Goal: Transaction & Acquisition: Purchase product/service

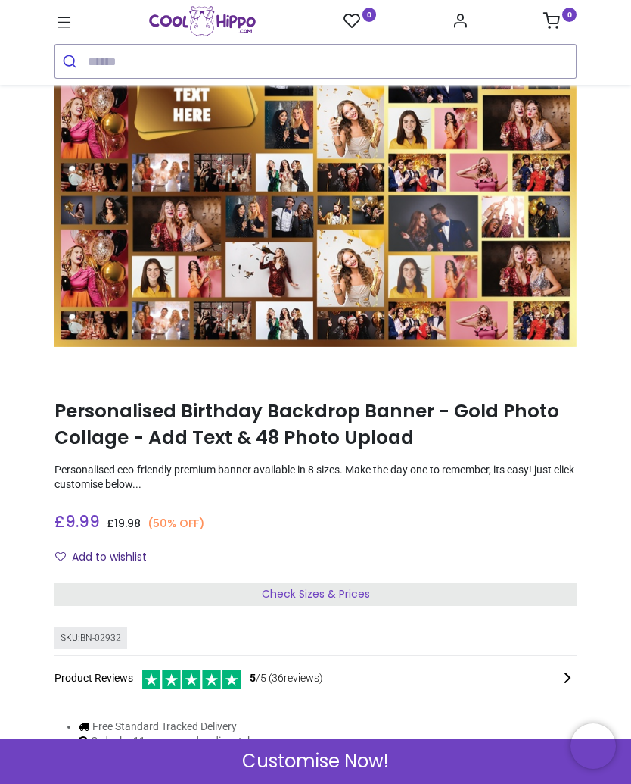
scroll to position [91, 0]
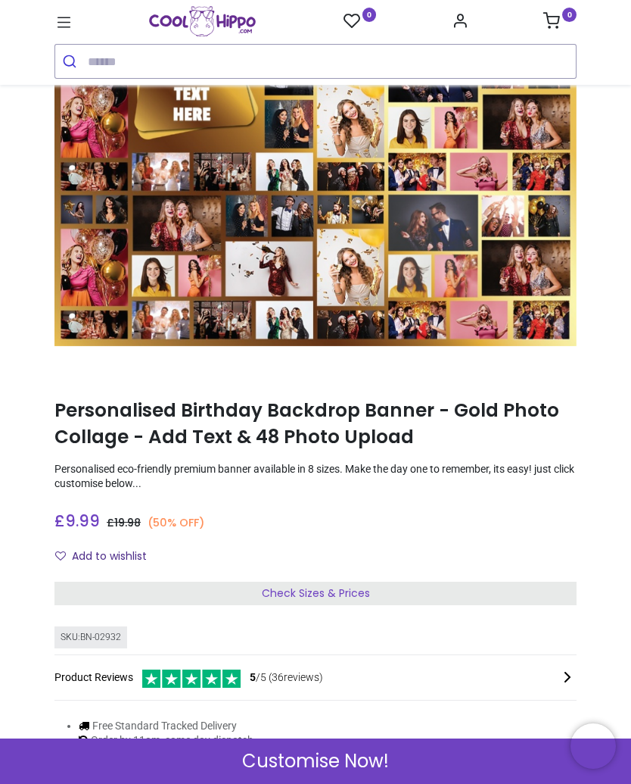
click at [326, 591] on span "Check Sizes & Prices" at bounding box center [316, 592] width 108 height 15
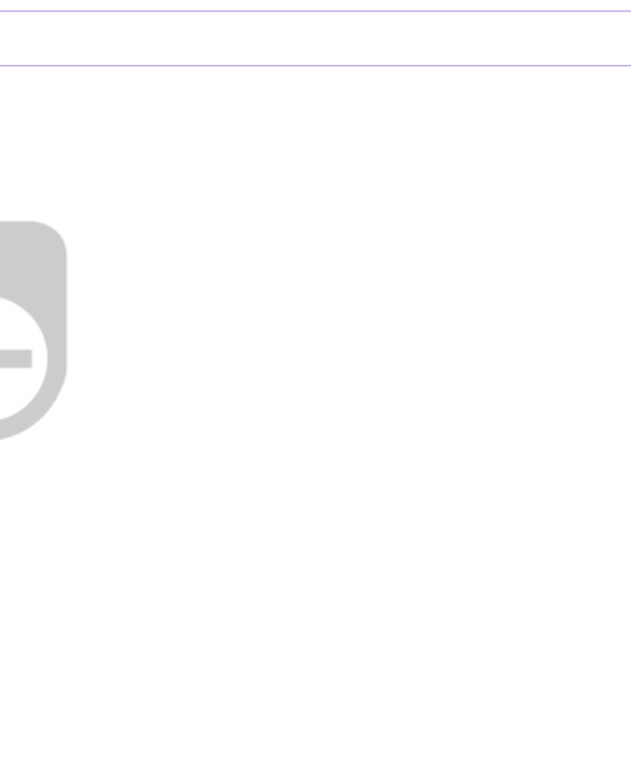
click at [206, 204] on img at bounding box center [109, 301] width 194 height 194
click at [60, 204] on img at bounding box center [109, 301] width 194 height 194
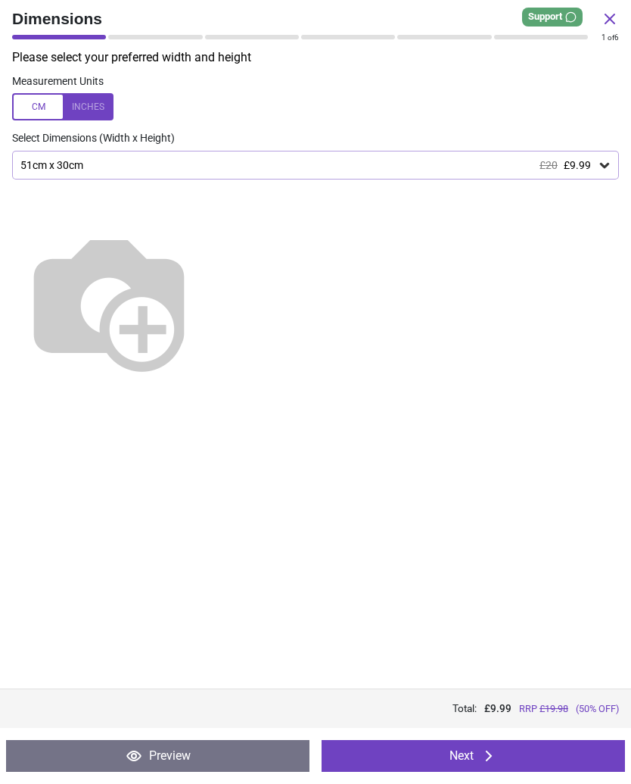
click at [206, 275] on img at bounding box center [109, 301] width 194 height 194
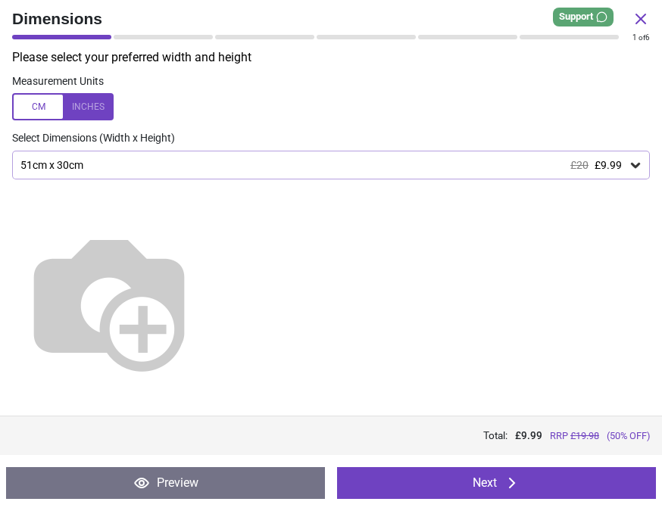
click at [206, 332] on img at bounding box center [109, 301] width 194 height 194
click at [206, 328] on img at bounding box center [109, 301] width 194 height 194
click at [206, 298] on img at bounding box center [109, 301] width 194 height 194
click at [483, 482] on button "Next" at bounding box center [496, 483] width 319 height 32
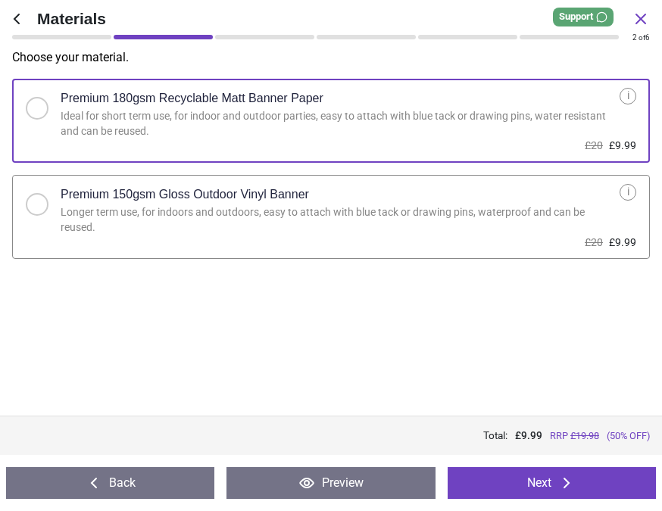
click at [588, 213] on div "Longer term use, for indoors and outdoors, easy to attach with blue tack or dra…" at bounding box center [340, 220] width 559 height 30
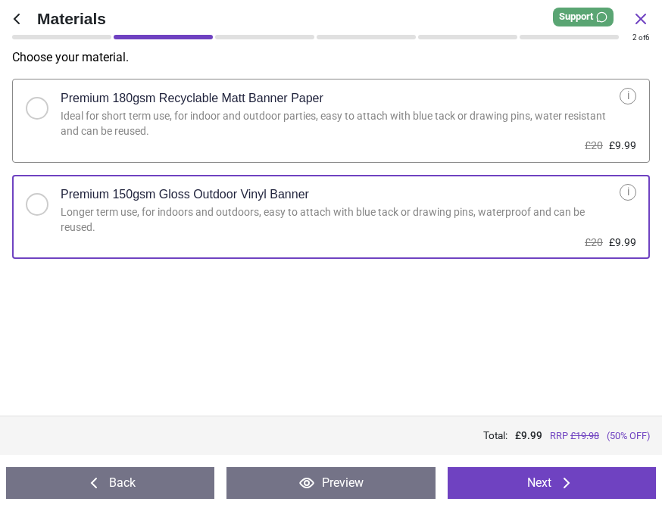
click at [528, 476] on button "Next" at bounding box center [551, 483] width 208 height 32
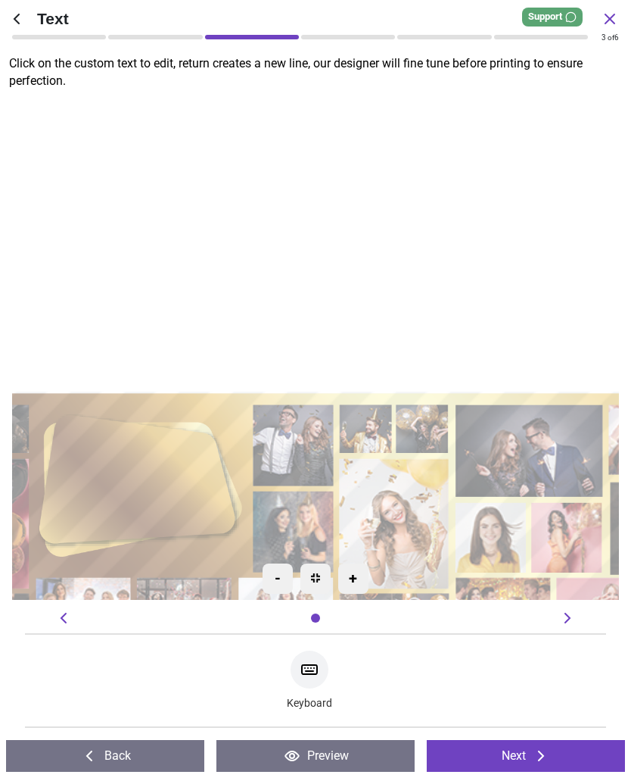
click at [317, 672] on icon at bounding box center [309, 669] width 15 height 9
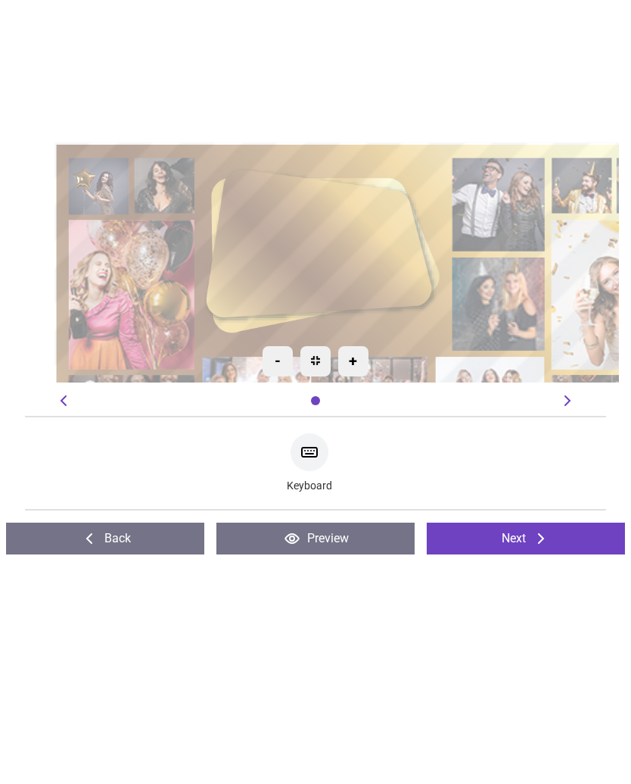
type textarea "**********"
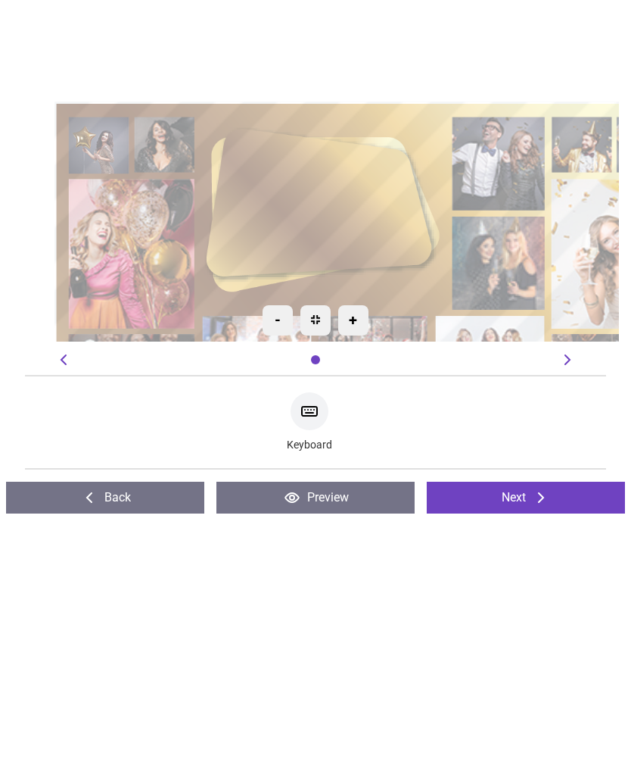
click at [536, 747] on icon at bounding box center [541, 756] width 18 height 18
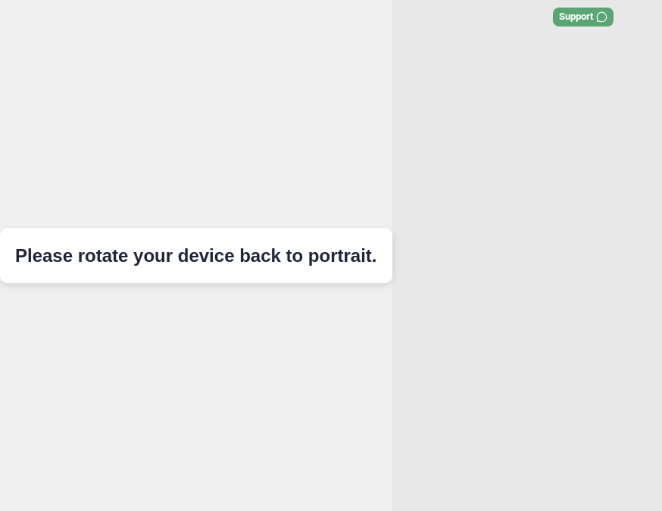
click at [545, 70] on div "Dimensions Materials Custom Text Photos Quantity Please rotate your device back…" at bounding box center [331, 255] width 662 height 511
click at [348, 232] on div "Please rotate your device back to portrait." at bounding box center [196, 255] width 392 height 511
click at [339, 229] on div "Please rotate your device back to portrait." at bounding box center [196, 255] width 392 height 511
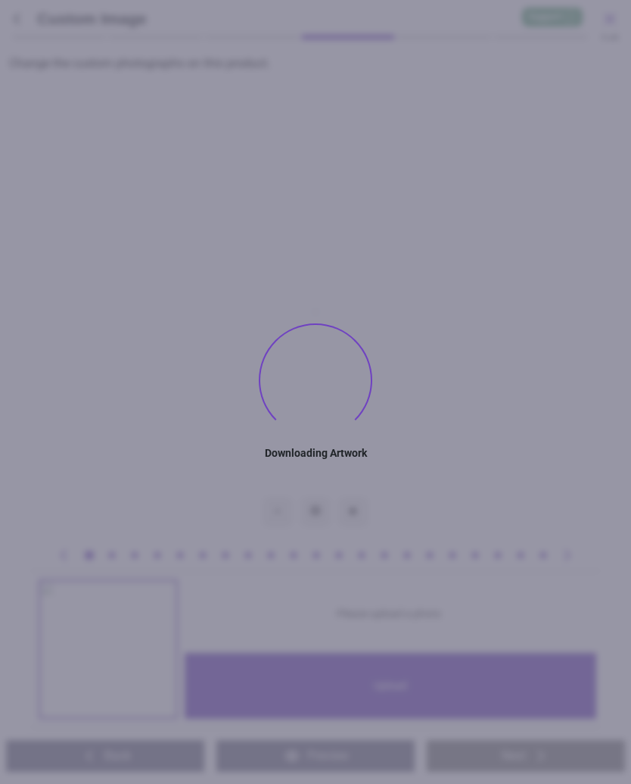
type textarea "**********"
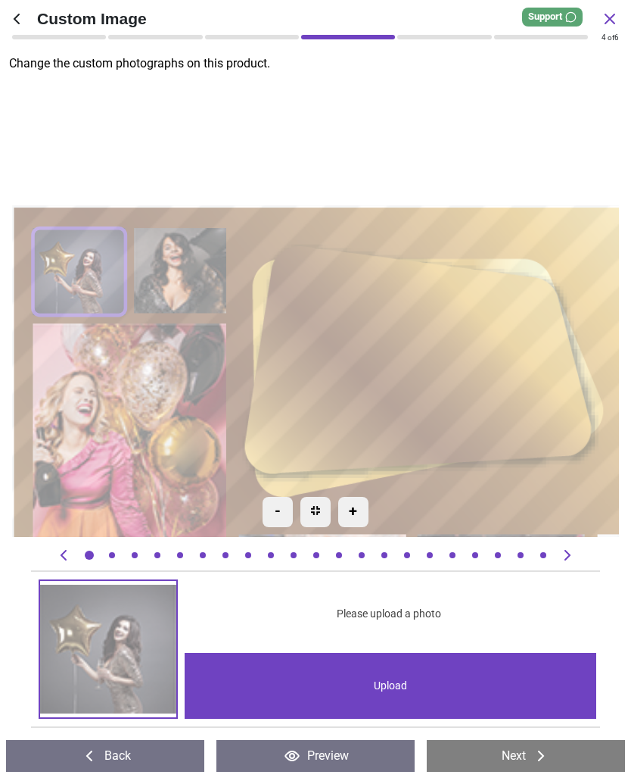
click at [415, 688] on div "Upload" at bounding box center [391, 686] width 412 height 66
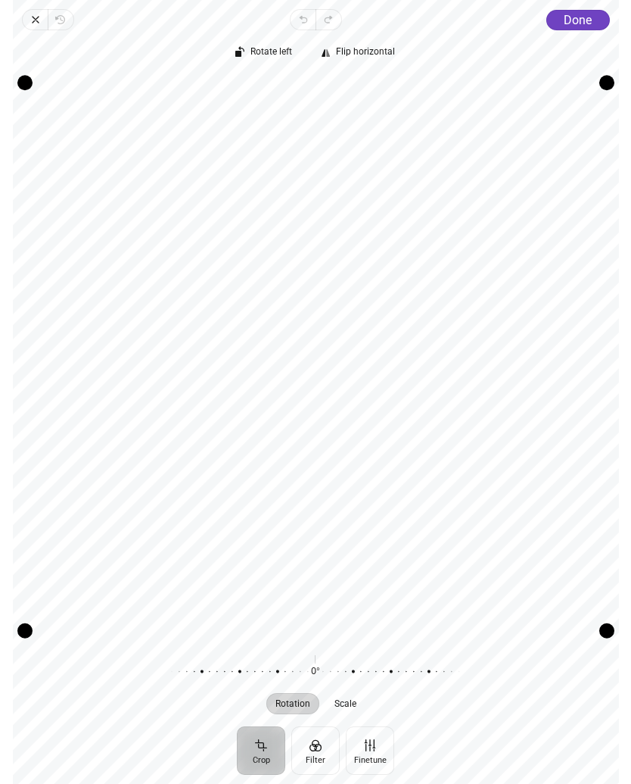
click at [578, 23] on span "Done" at bounding box center [578, 20] width 28 height 14
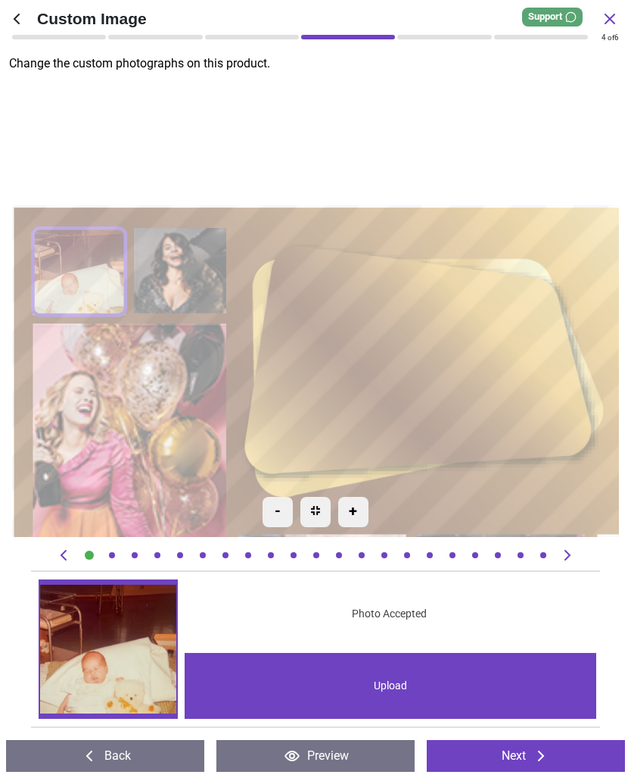
click at [416, 690] on div "Upload" at bounding box center [391, 686] width 412 height 66
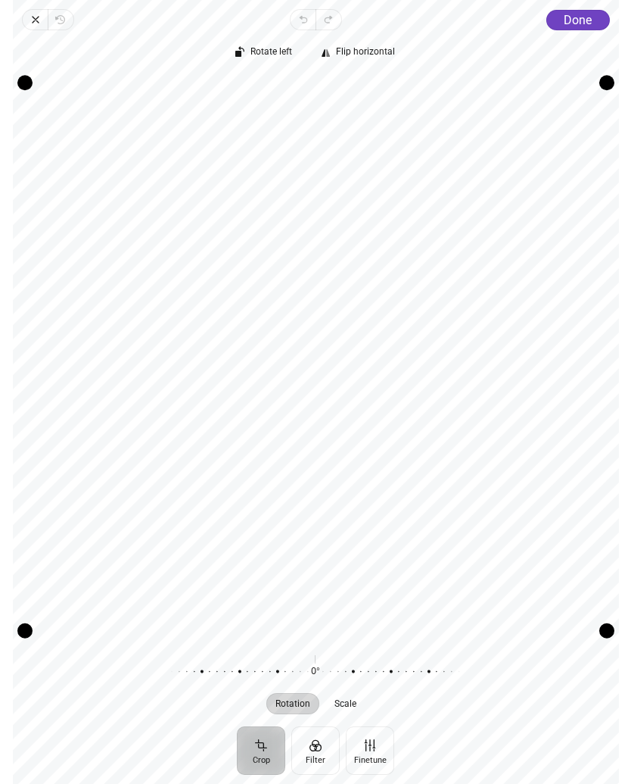
click at [351, 703] on span "Scale" at bounding box center [346, 703] width 22 height 9
click at [357, 669] on div at bounding box center [459, 671] width 291 height 42
click at [581, 24] on span "Done" at bounding box center [578, 20] width 28 height 14
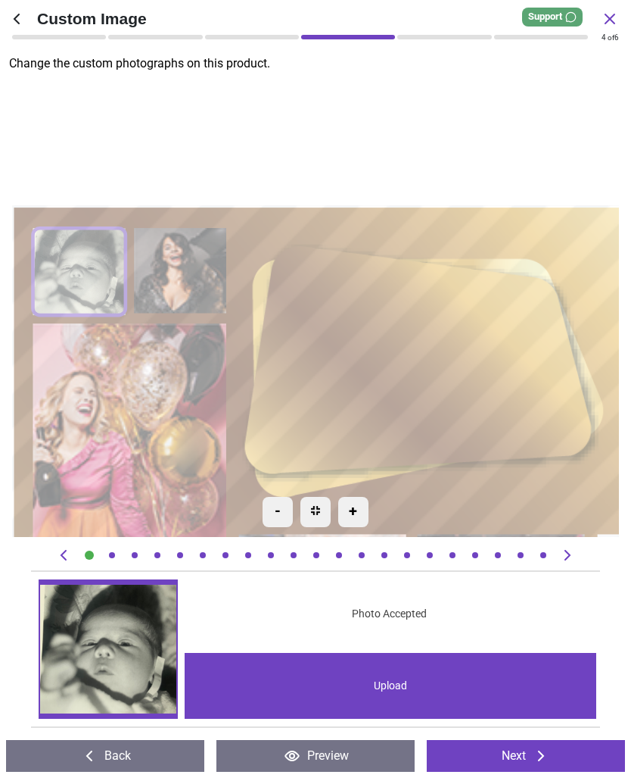
click at [416, 688] on div "Upload" at bounding box center [391, 686] width 412 height 66
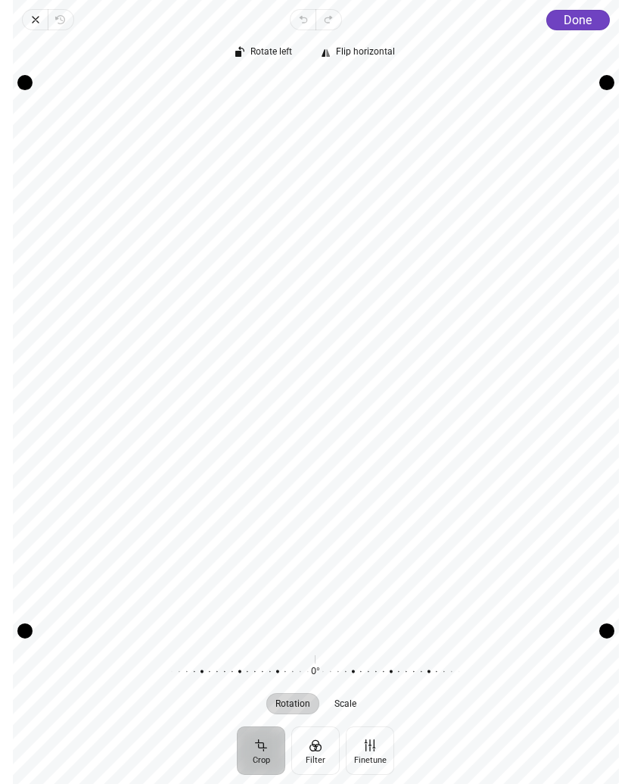
click at [300, 707] on span "Rotation" at bounding box center [293, 703] width 35 height 9
click at [302, 703] on span "Rotation" at bounding box center [293, 703] width 35 height 9
click at [359, 673] on div at bounding box center [308, 671] width 291 height 42
click at [399, 671] on div at bounding box center [308, 671] width 291 height 42
click at [407, 669] on div at bounding box center [308, 671] width 291 height 42
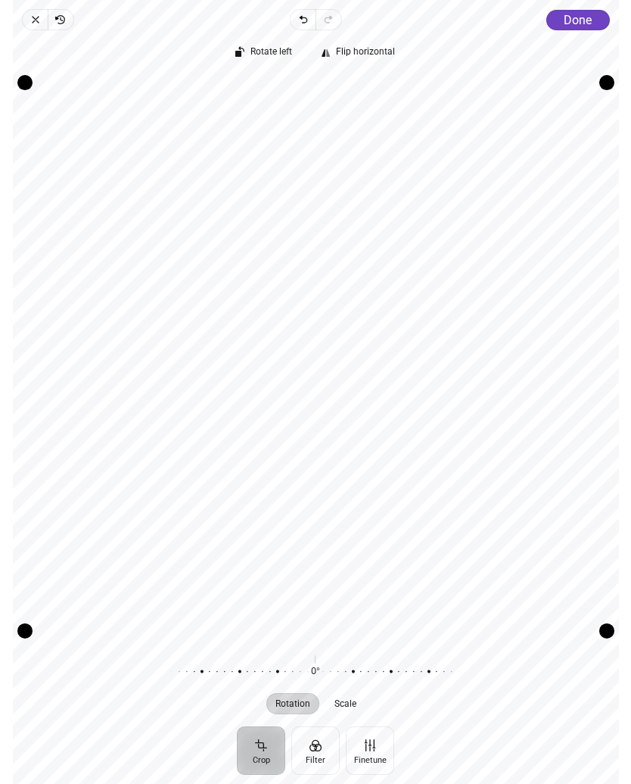
click at [359, 671] on div at bounding box center [308, 671] width 291 height 42
click at [300, 706] on span "Rotation" at bounding box center [293, 703] width 35 height 9
click at [302, 705] on span "Rotation" at bounding box center [293, 703] width 35 height 9
click at [365, 671] on div at bounding box center [308, 671] width 291 height 42
click at [371, 53] on span "Flip horizontal" at bounding box center [365, 52] width 59 height 10
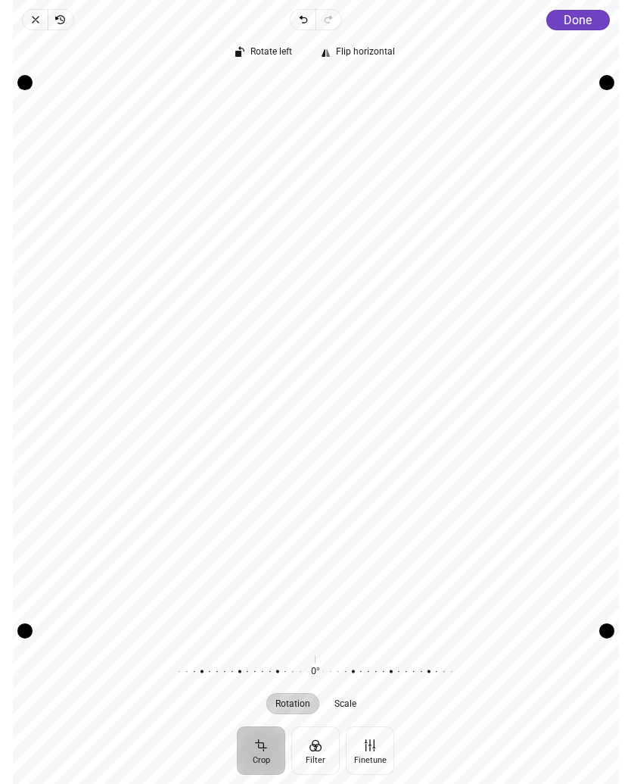
click at [272, 55] on span "Rotate left" at bounding box center [272, 52] width 42 height 10
click at [580, 21] on span "Done" at bounding box center [578, 20] width 28 height 14
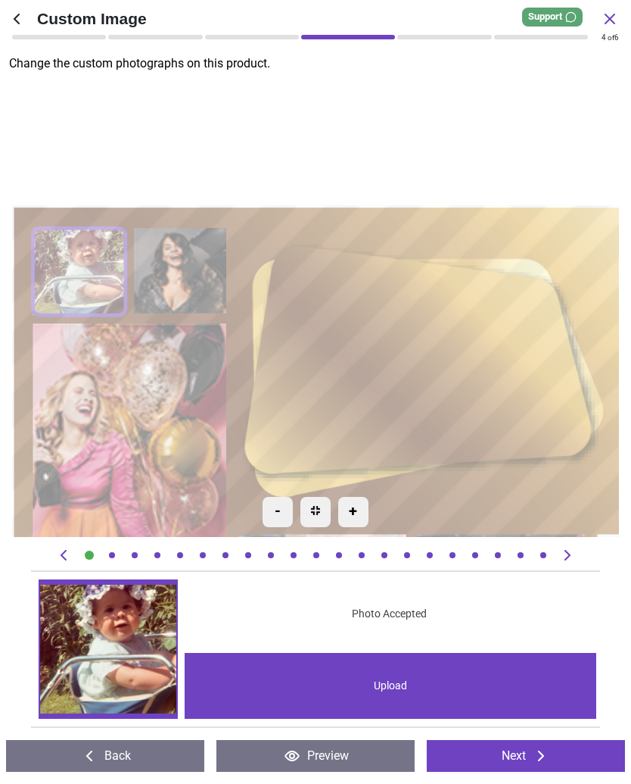
click at [404, 690] on div "Upload" at bounding box center [391, 686] width 412 height 66
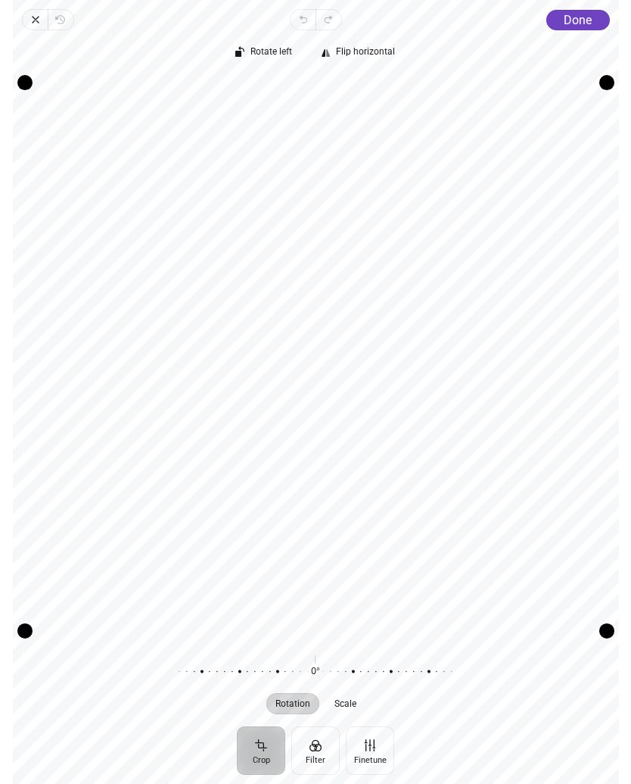
click at [272, 55] on span "Rotate left" at bounding box center [272, 52] width 42 height 10
click at [356, 706] on span "Scale" at bounding box center [346, 703] width 22 height 9
click at [354, 675] on div at bounding box center [459, 671] width 291 height 42
click at [578, 19] on span "Done" at bounding box center [578, 20] width 28 height 14
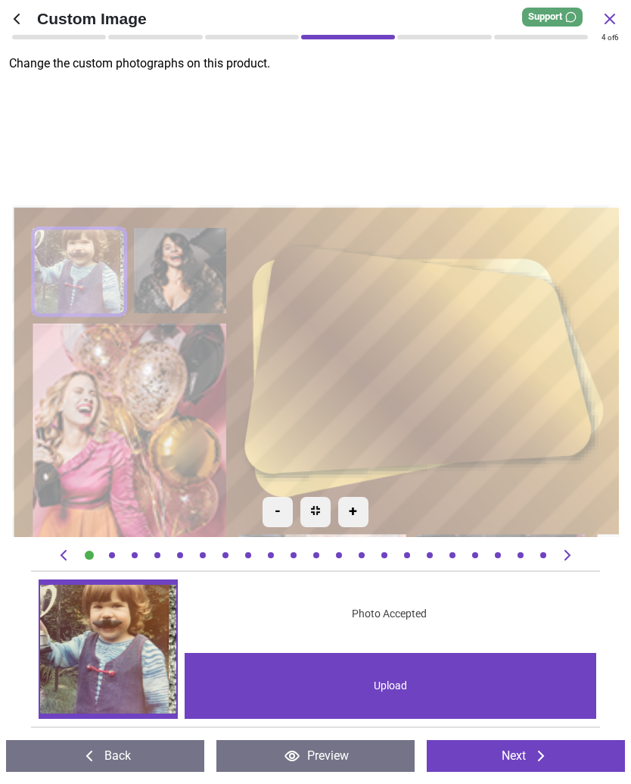
scroll to position [91, 0]
click at [404, 690] on div "Upload" at bounding box center [391, 686] width 412 height 66
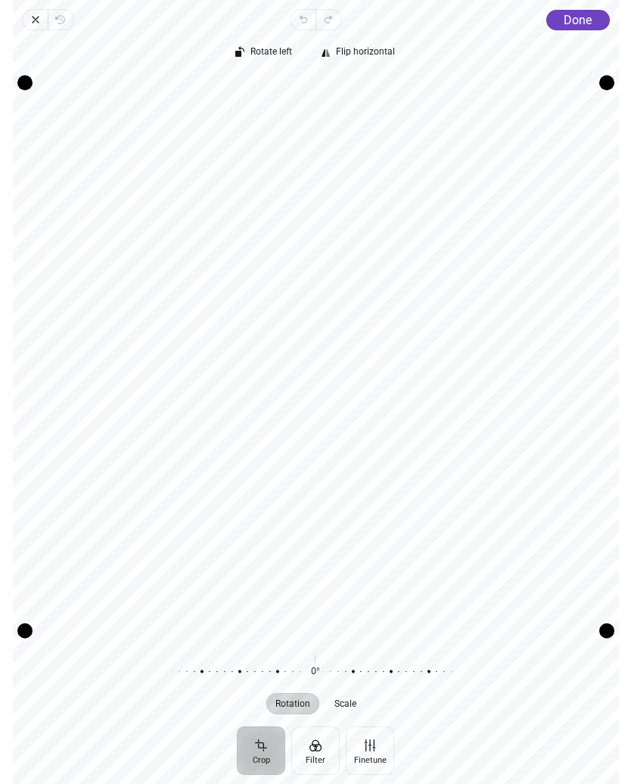
click at [356, 705] on span "Scale" at bounding box center [346, 703] width 22 height 9
click at [579, 20] on span "Done" at bounding box center [578, 20] width 28 height 14
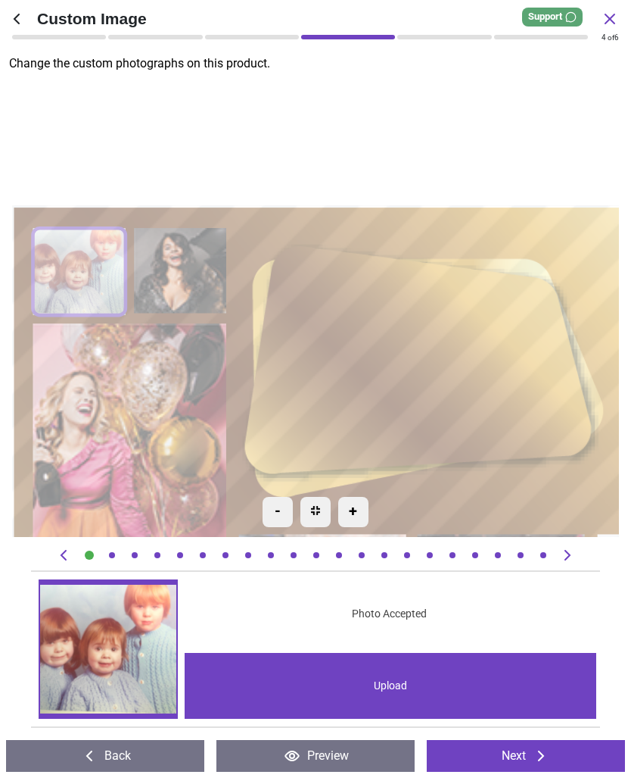
click at [413, 689] on div "Upload" at bounding box center [391, 686] width 412 height 66
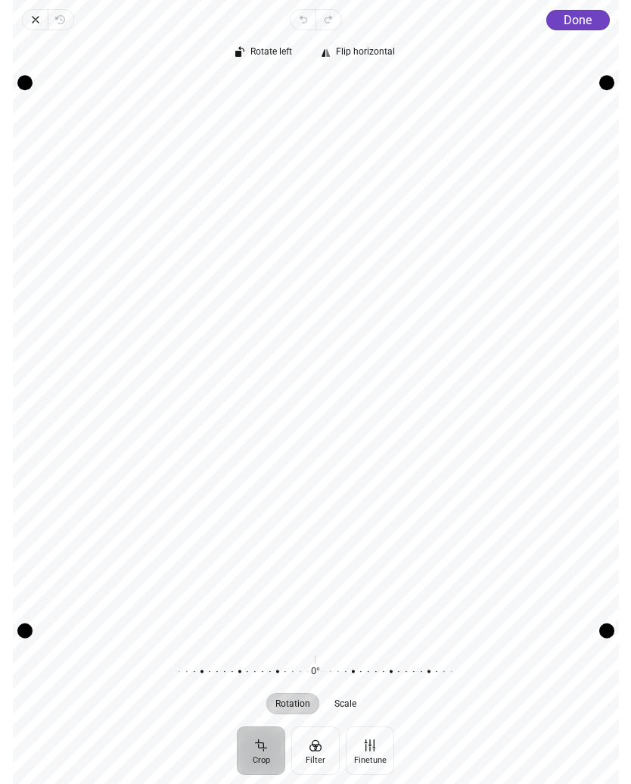
click at [355, 705] on span "Scale" at bounding box center [346, 703] width 22 height 9
click at [584, 14] on span "Done" at bounding box center [578, 20] width 28 height 14
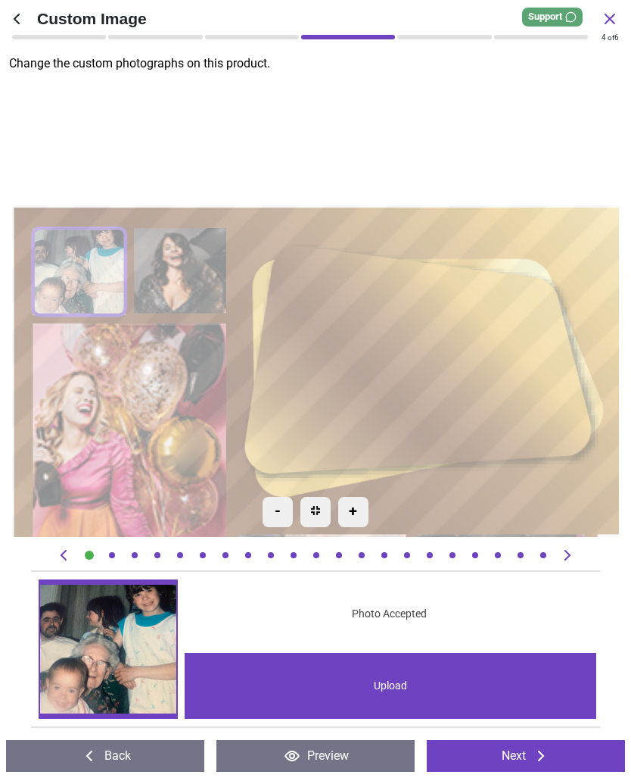
click at [415, 687] on div "Upload" at bounding box center [391, 686] width 412 height 66
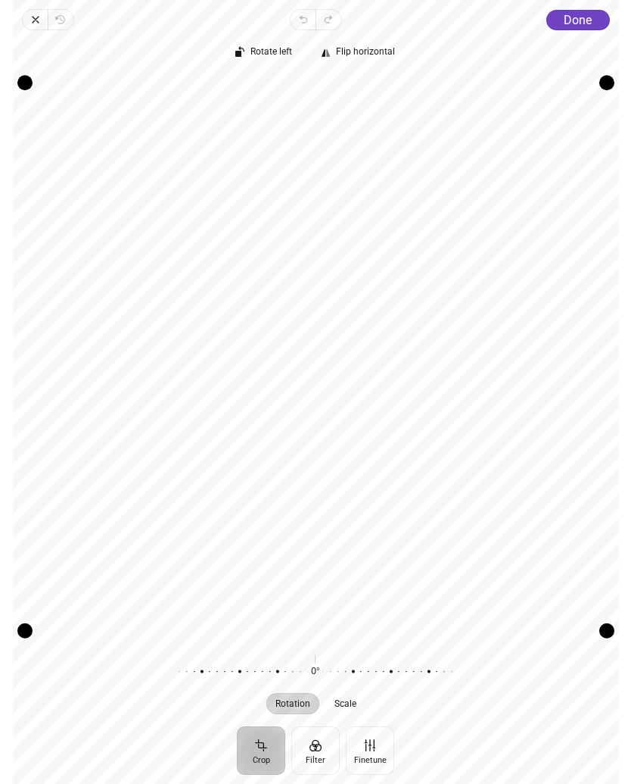
click at [356, 701] on span "Scale" at bounding box center [346, 703] width 22 height 9
click at [575, 28] on button "Done" at bounding box center [578, 20] width 64 height 20
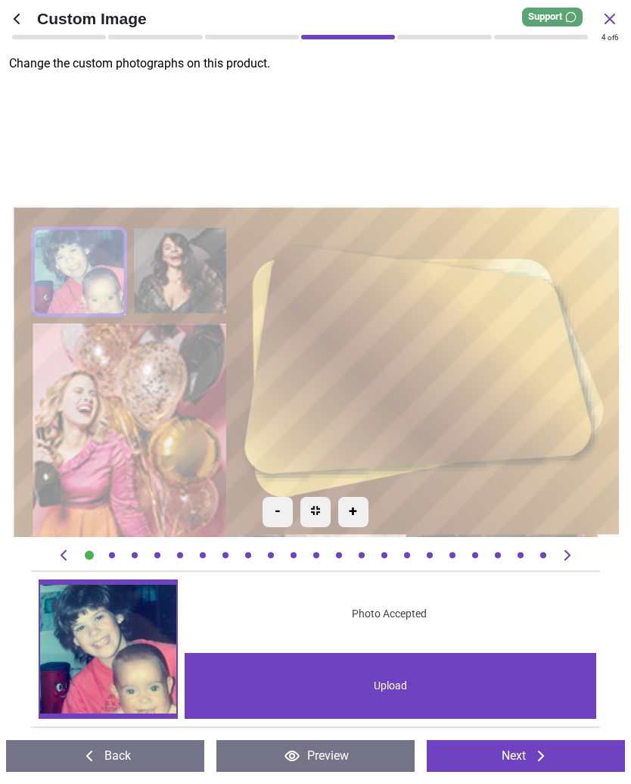
click at [413, 687] on div "Upload" at bounding box center [391, 686] width 412 height 66
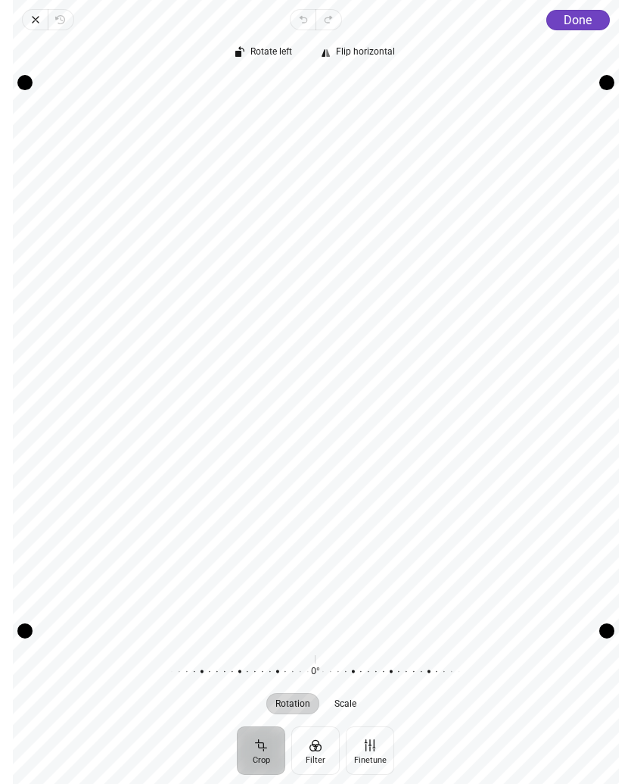
click at [276, 55] on span "Rotate left" at bounding box center [272, 52] width 42 height 10
click at [584, 20] on span "Done" at bounding box center [578, 20] width 28 height 14
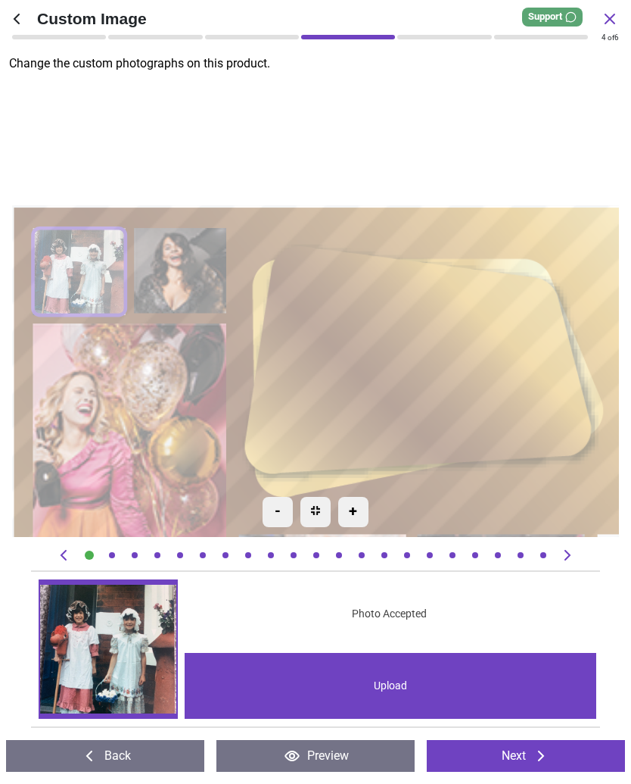
click at [412, 694] on div "Upload" at bounding box center [391, 686] width 412 height 66
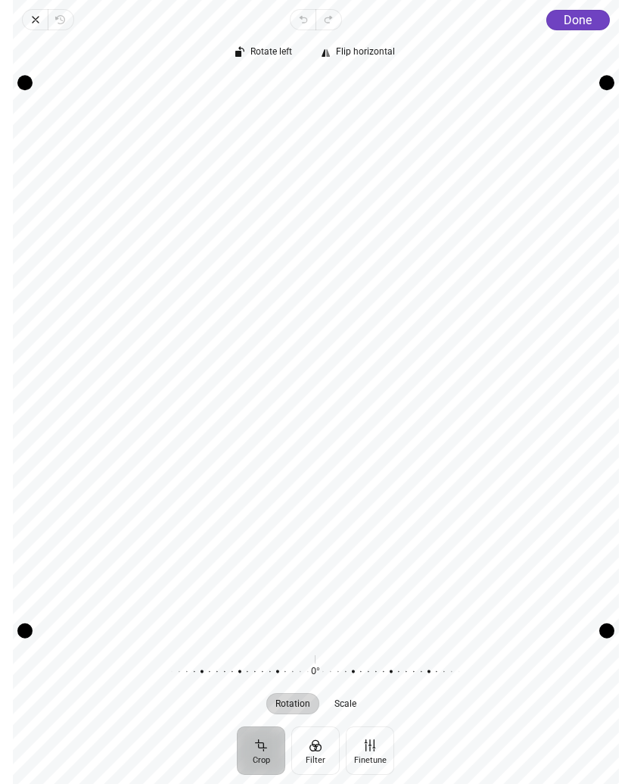
click at [580, 22] on span "Done" at bounding box center [578, 20] width 28 height 14
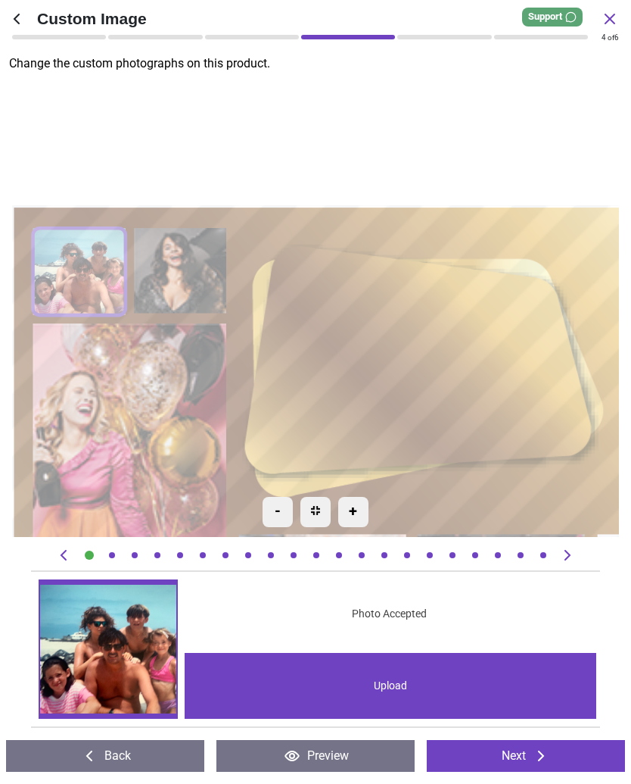
scroll to position [91, 0]
click at [406, 687] on div "Upload" at bounding box center [391, 686] width 412 height 66
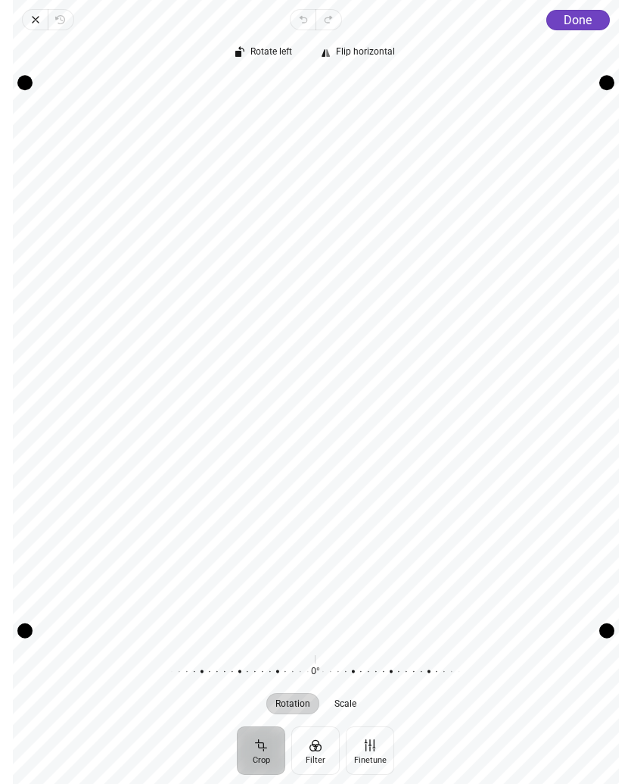
click at [352, 706] on span "Scale" at bounding box center [346, 703] width 22 height 9
click at [582, 22] on span "Done" at bounding box center [578, 20] width 28 height 14
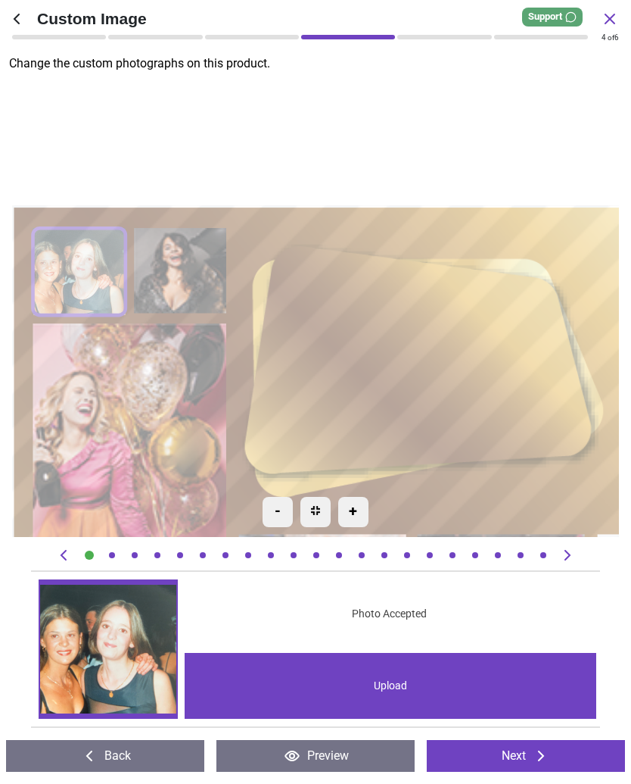
click at [413, 693] on div "Upload" at bounding box center [391, 686] width 412 height 66
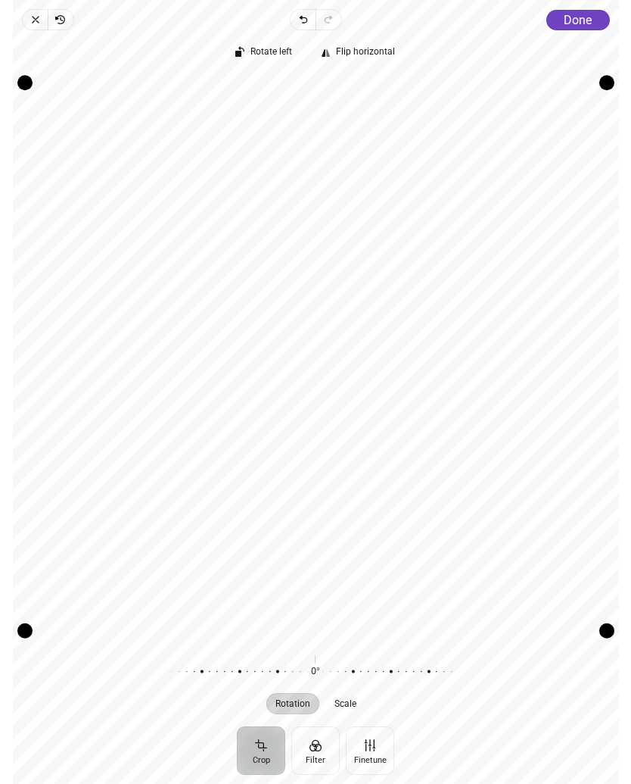
click at [577, 26] on span "Done" at bounding box center [578, 20] width 28 height 14
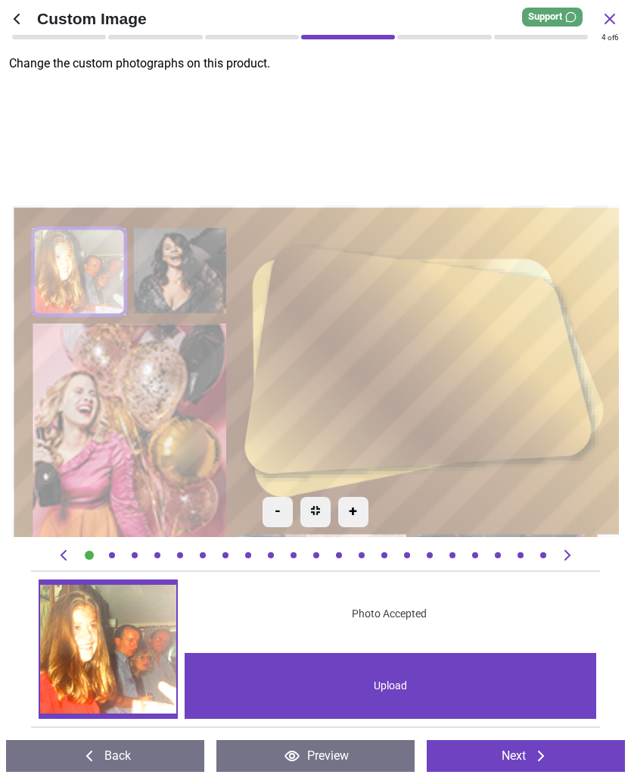
click at [416, 683] on div "Upload" at bounding box center [391, 686] width 412 height 66
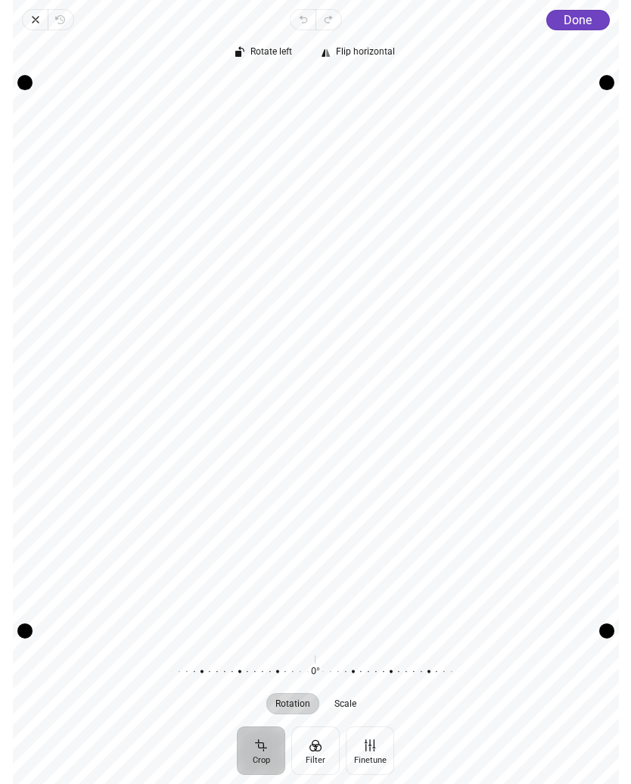
click at [271, 59] on button "Rotate left" at bounding box center [264, 52] width 73 height 21
click at [276, 59] on button "Rotate left" at bounding box center [264, 52] width 73 height 21
click at [271, 57] on span "Rotate left" at bounding box center [272, 52] width 42 height 10
click at [575, 25] on span "Done" at bounding box center [578, 20] width 28 height 14
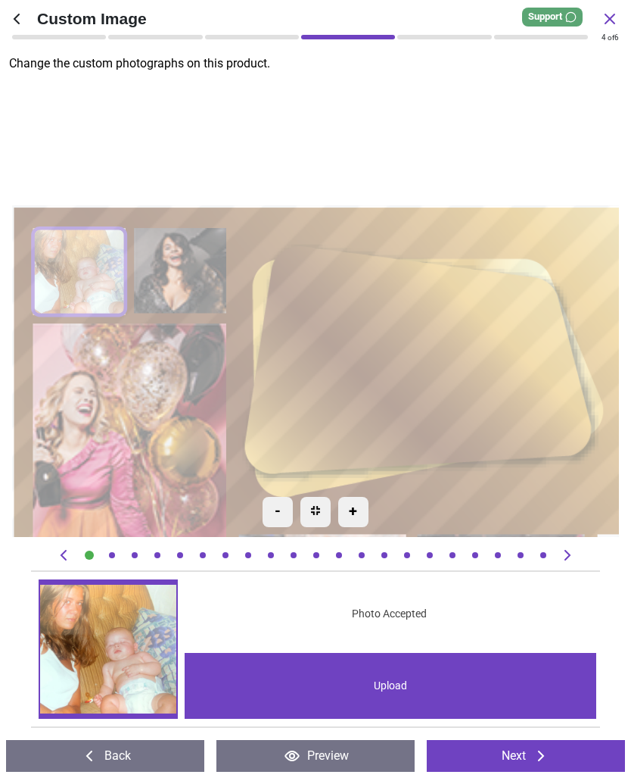
click at [410, 686] on div "Upload" at bounding box center [391, 686] width 412 height 66
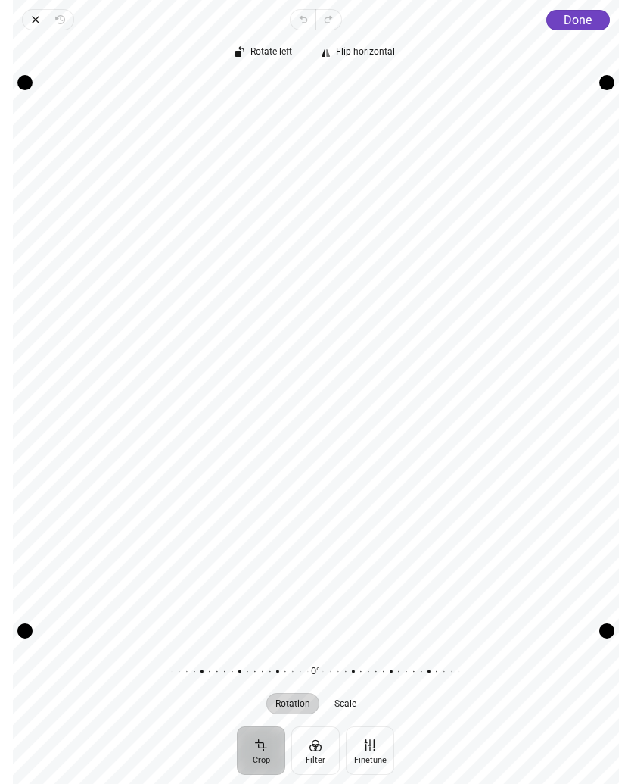
click at [270, 58] on button "Rotate left" at bounding box center [264, 52] width 73 height 21
click at [272, 61] on button "Rotate left" at bounding box center [264, 52] width 73 height 21
click at [271, 59] on button "Rotate left" at bounding box center [264, 52] width 73 height 21
click at [577, 20] on span "Done" at bounding box center [578, 20] width 28 height 14
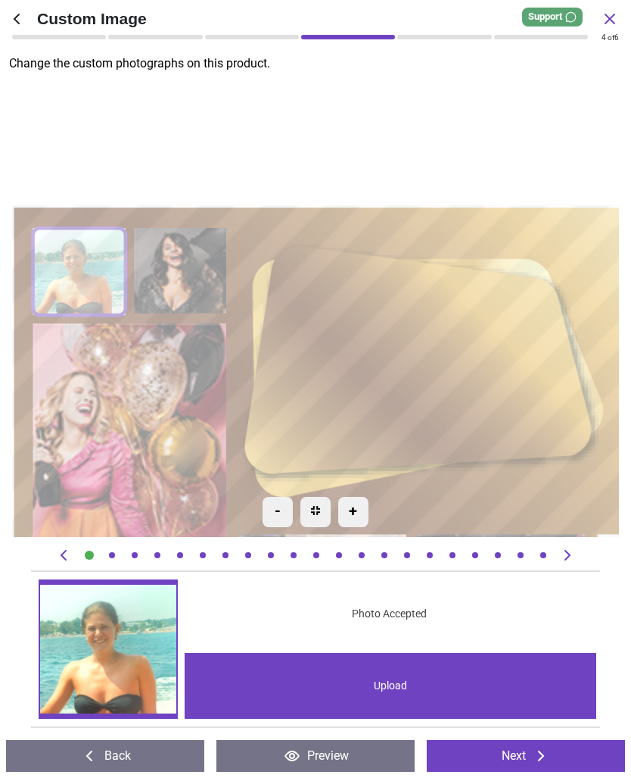
click at [416, 689] on div "Upload" at bounding box center [391, 686] width 412 height 66
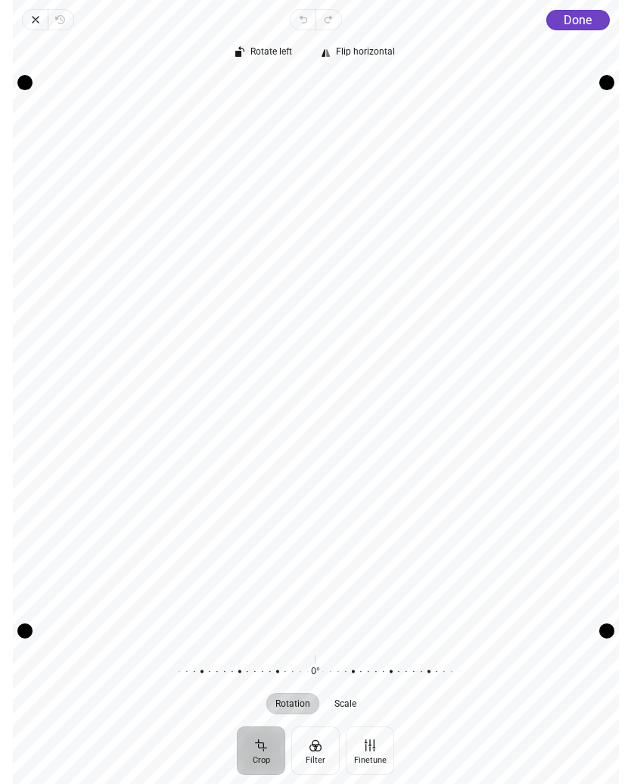
click at [274, 59] on button "Rotate left" at bounding box center [264, 52] width 73 height 21
click at [273, 57] on span "Rotate left" at bounding box center [272, 52] width 42 height 10
click at [273, 52] on span "Rotate left" at bounding box center [272, 52] width 42 height 10
click at [582, 17] on span "Done" at bounding box center [578, 20] width 28 height 14
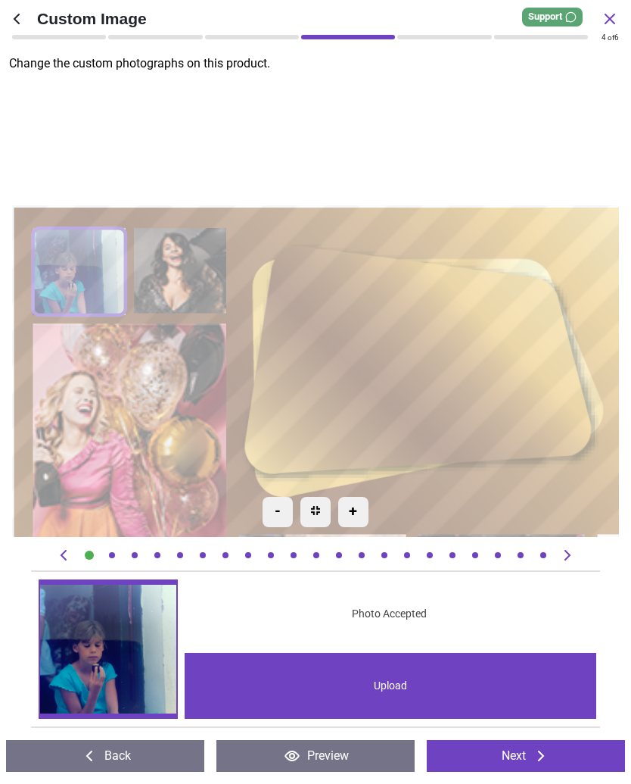
scroll to position [91, 0]
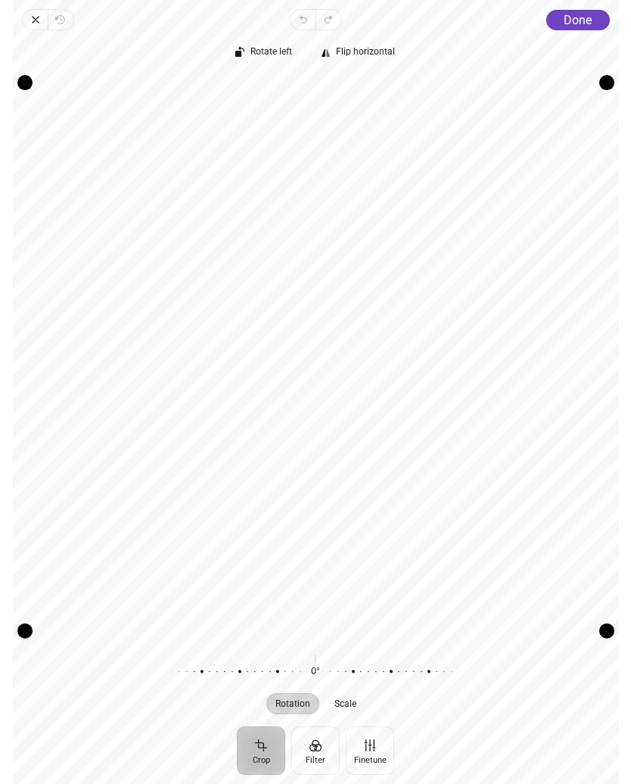
click at [279, 56] on span "Rotate left" at bounding box center [272, 52] width 42 height 10
click at [279, 57] on span "Rotate left" at bounding box center [272, 52] width 42 height 10
click at [275, 61] on button "Rotate left" at bounding box center [264, 52] width 73 height 21
click at [578, 26] on span "Done" at bounding box center [578, 20] width 28 height 14
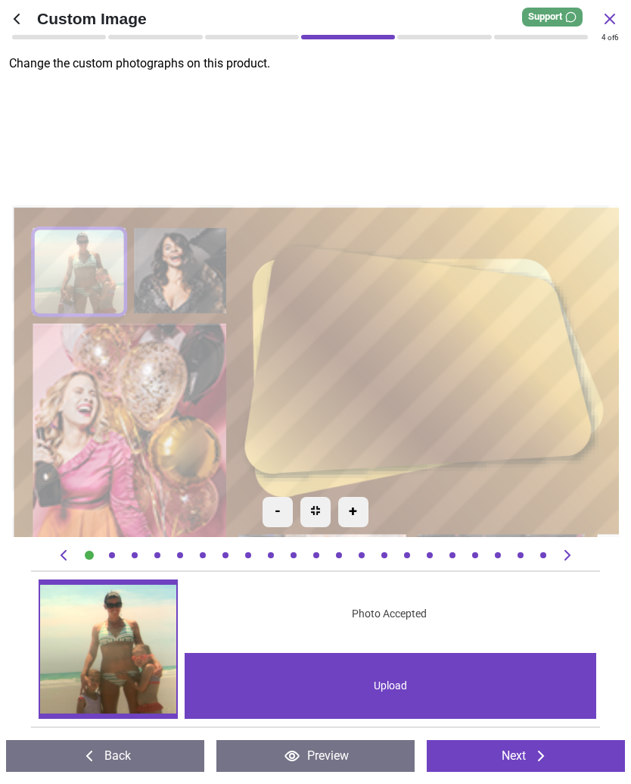
click at [401, 700] on div "Upload" at bounding box center [391, 686] width 412 height 66
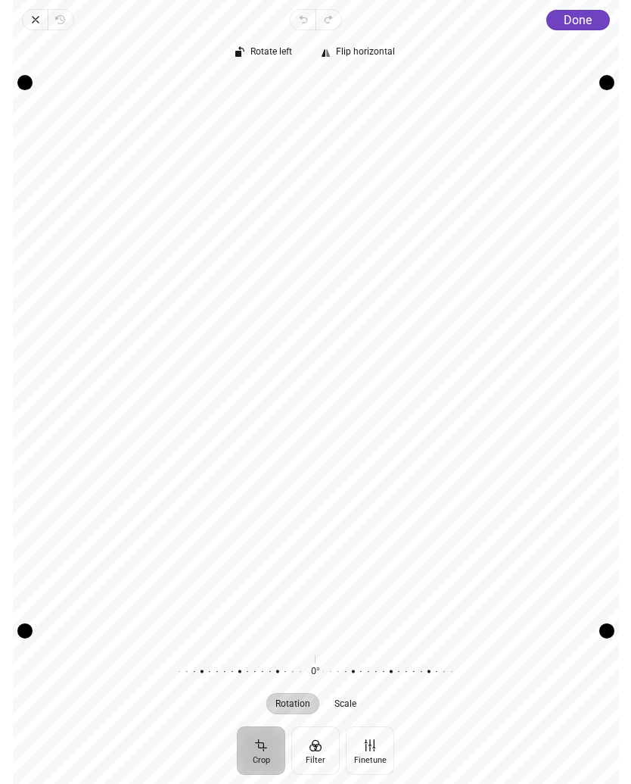
click at [276, 57] on span "Rotate left" at bounding box center [272, 52] width 42 height 10
click at [273, 55] on span "Rotate left" at bounding box center [272, 52] width 42 height 10
click at [273, 61] on button "Rotate left" at bounding box center [264, 52] width 73 height 21
click at [578, 21] on span "Done" at bounding box center [578, 20] width 28 height 14
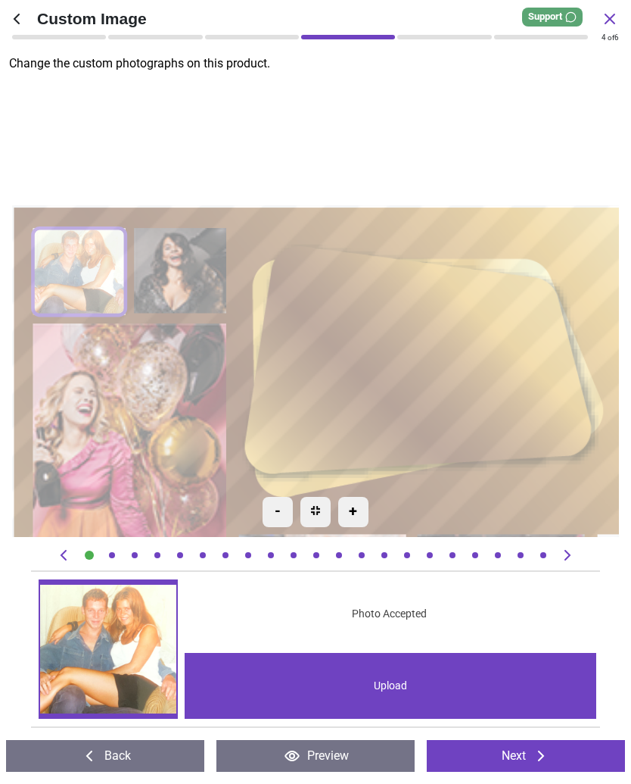
click at [398, 691] on div "Upload" at bounding box center [391, 686] width 412 height 66
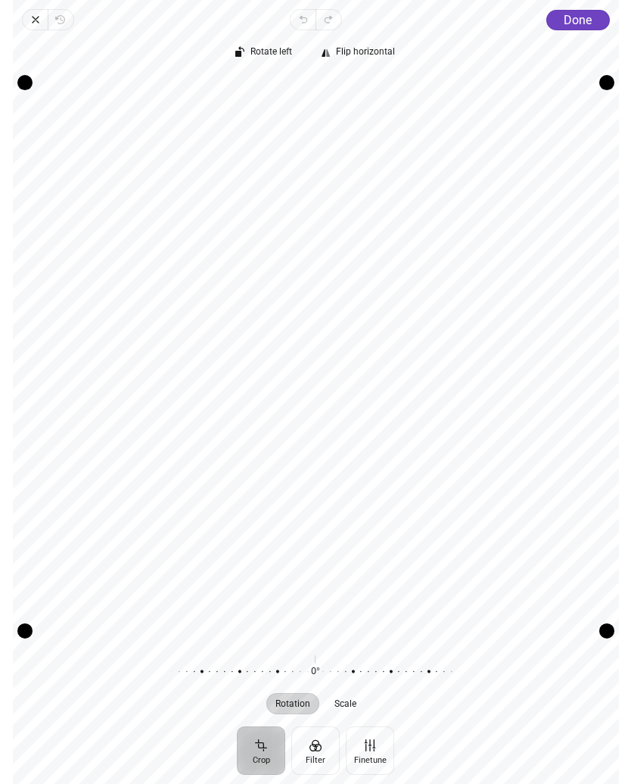
click at [272, 51] on span "Rotate left" at bounding box center [272, 52] width 42 height 10
click at [269, 50] on span "Rotate left" at bounding box center [272, 52] width 42 height 10
click at [267, 52] on span "Rotate left" at bounding box center [272, 52] width 42 height 10
click at [569, 26] on span "Done" at bounding box center [578, 20] width 28 height 14
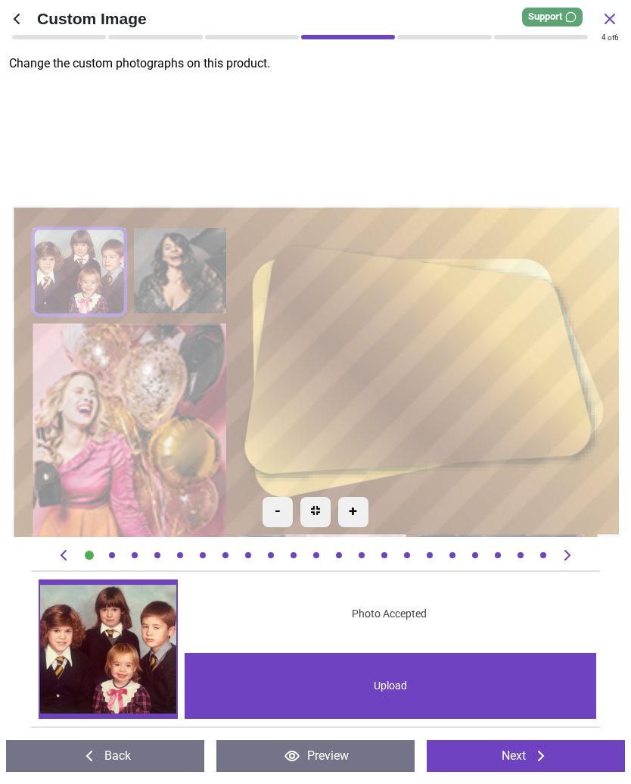
click at [410, 700] on div "Upload" at bounding box center [391, 686] width 412 height 66
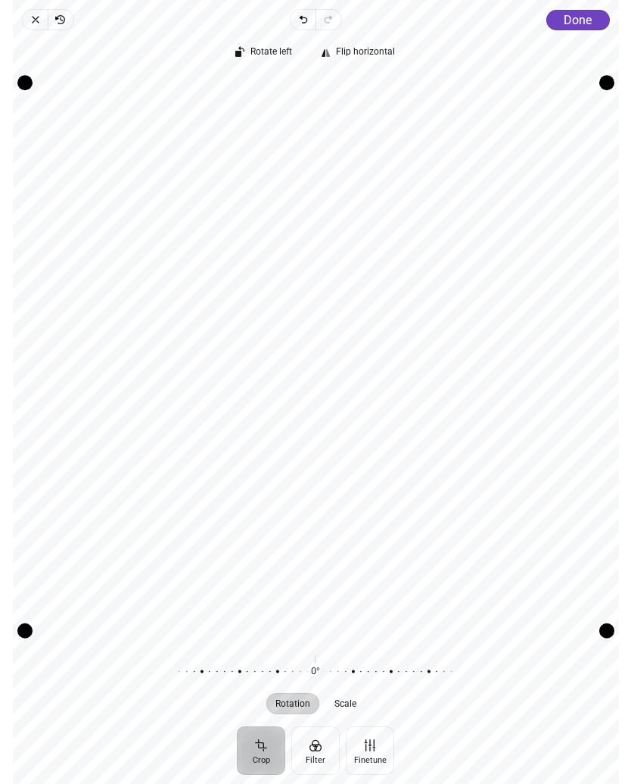
click at [579, 22] on span "Done" at bounding box center [578, 20] width 28 height 14
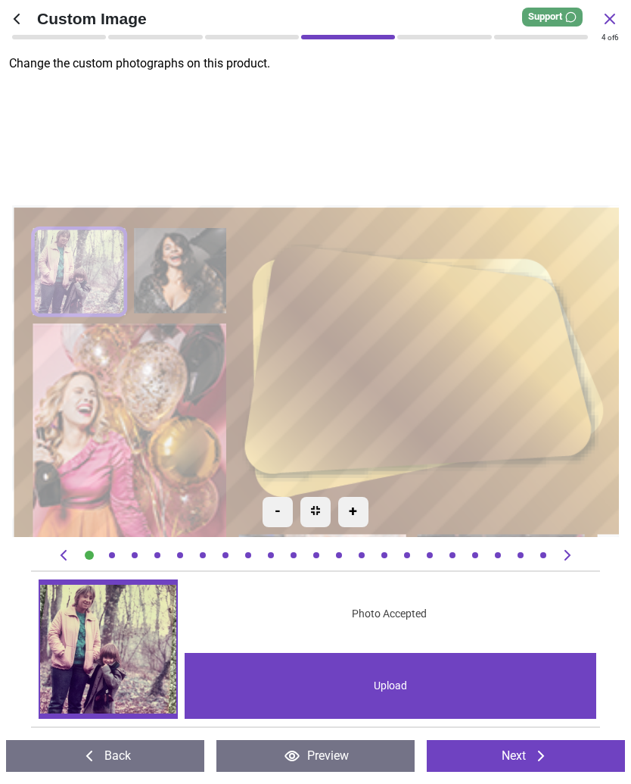
click at [406, 686] on div "Upload" at bounding box center [391, 686] width 412 height 66
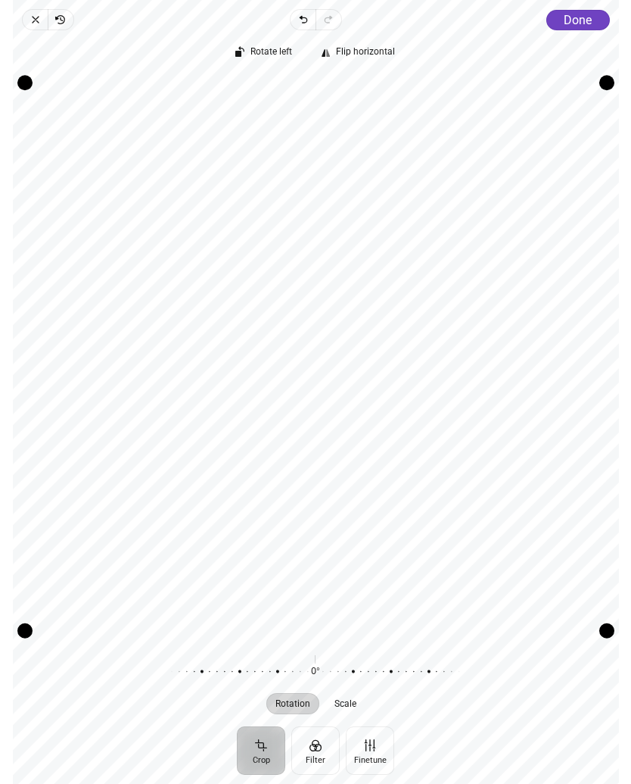
click at [586, 26] on span "Done" at bounding box center [578, 20] width 28 height 14
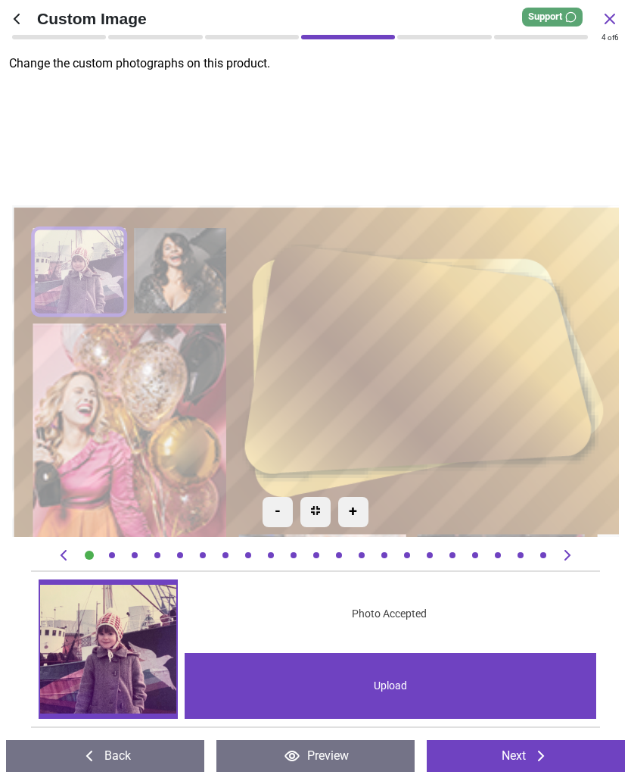
scroll to position [91, 0]
click at [413, 689] on div "Upload" at bounding box center [391, 686] width 412 height 66
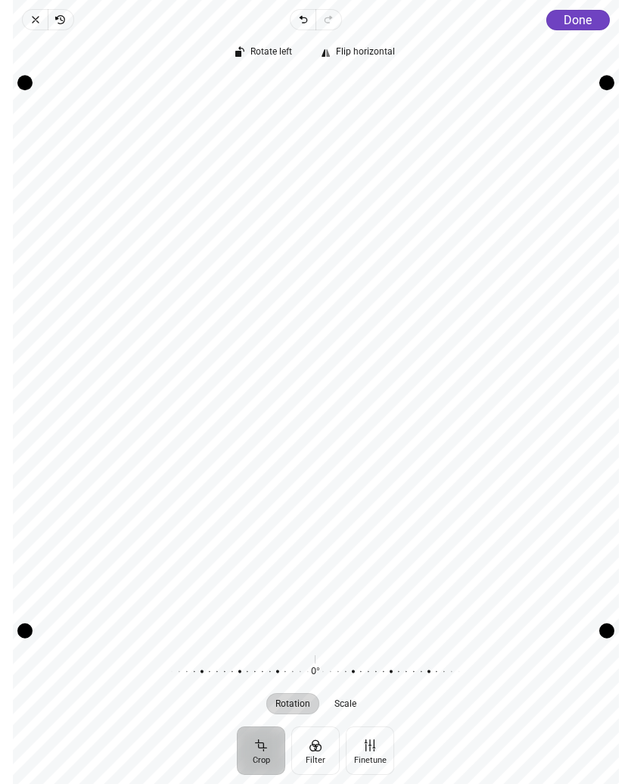
click at [366, 678] on div at bounding box center [308, 671] width 291 height 42
click at [401, 678] on div at bounding box center [308, 671] width 291 height 42
click at [586, 27] on button "Done" at bounding box center [578, 20] width 64 height 20
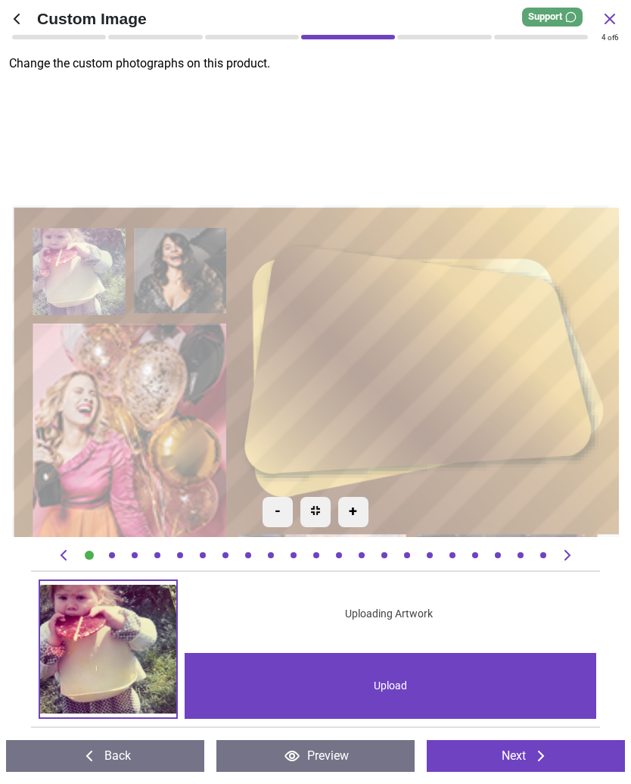
click at [472, 685] on div "Upload" at bounding box center [391, 686] width 412 height 66
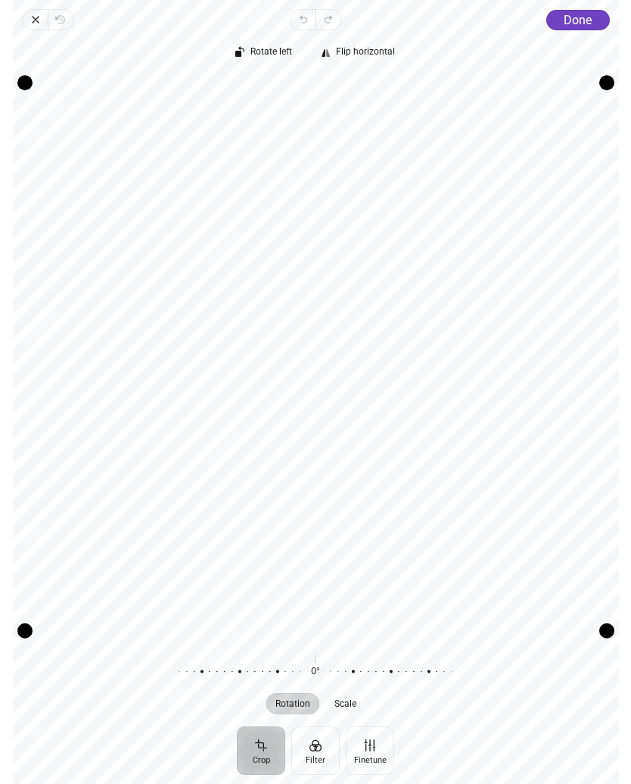
click at [391, 678] on div at bounding box center [308, 671] width 291 height 42
click at [579, 23] on span "Done" at bounding box center [578, 20] width 28 height 14
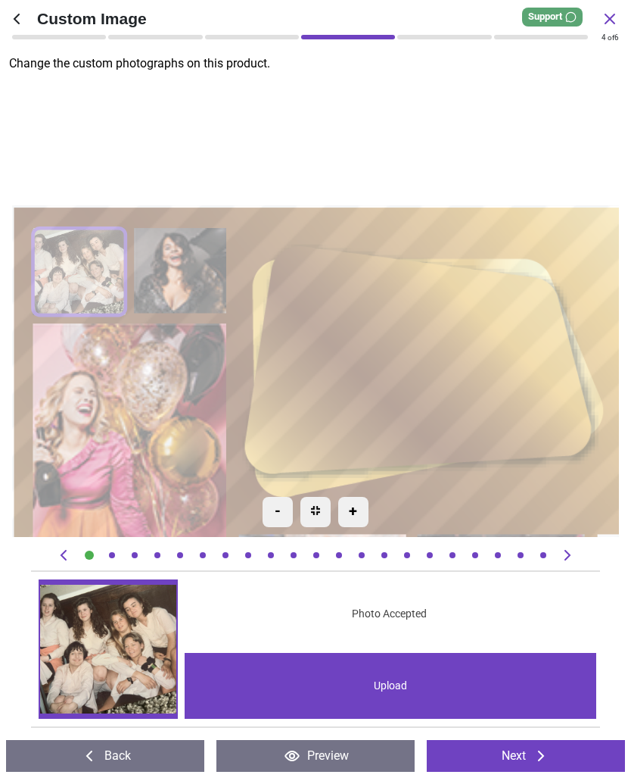
click at [402, 672] on div "Upload" at bounding box center [391, 686] width 412 height 66
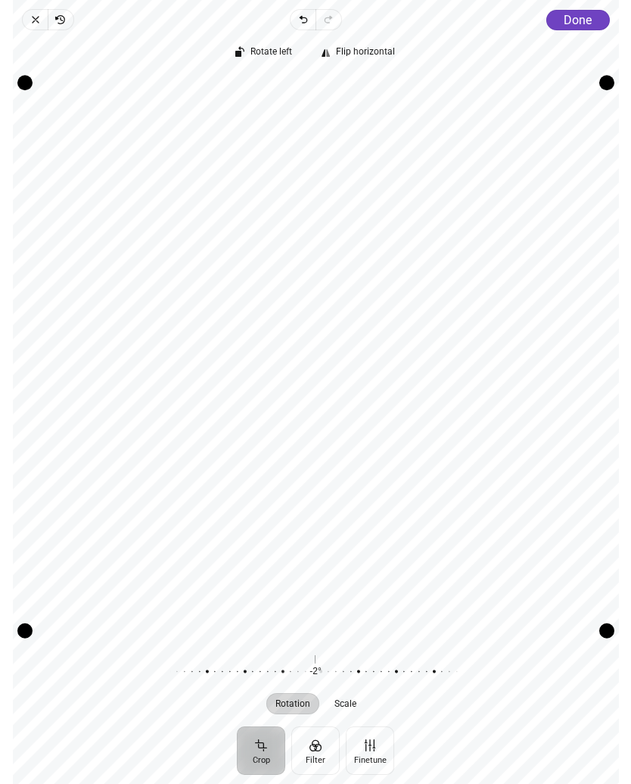
click at [40, 25] on icon "button" at bounding box center [36, 20] width 12 height 12
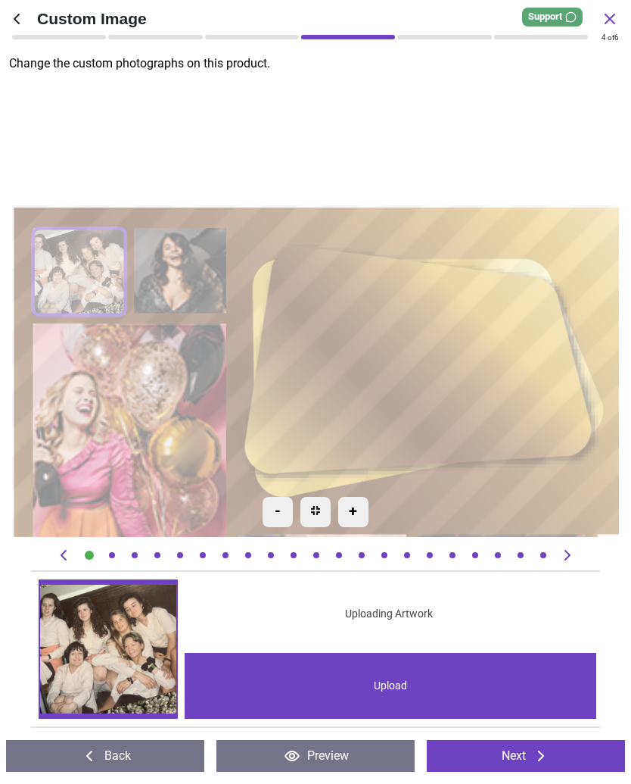
click at [396, 695] on div "Upload" at bounding box center [391, 686] width 412 height 66
click at [380, 700] on div "Upload" at bounding box center [391, 686] width 412 height 66
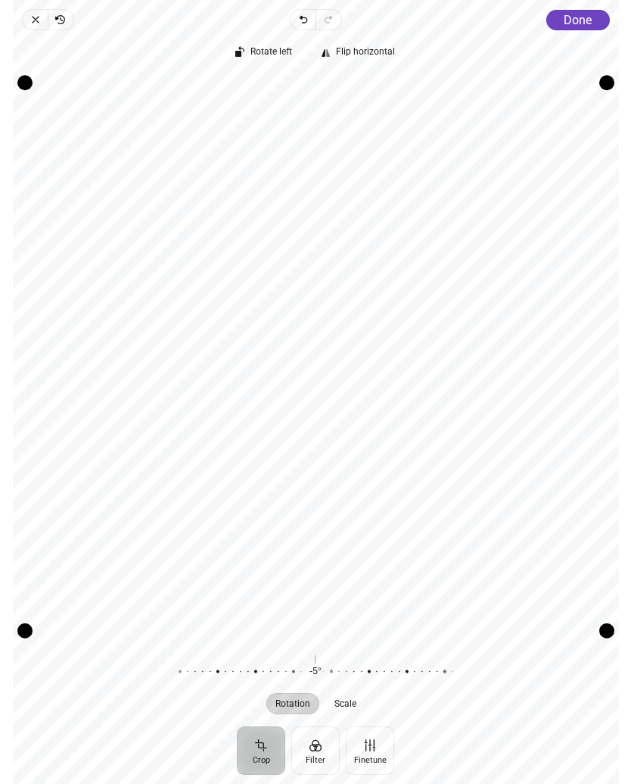
click at [354, 702] on span "Scale" at bounding box center [346, 703] width 22 height 9
click at [582, 20] on span "Done" at bounding box center [578, 20] width 28 height 14
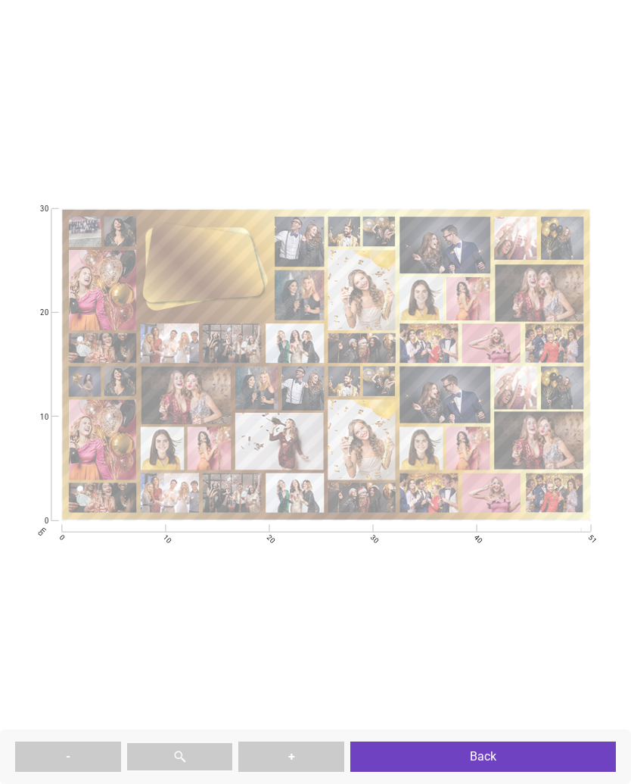
scroll to position [91, 0]
click at [511, 765] on button "Back" at bounding box center [484, 756] width 266 height 30
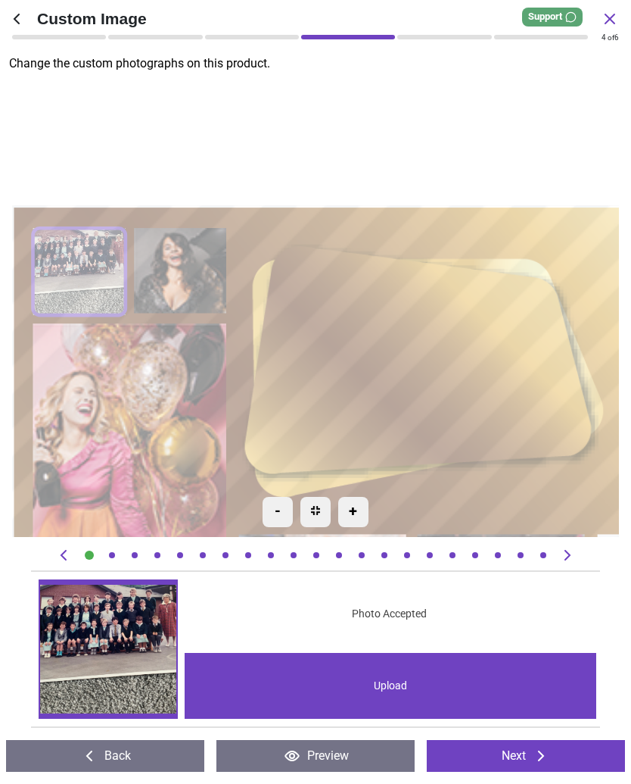
click at [538, 757] on icon at bounding box center [541, 756] width 18 height 18
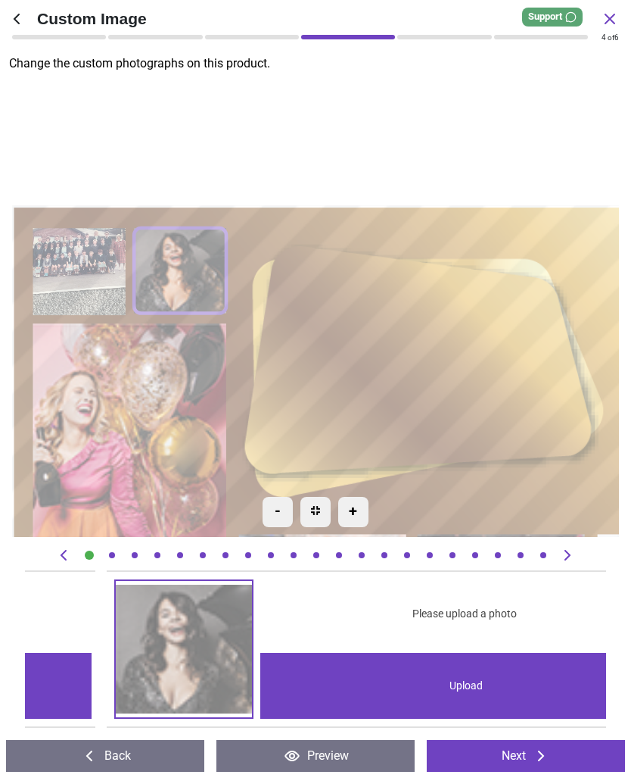
scroll to position [0, 581]
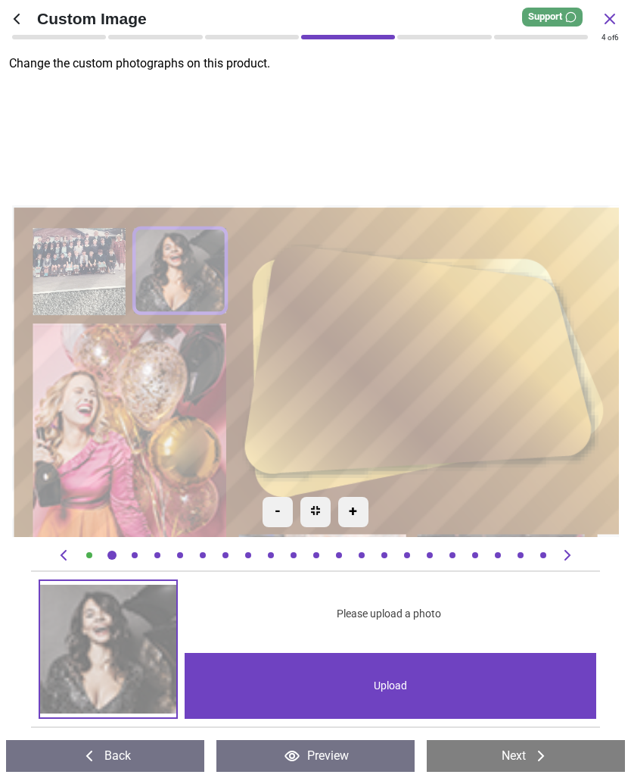
click at [541, 761] on icon at bounding box center [541, 756] width 18 height 18
click at [537, 758] on icon at bounding box center [541, 756] width 18 height 18
click at [363, 525] on div "+" at bounding box center [353, 512] width 30 height 30
click at [360, 513] on div "+" at bounding box center [353, 512] width 30 height 30
click at [131, 761] on button "Back" at bounding box center [105, 756] width 198 height 32
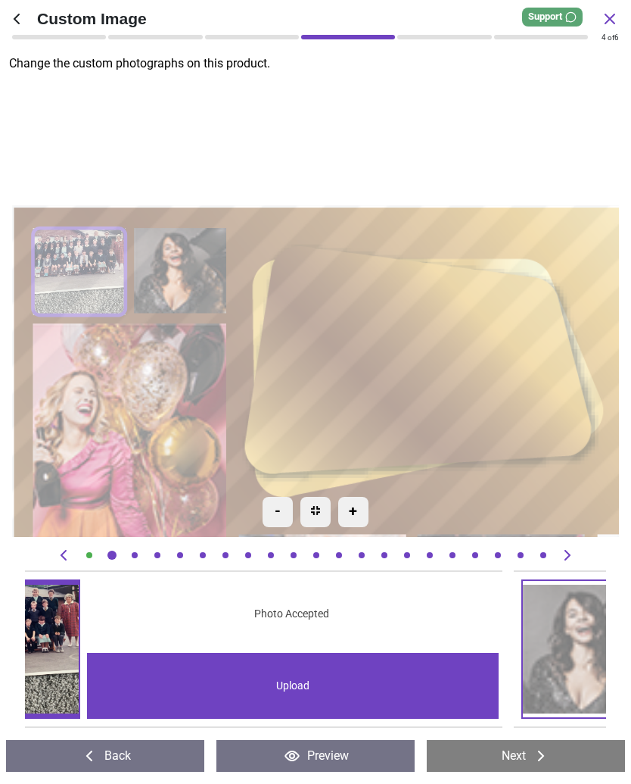
scroll to position [0, 0]
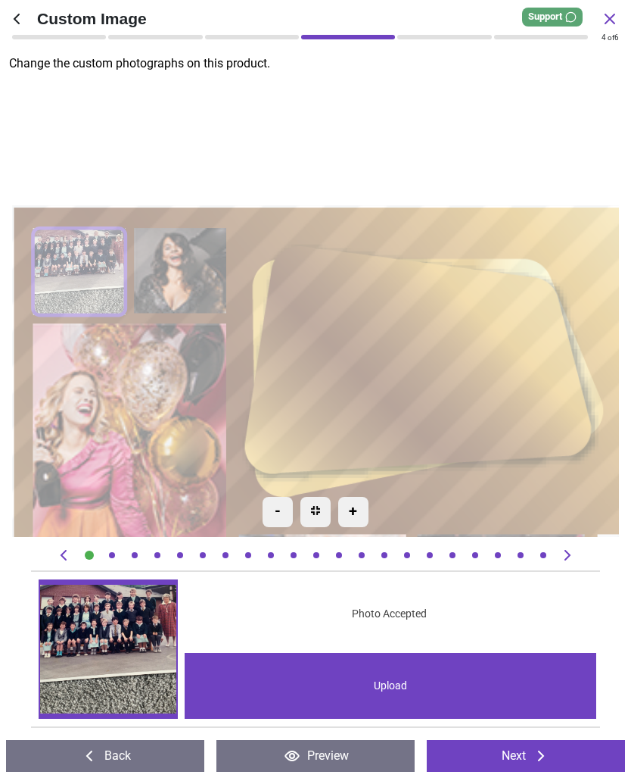
click at [291, 771] on button "Preview" at bounding box center [316, 756] width 198 height 32
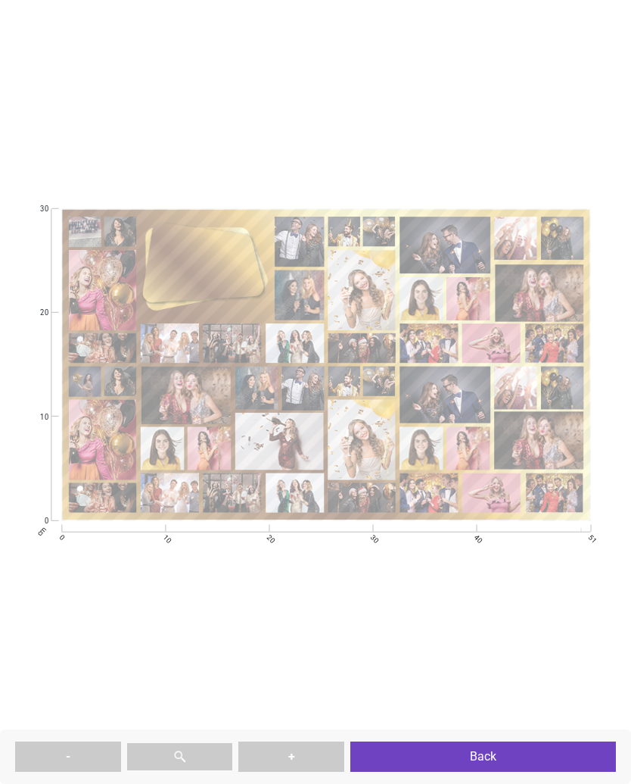
click at [308, 756] on button "+" at bounding box center [291, 756] width 106 height 30
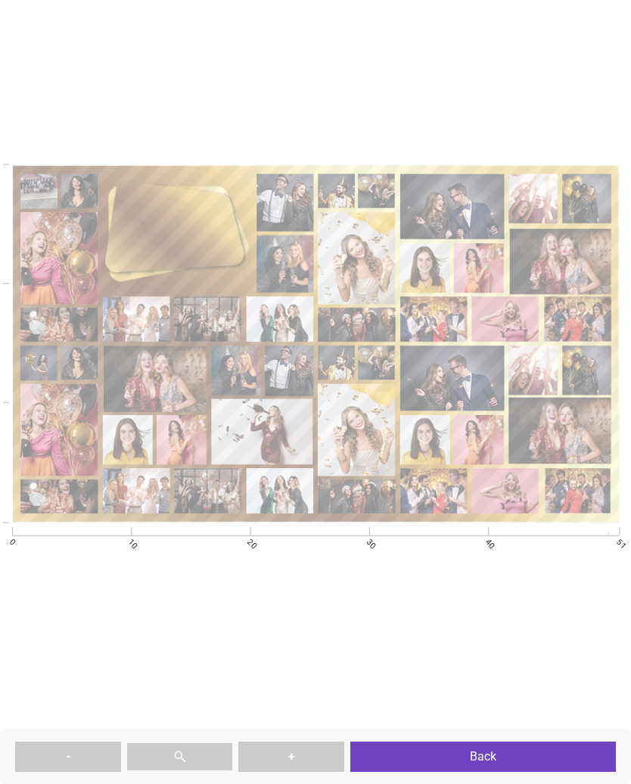
click at [503, 756] on button "Back" at bounding box center [484, 756] width 266 height 30
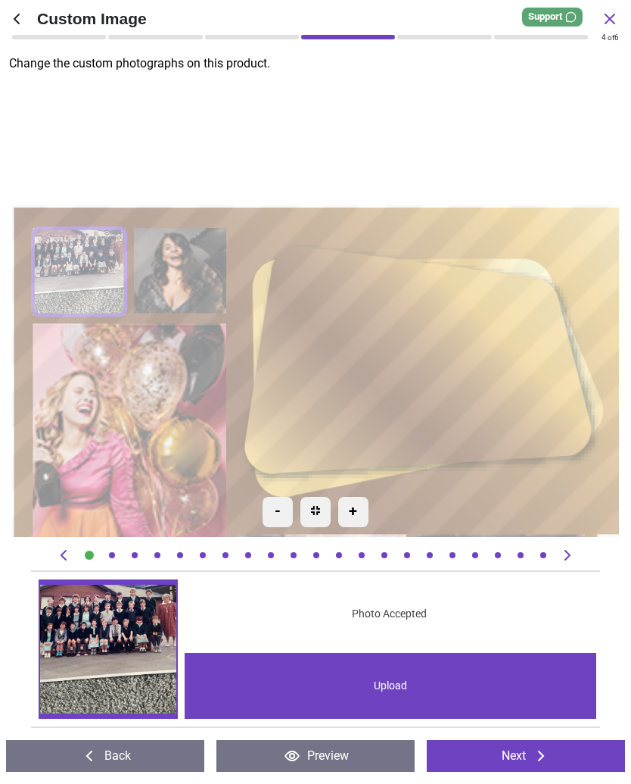
click at [526, 751] on button "Next" at bounding box center [526, 756] width 198 height 32
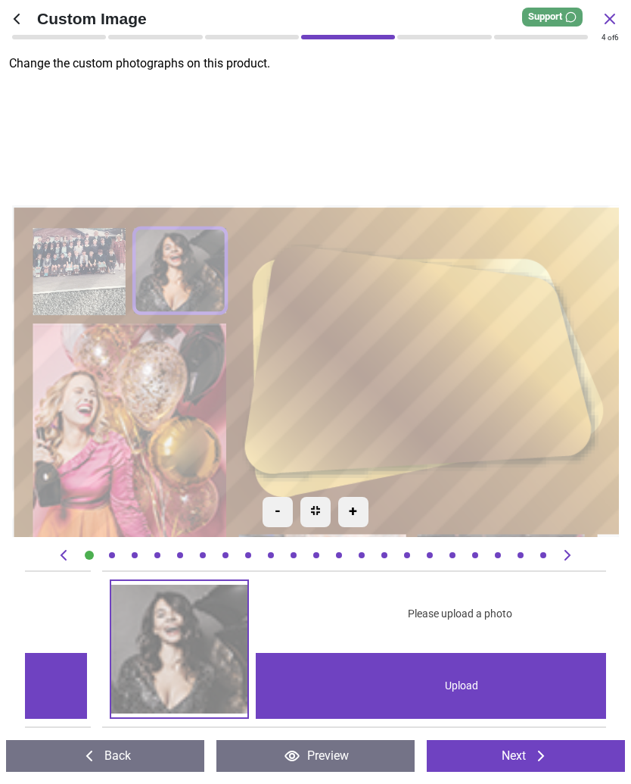
scroll to position [0, 581]
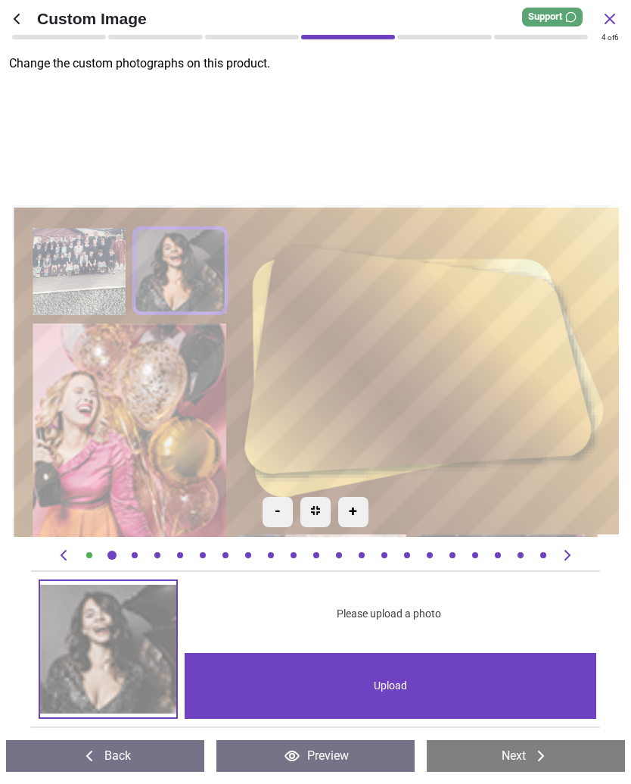
click at [532, 679] on div "Upload" at bounding box center [391, 686] width 412 height 66
click at [356, 521] on div "+" at bounding box center [353, 512] width 30 height 30
click at [315, 515] on img at bounding box center [315, 510] width 9 height 9
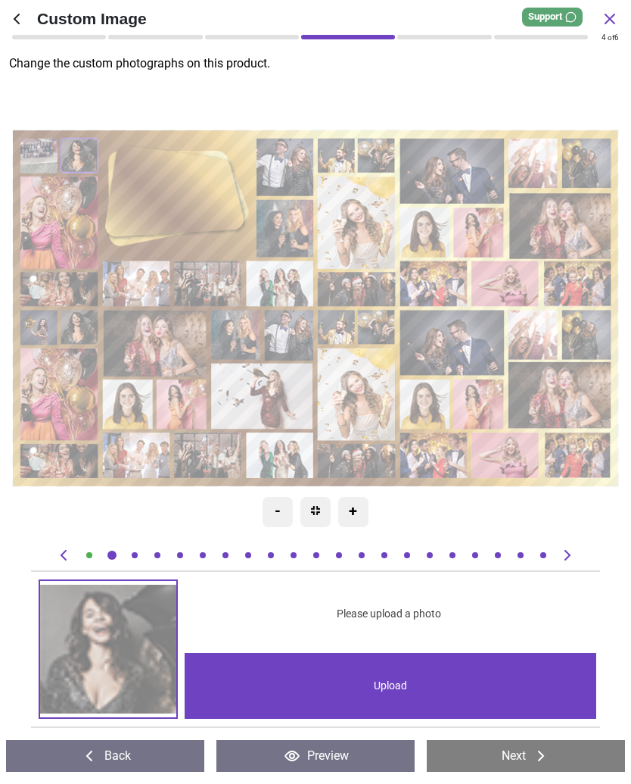
click at [531, 769] on button "Next" at bounding box center [526, 756] width 198 height 32
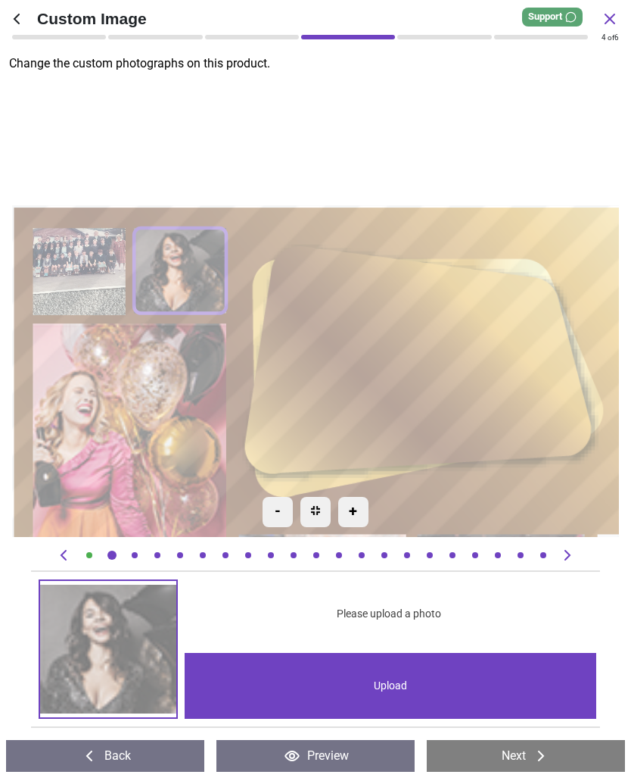
click at [92, 562] on div at bounding box center [89, 554] width 15 height 15
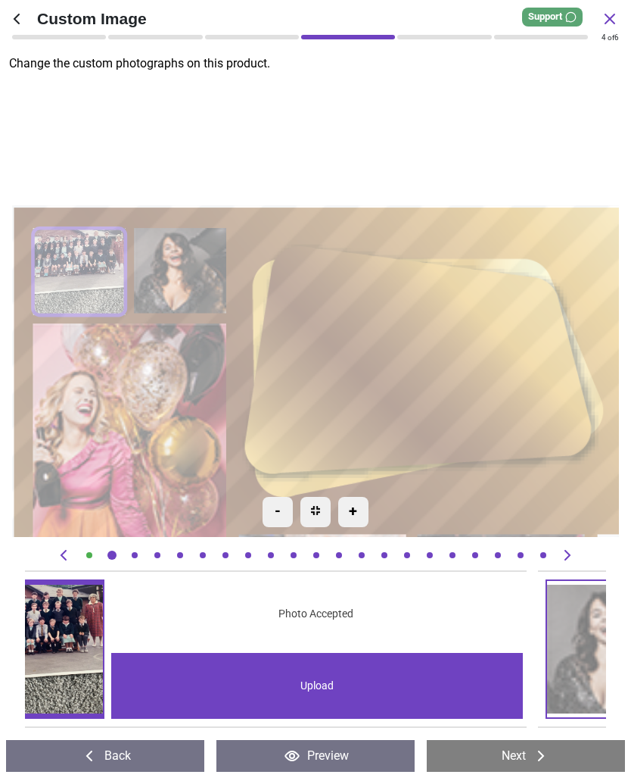
scroll to position [0, 0]
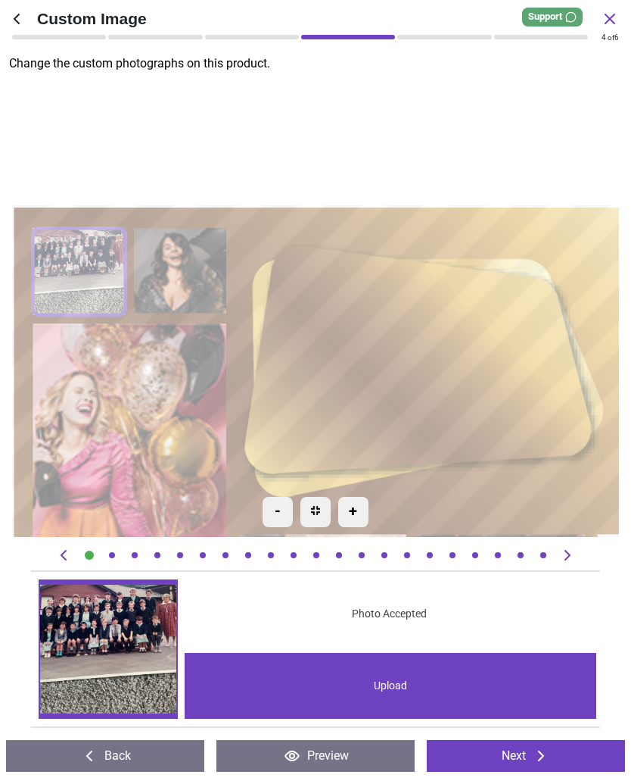
click at [118, 662] on img at bounding box center [108, 649] width 136 height 136
click at [550, 21] on div "Support" at bounding box center [552, 17] width 61 height 19
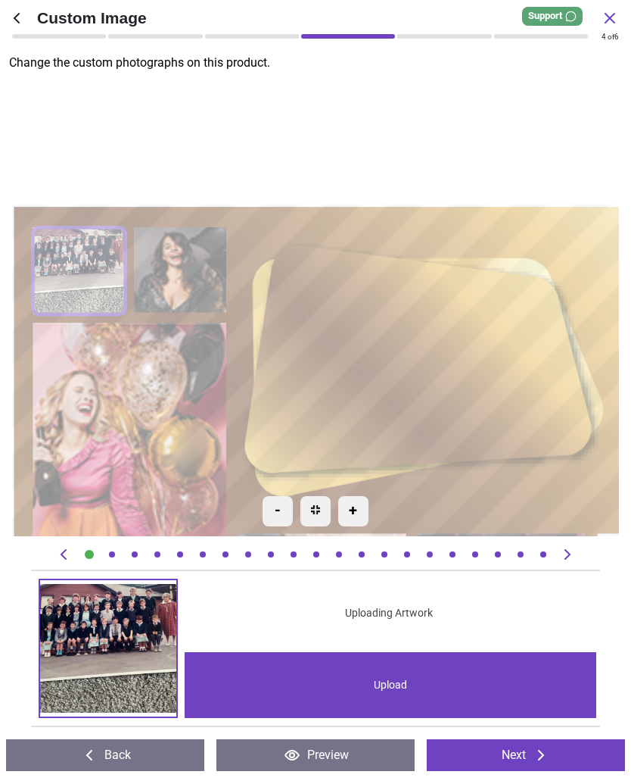
click at [528, 770] on button "Next" at bounding box center [526, 756] width 198 height 32
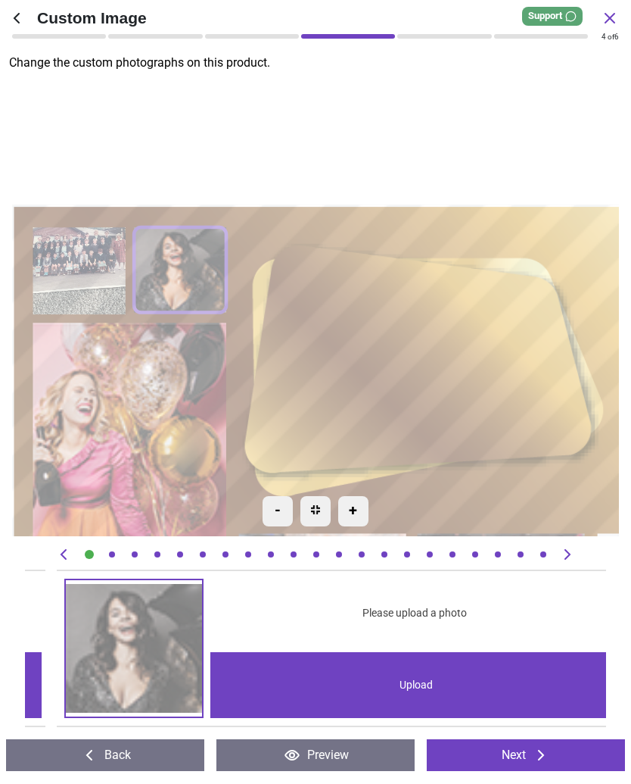
click at [528, 755] on button "Next" at bounding box center [526, 756] width 198 height 32
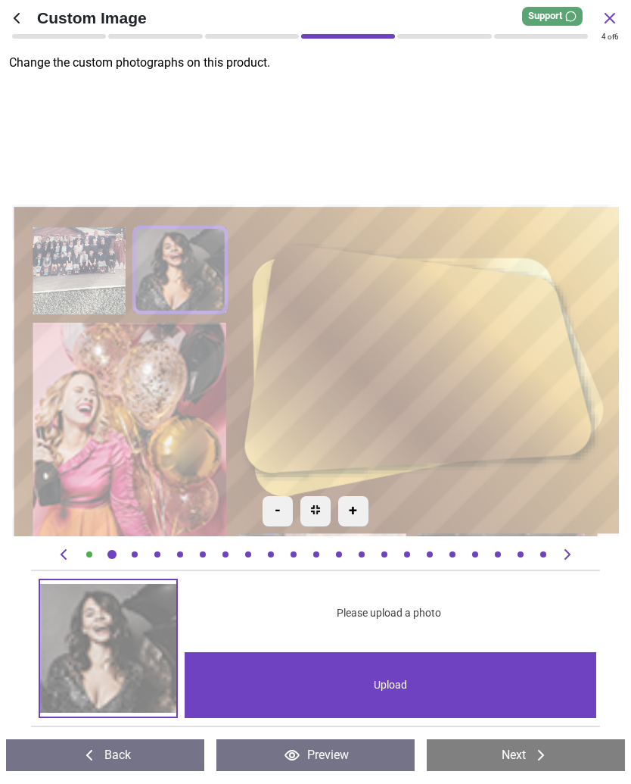
click at [416, 688] on div "Upload" at bounding box center [391, 686] width 412 height 66
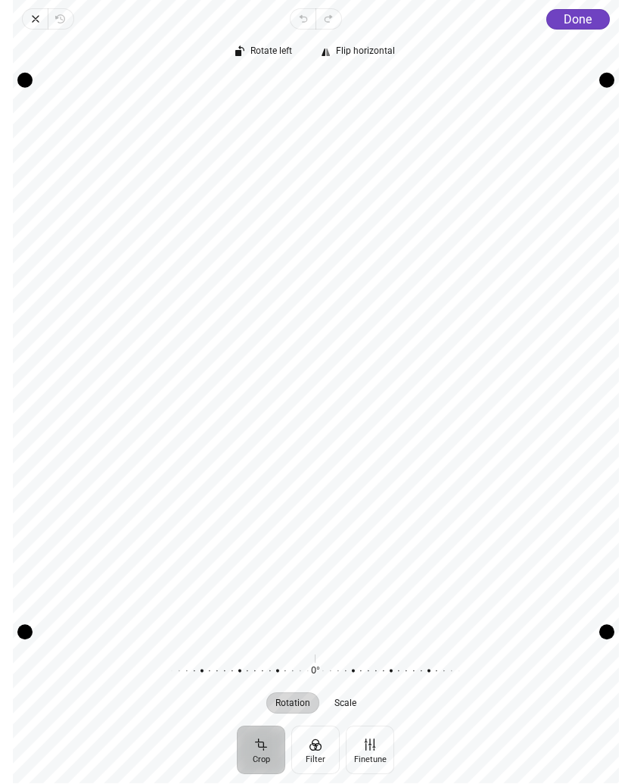
click at [270, 58] on button "Rotate left" at bounding box center [264, 52] width 73 height 21
click at [273, 54] on span "Rotate left" at bounding box center [272, 52] width 42 height 10
click at [271, 61] on button "Rotate left" at bounding box center [264, 52] width 73 height 21
click at [578, 19] on span "Done" at bounding box center [578, 20] width 28 height 14
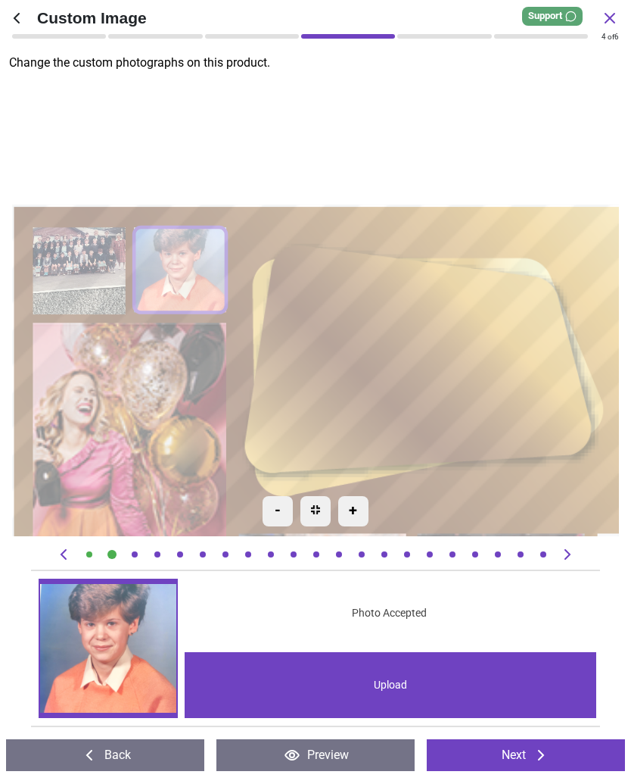
click at [535, 761] on icon at bounding box center [541, 756] width 18 height 18
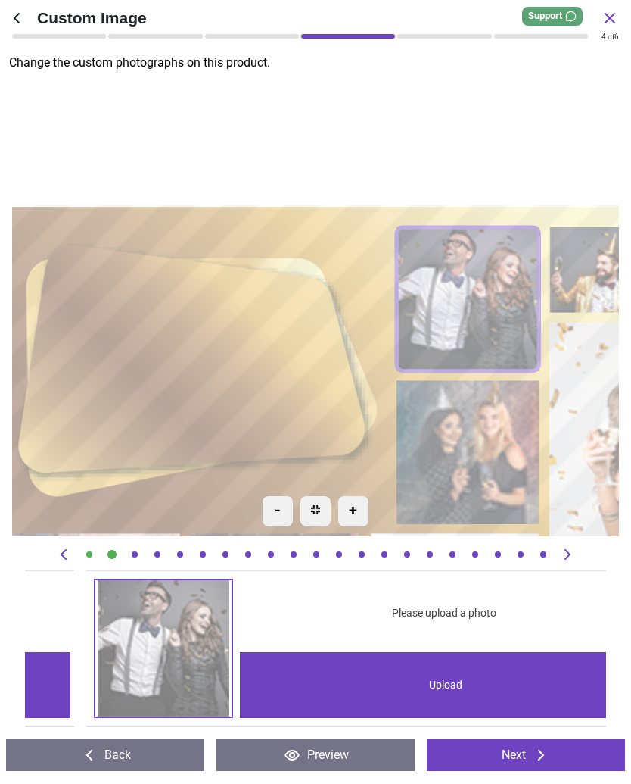
scroll to position [0, 1162]
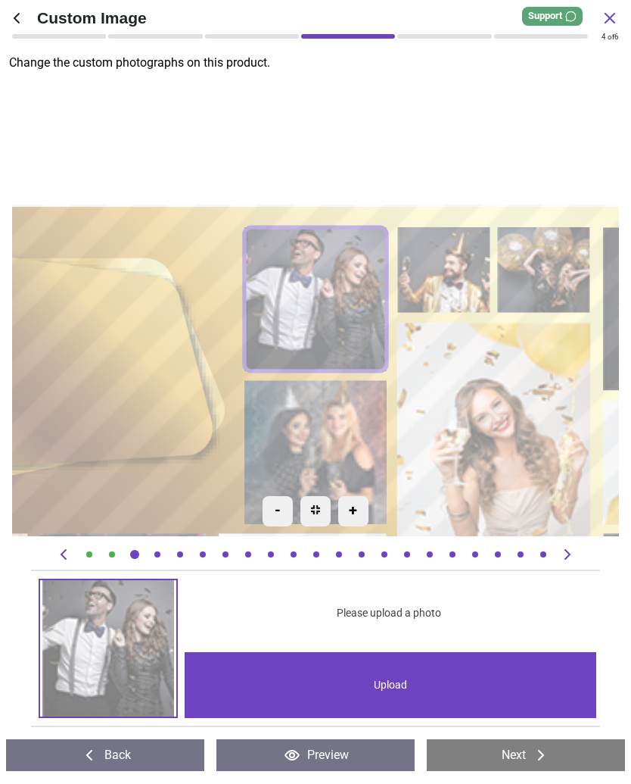
click at [354, 759] on button "Preview" at bounding box center [316, 756] width 198 height 32
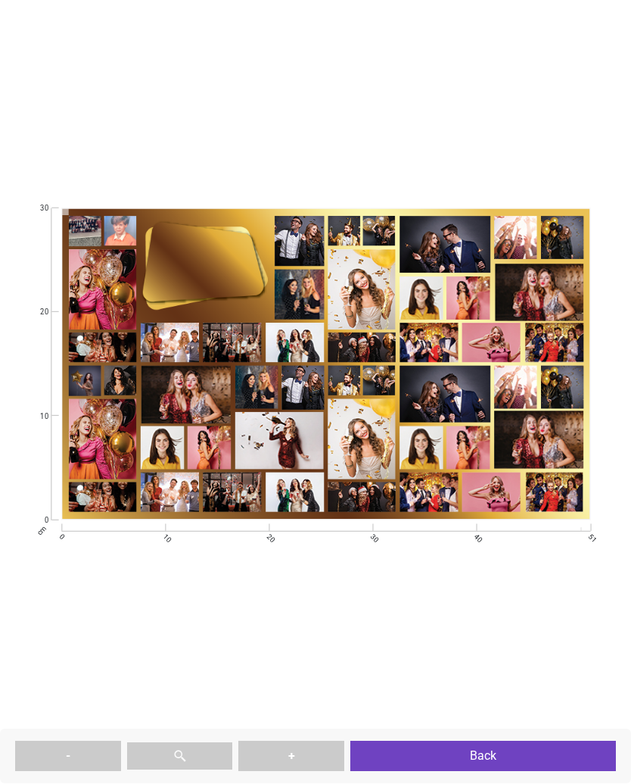
type textarea "**********"
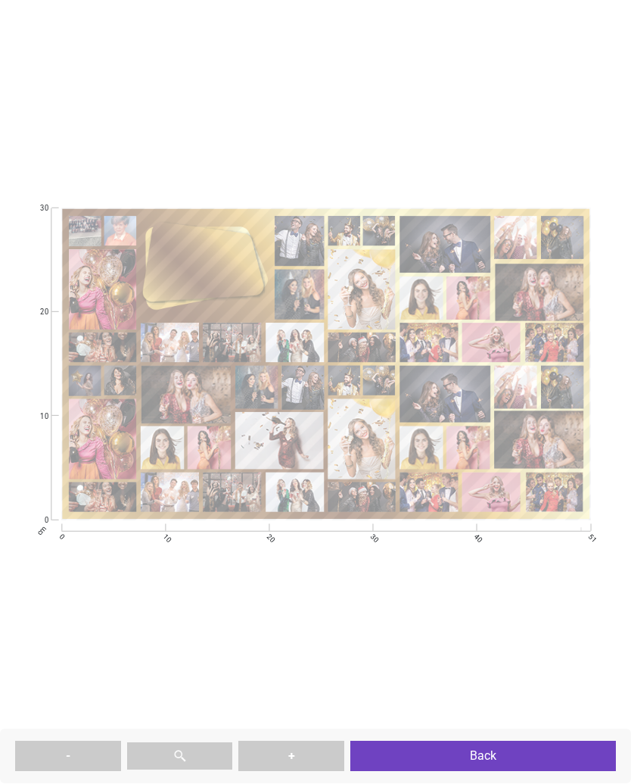
click at [500, 756] on button "Back" at bounding box center [484, 756] width 266 height 30
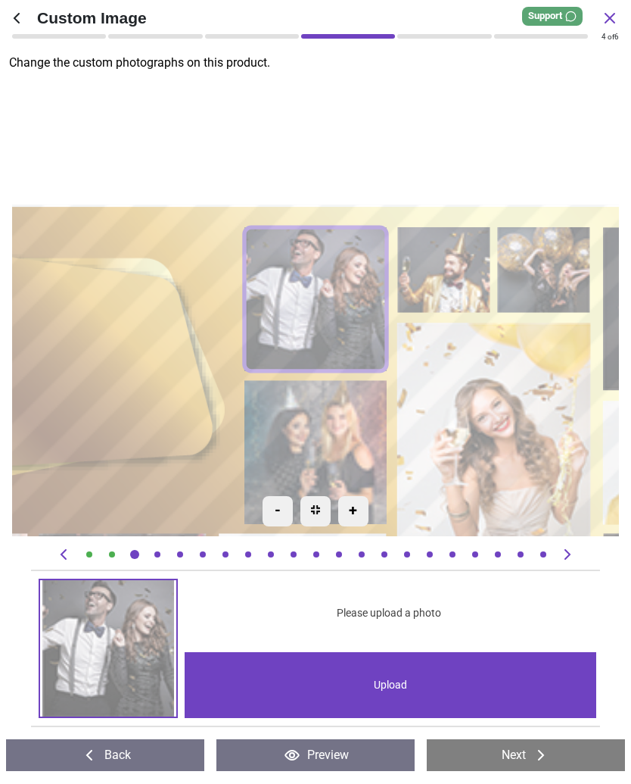
click at [519, 758] on button "Next" at bounding box center [526, 756] width 198 height 32
click at [537, 761] on icon at bounding box center [541, 756] width 18 height 18
click at [606, 14] on icon at bounding box center [610, 18] width 9 height 9
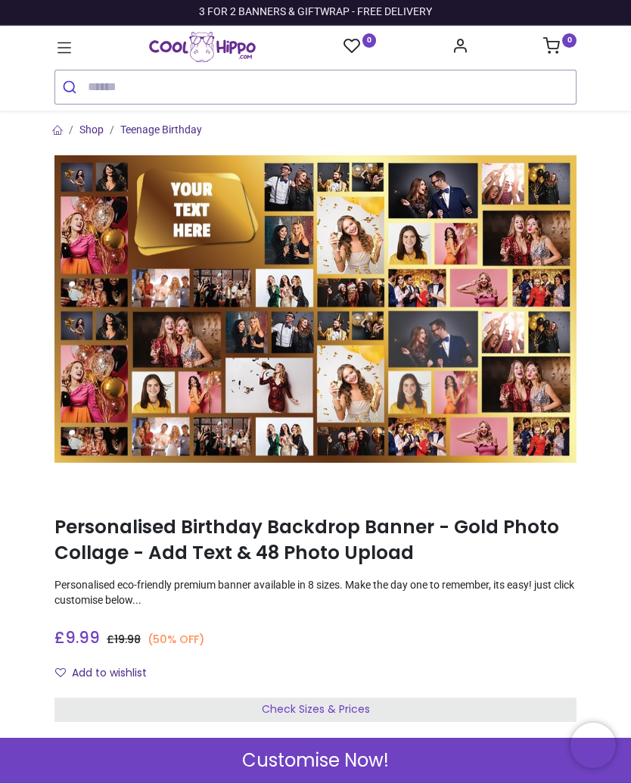
scroll to position [0, 0]
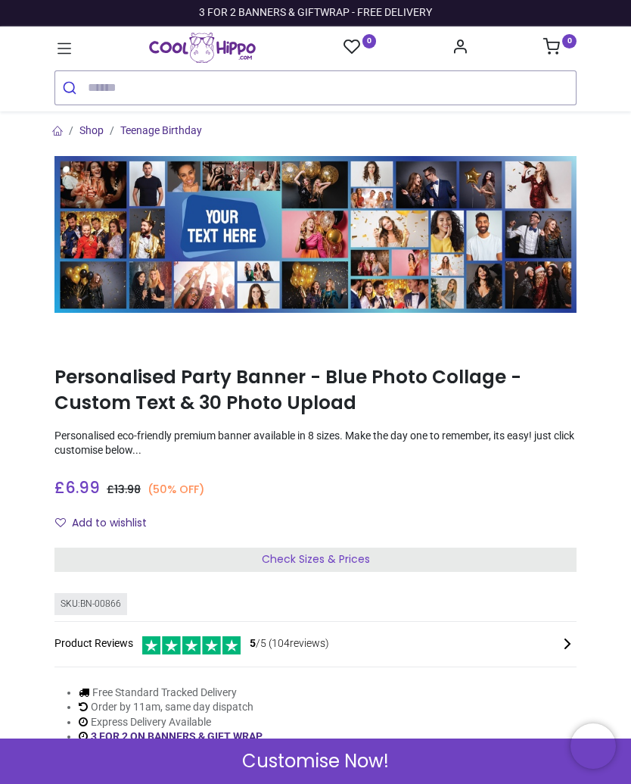
click at [323, 560] on span "Check Sizes & Prices" at bounding box center [316, 558] width 108 height 15
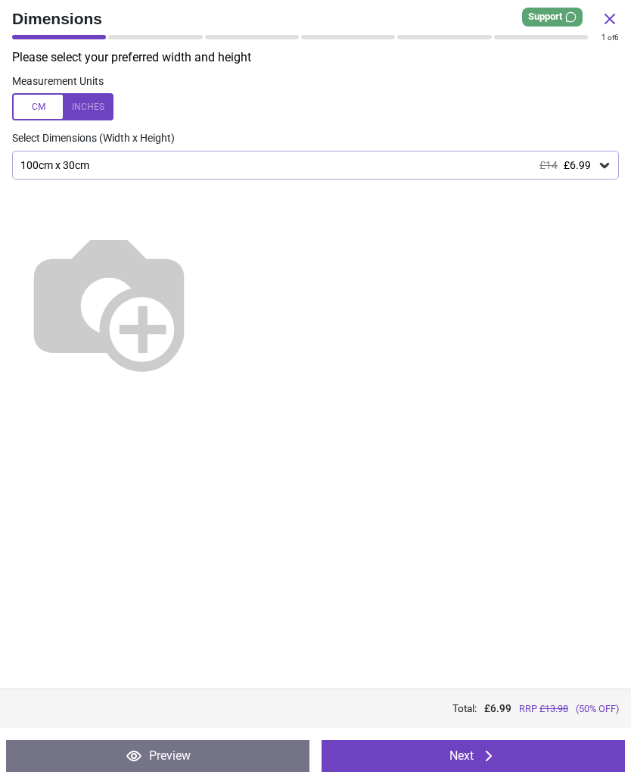
click at [604, 163] on icon at bounding box center [604, 164] width 15 height 15
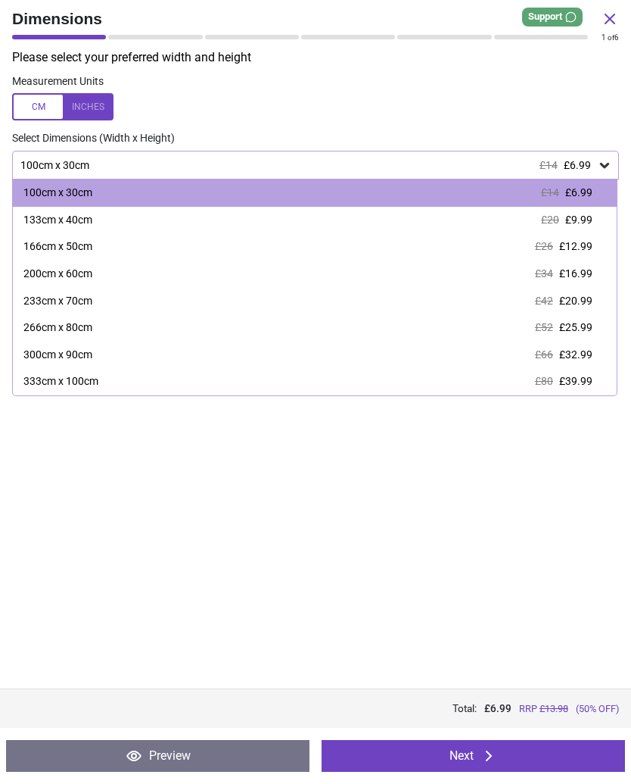
click at [323, 550] on div "Please select your preferred width and height Measurement Units Select Dimensio…" at bounding box center [315, 368] width 631 height 639
click at [267, 104] on label at bounding box center [315, 106] width 607 height 27
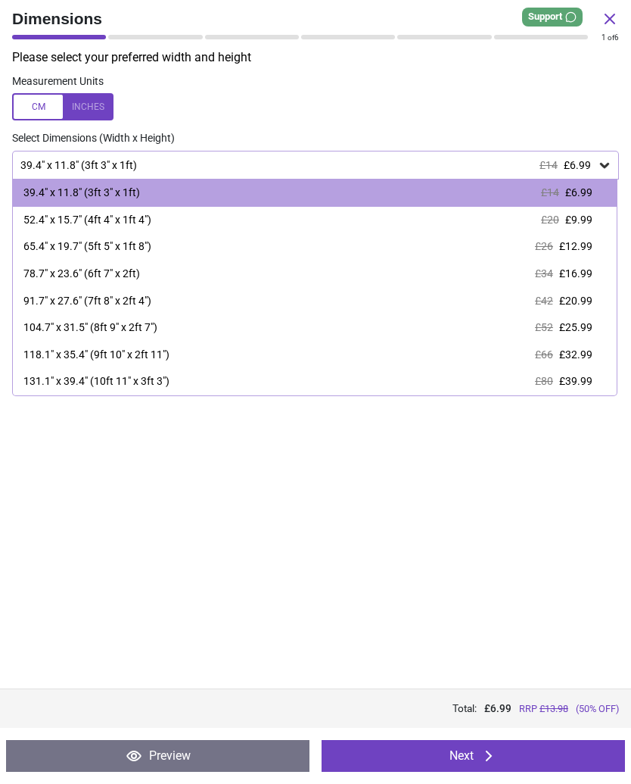
click at [151, 301] on div "91.7" x 27.6" (7ft 8" x 2ft 4")" at bounding box center [87, 301] width 128 height 15
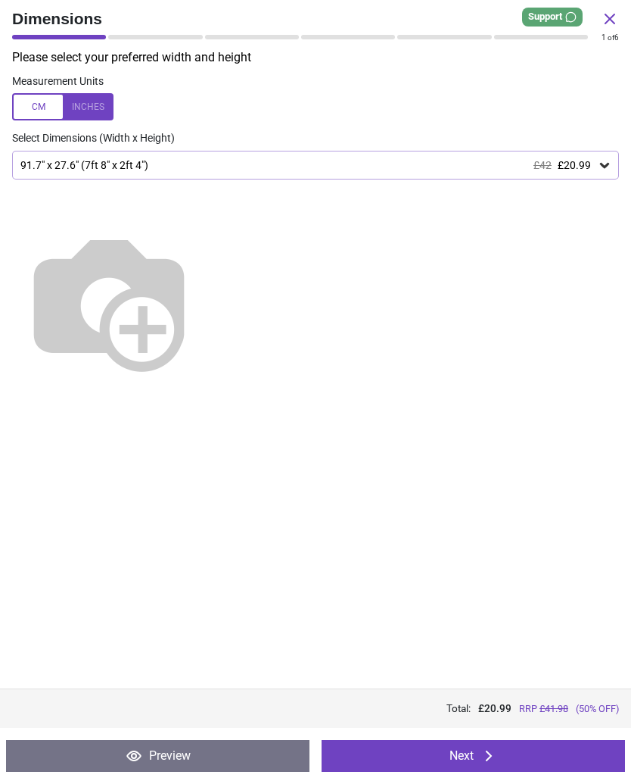
click at [483, 756] on icon at bounding box center [489, 756] width 18 height 18
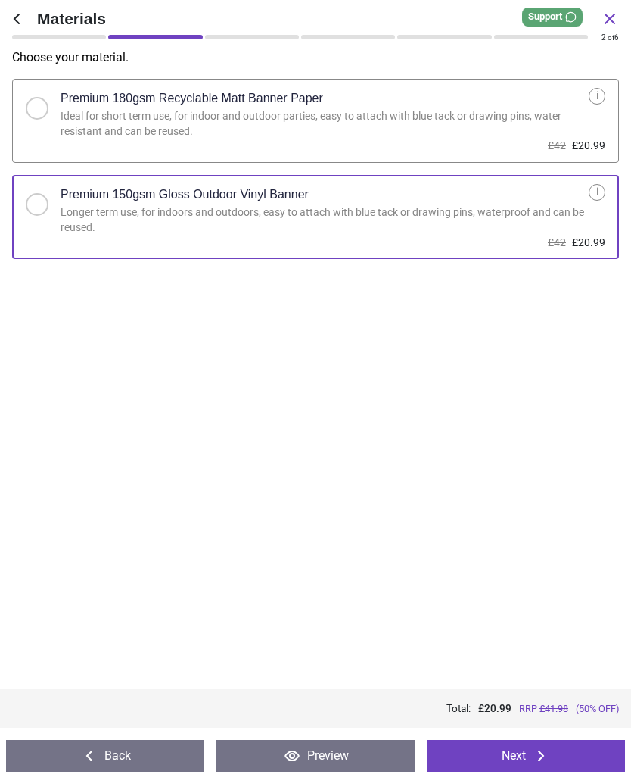
click at [524, 761] on button "Next" at bounding box center [526, 756] width 198 height 32
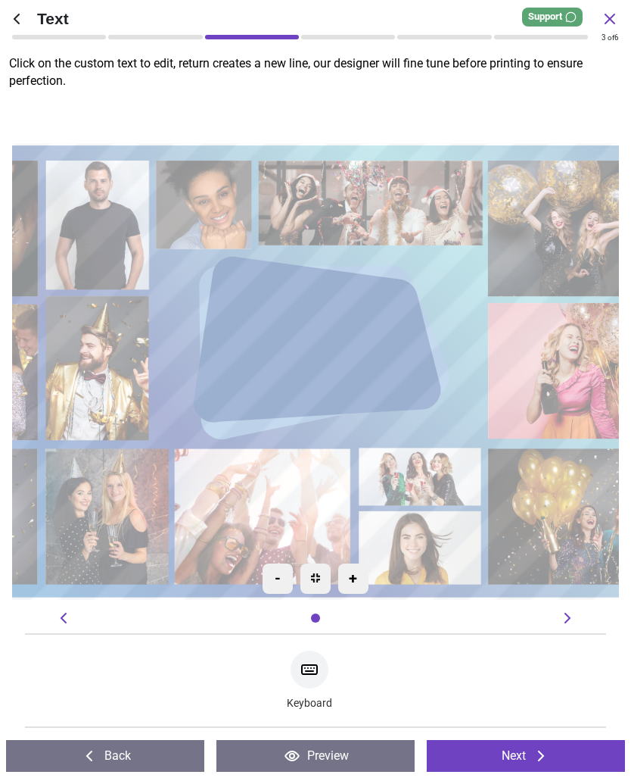
click at [355, 353] on textarea at bounding box center [315, 348] width 217 height 53
type textarea "**********"
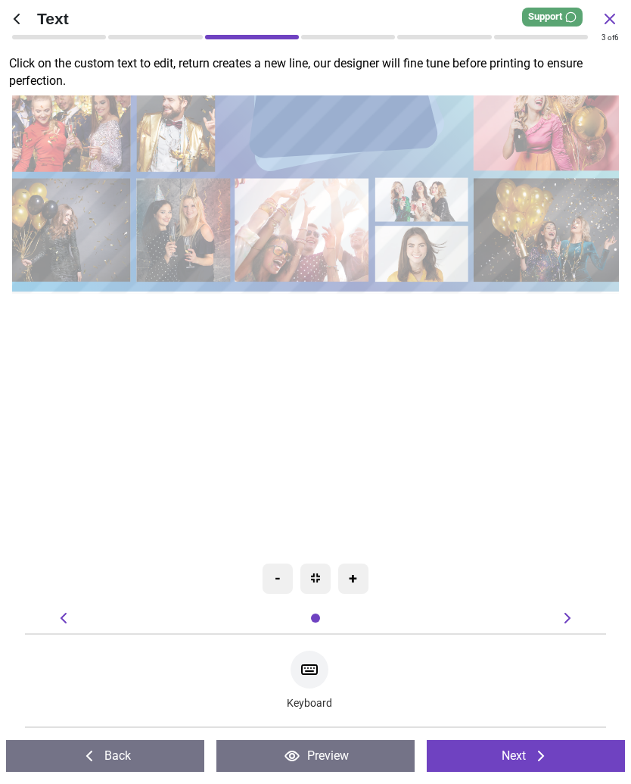
type textarea "**********"
click at [550, 414] on div "**********" at bounding box center [548, 120] width 1156 height 962
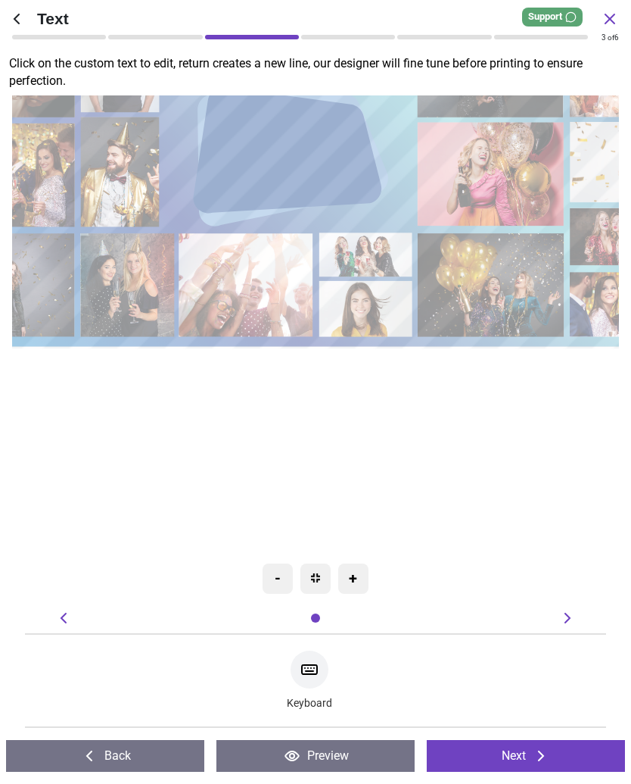
click at [545, 454] on div "**********" at bounding box center [492, 175] width 1156 height 962
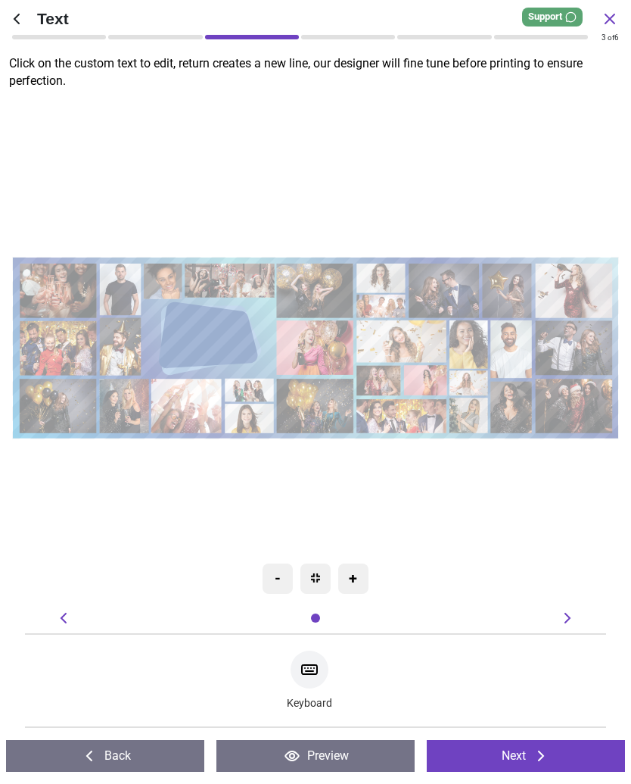
click at [536, 759] on icon at bounding box center [541, 756] width 18 height 18
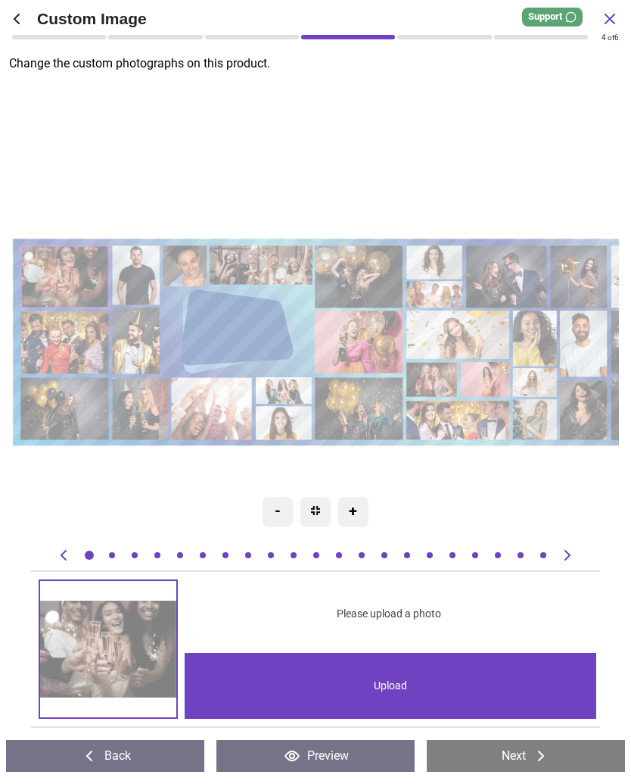
click at [404, 697] on div "Upload" at bounding box center [391, 686] width 412 height 66
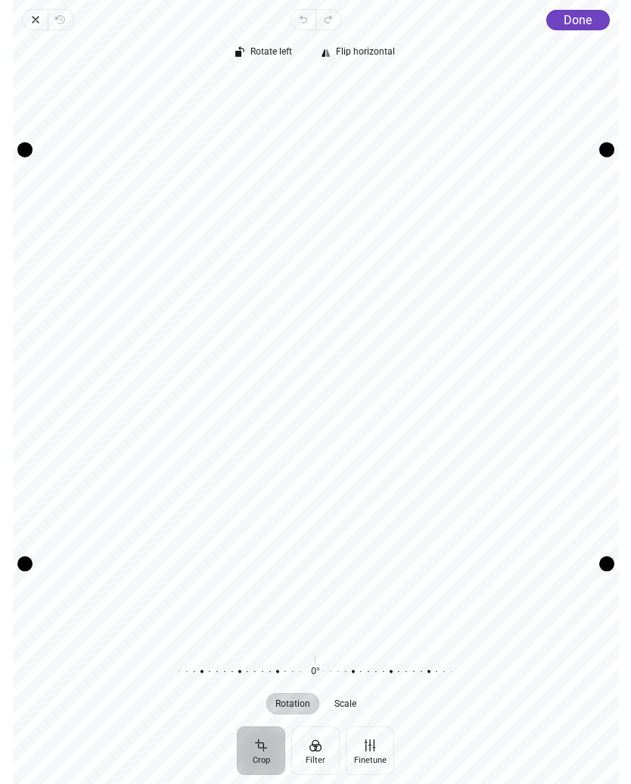
click at [354, 707] on span "Scale" at bounding box center [346, 703] width 22 height 9
click at [379, 752] on button "Finetune" at bounding box center [370, 750] width 48 height 48
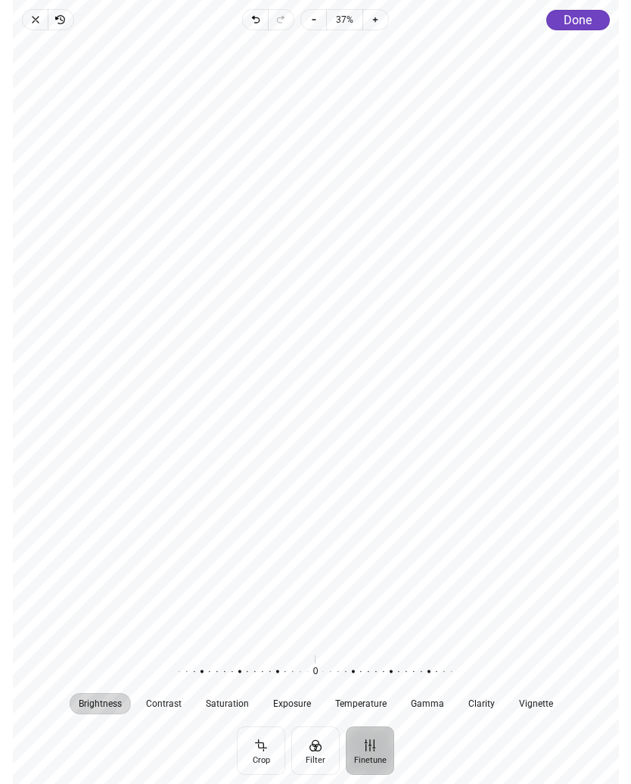
click at [379, 753] on button "Finetune" at bounding box center [370, 750] width 48 height 48
click at [579, 23] on span "Done" at bounding box center [578, 20] width 28 height 14
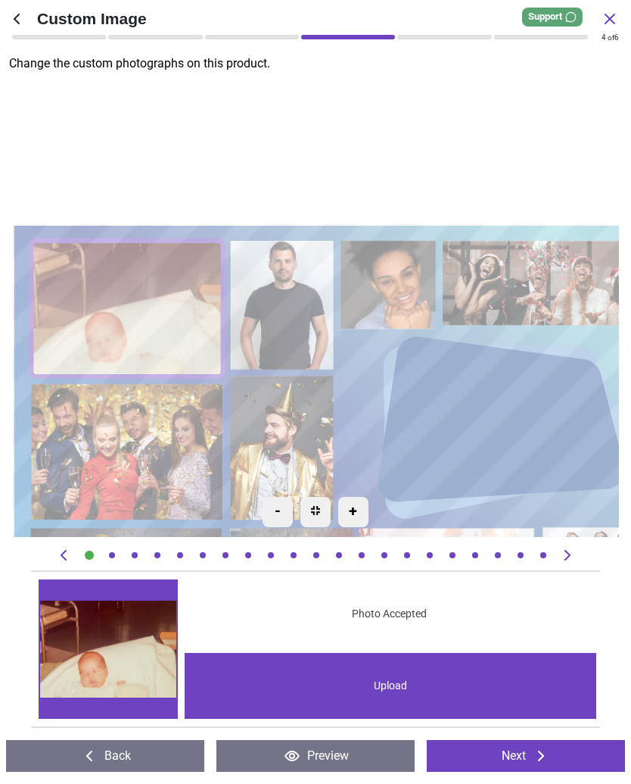
click at [344, 759] on button "Preview" at bounding box center [316, 756] width 198 height 32
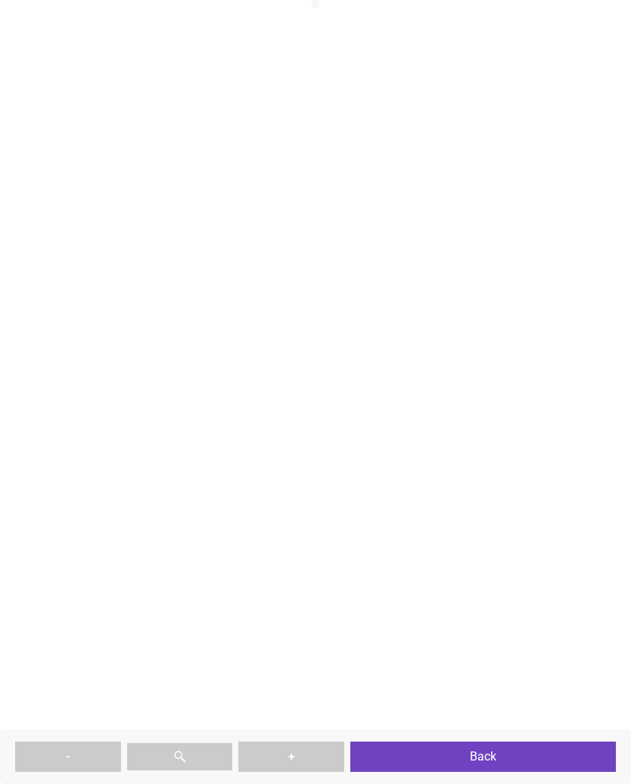
type textarea "**********"
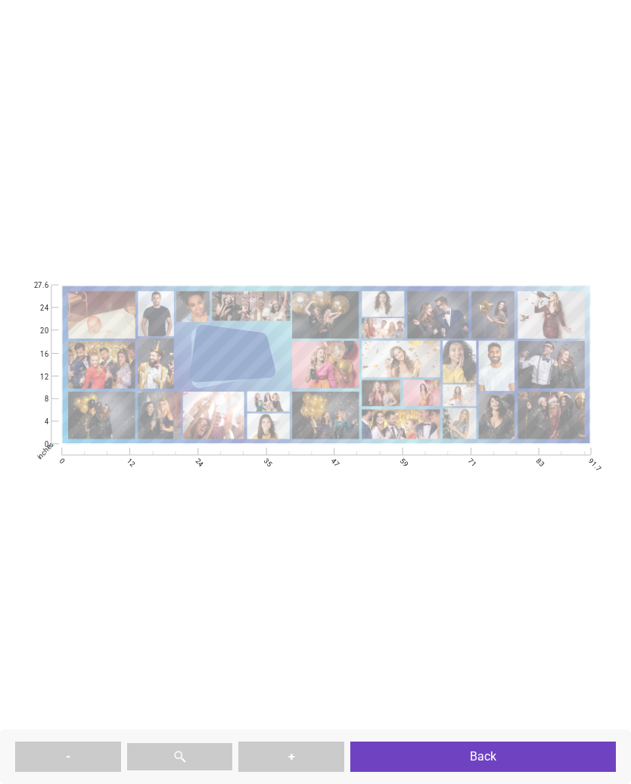
click at [491, 758] on button "Back" at bounding box center [484, 756] width 266 height 30
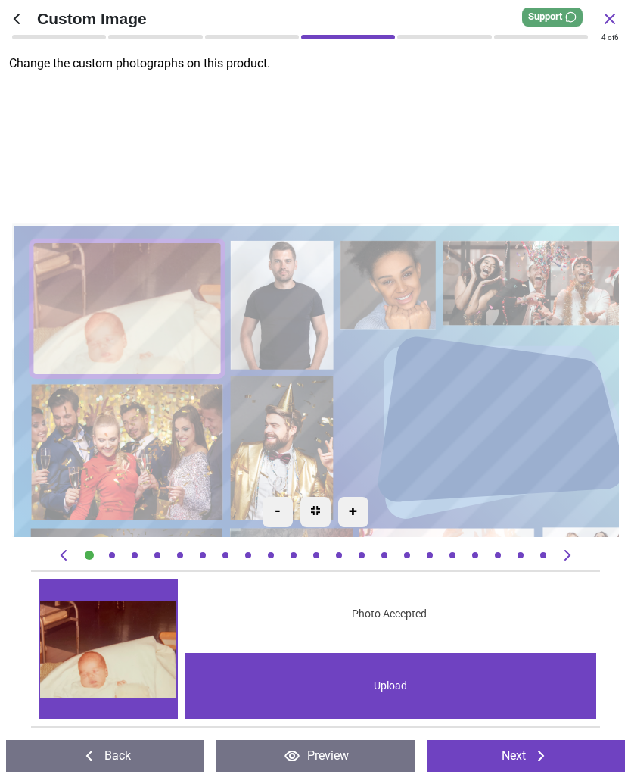
click at [401, 693] on div "Upload" at bounding box center [391, 686] width 412 height 66
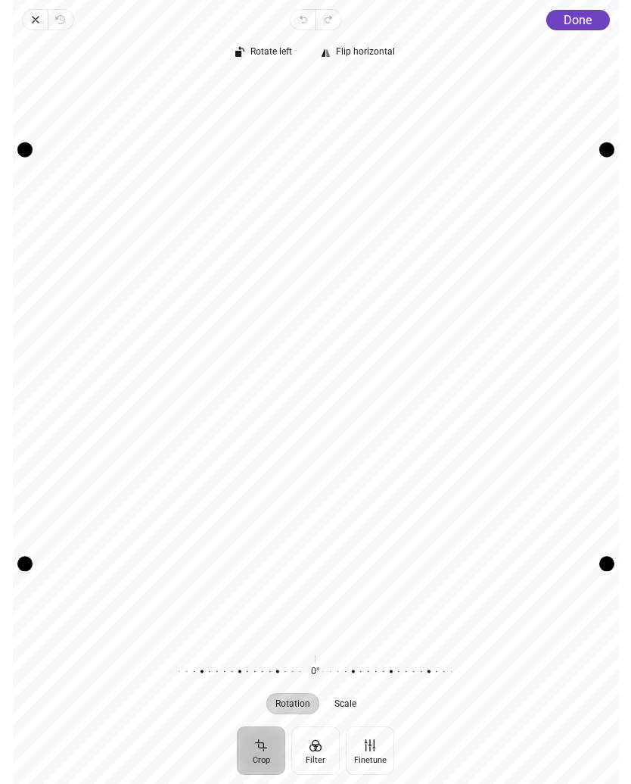
click at [348, 707] on span "Scale" at bounding box center [346, 703] width 22 height 9
click at [578, 23] on span "Done" at bounding box center [578, 20] width 28 height 14
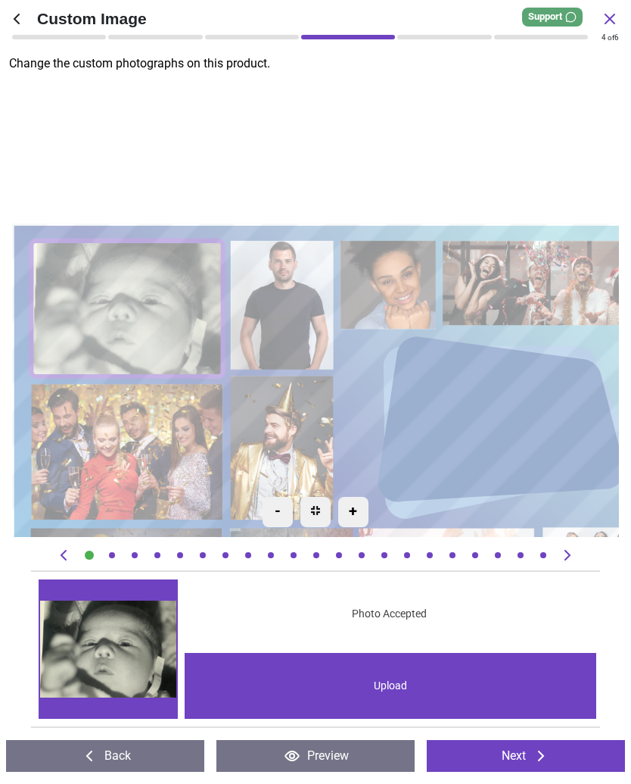
click at [344, 759] on button "Preview" at bounding box center [316, 756] width 198 height 32
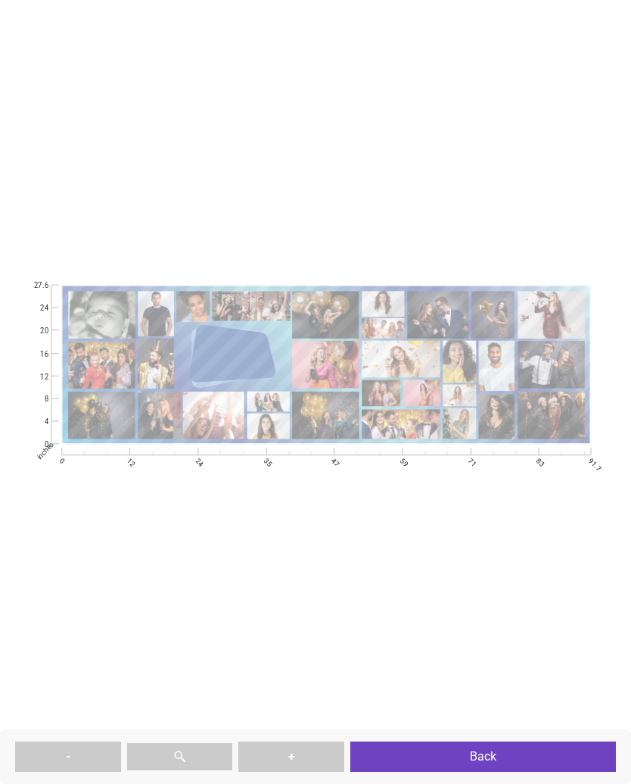
click at [486, 769] on button "Back" at bounding box center [484, 756] width 266 height 30
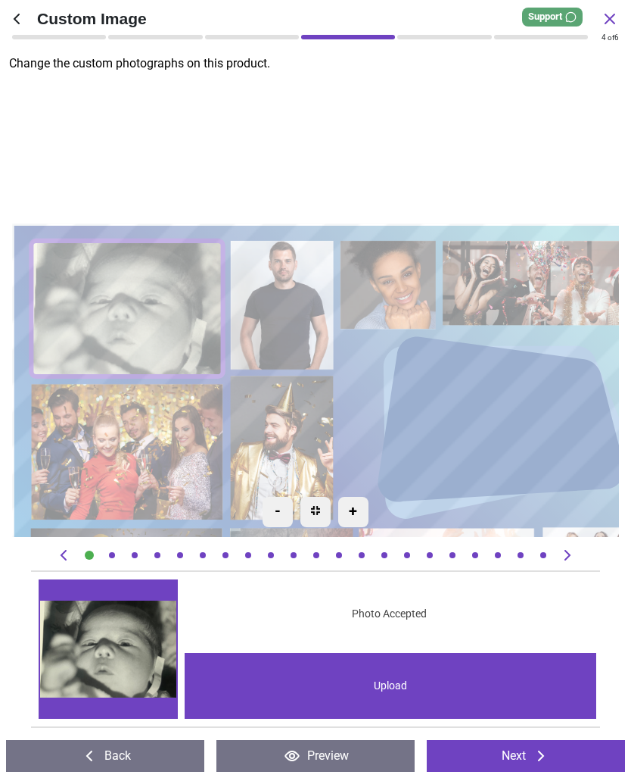
click at [404, 687] on div "Upload" at bounding box center [391, 686] width 412 height 66
click at [408, 691] on div "Upload" at bounding box center [391, 686] width 412 height 66
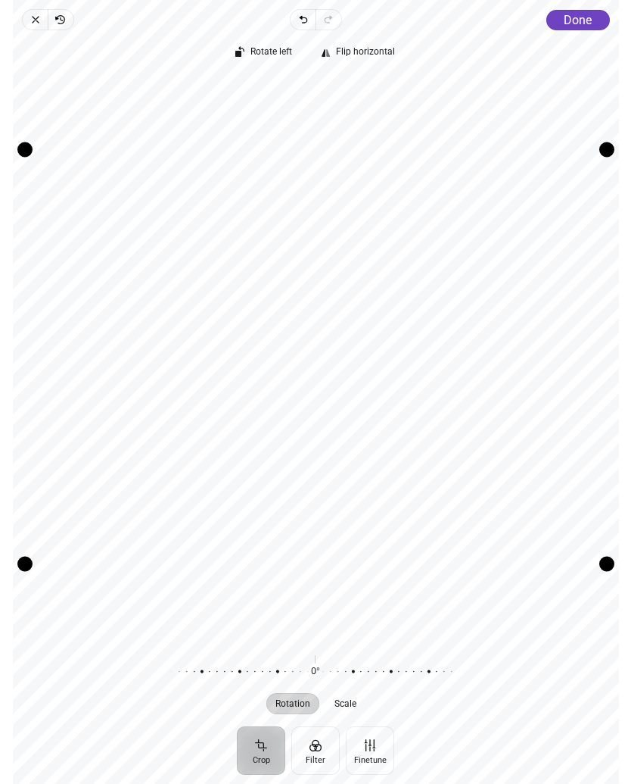
click at [388, 672] on div at bounding box center [308, 671] width 291 height 42
click at [270, 52] on span "Rotate left" at bounding box center [272, 52] width 42 height 10
click at [276, 57] on span "Rotate left" at bounding box center [272, 52] width 42 height 10
click at [268, 57] on span "Rotate left" at bounding box center [272, 52] width 42 height 10
click at [577, 23] on span "Done" at bounding box center [578, 20] width 28 height 14
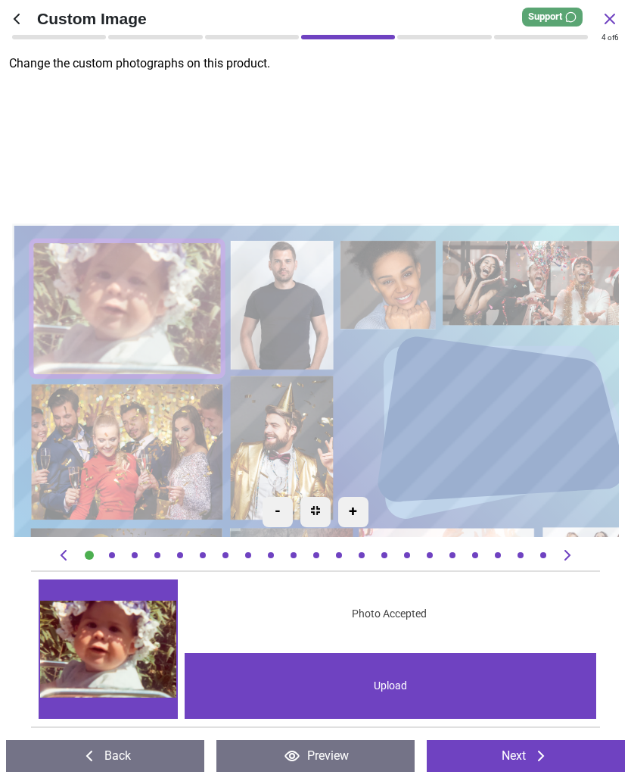
click at [447, 617] on div "Photo Accepted" at bounding box center [389, 614] width 415 height 70
click at [351, 756] on button "Preview" at bounding box center [316, 756] width 198 height 32
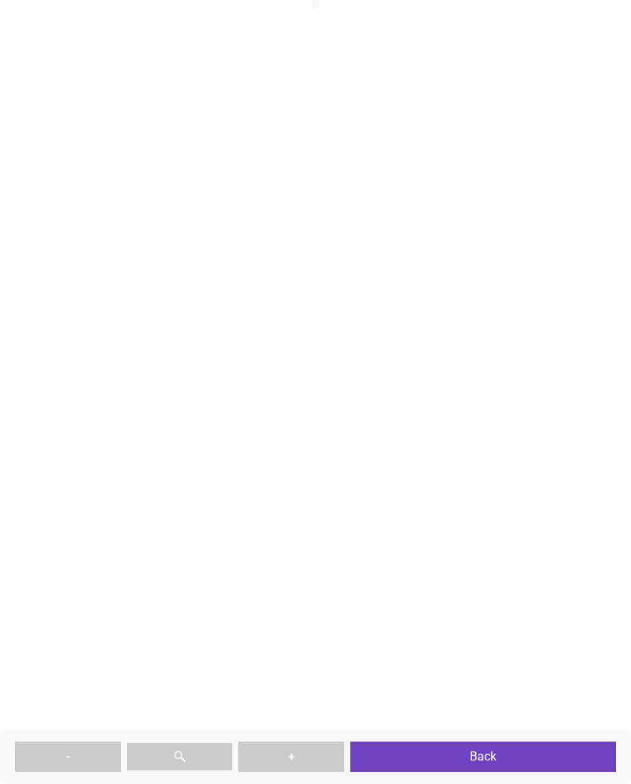
type textarea "**********"
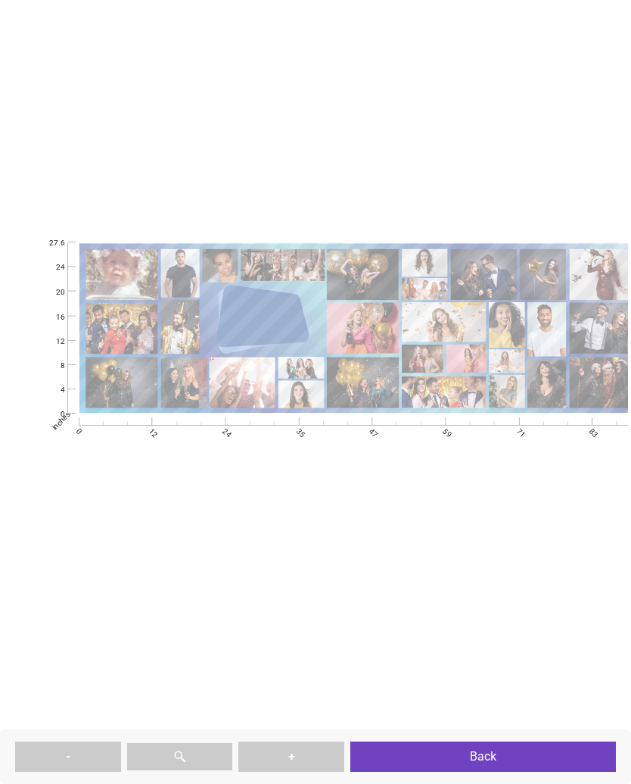
click at [454, 762] on button "Back" at bounding box center [484, 756] width 266 height 30
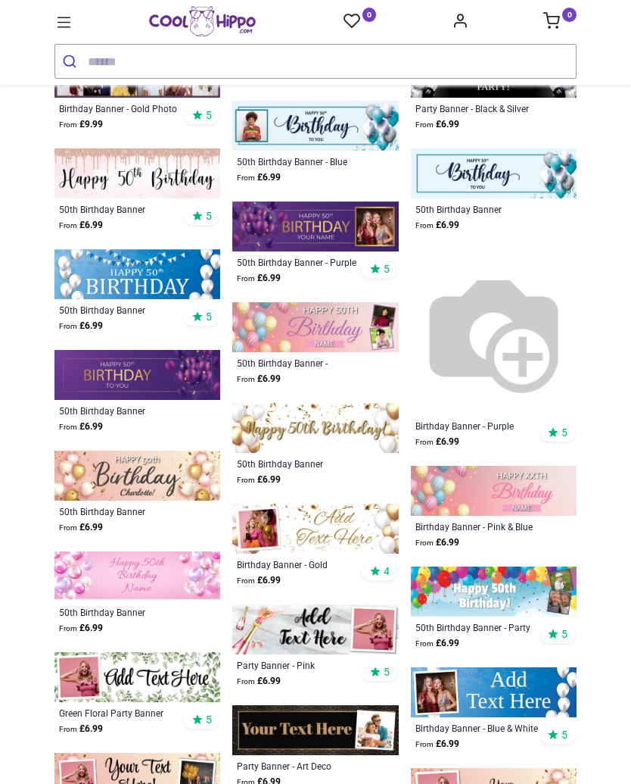
scroll to position [559, 0]
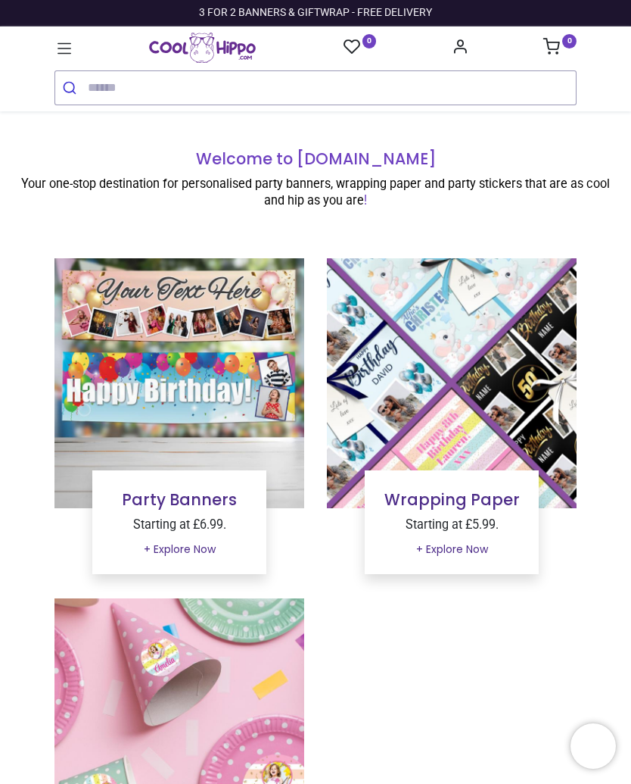
click at [196, 507] on link "Party Banners" at bounding box center [179, 499] width 115 height 22
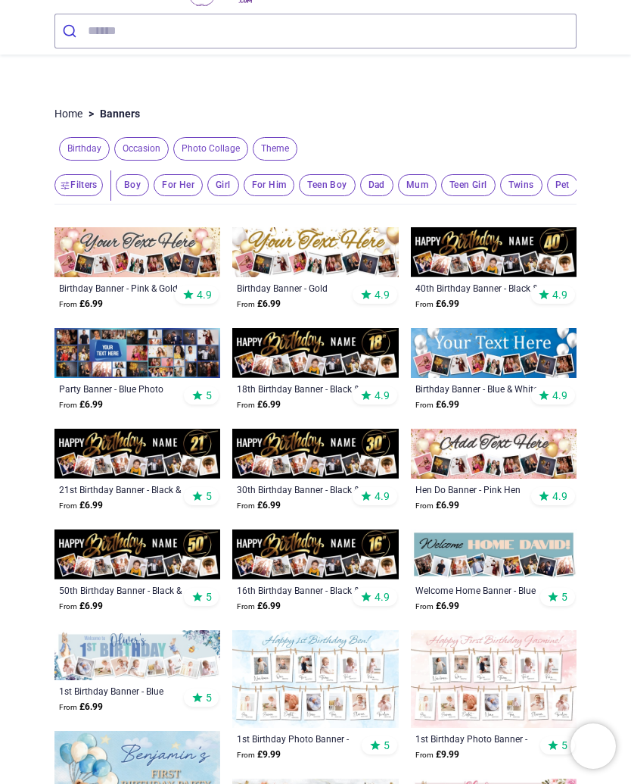
scroll to position [69, 0]
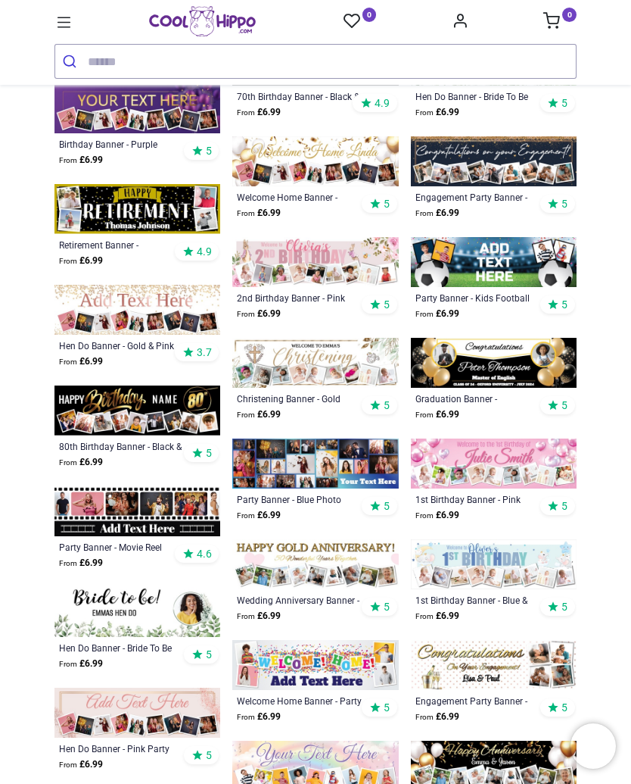
scroll to position [1179, 0]
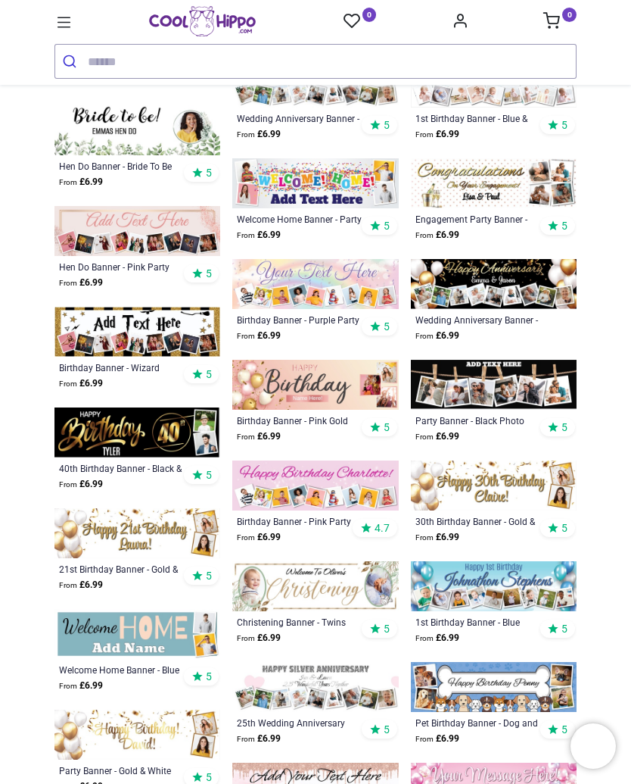
scroll to position [1658, 0]
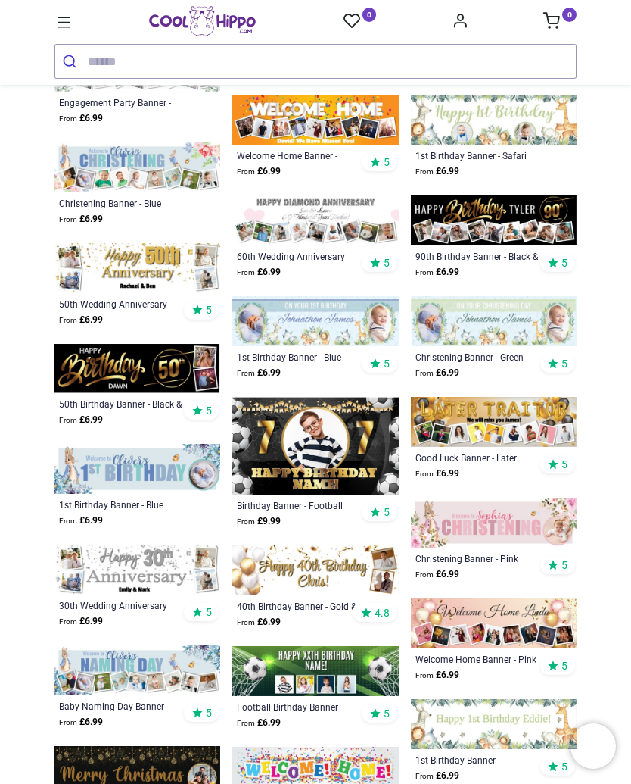
scroll to position [3131, 0]
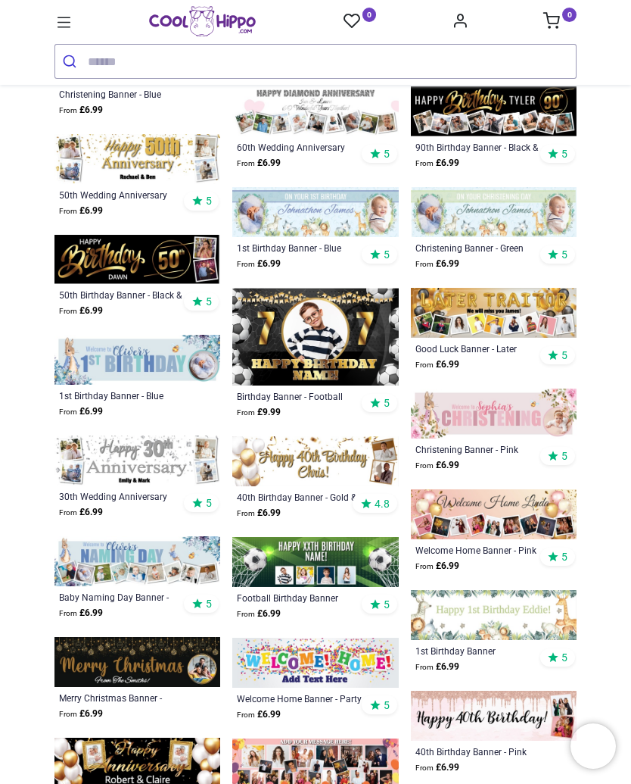
scroll to position [3312, 0]
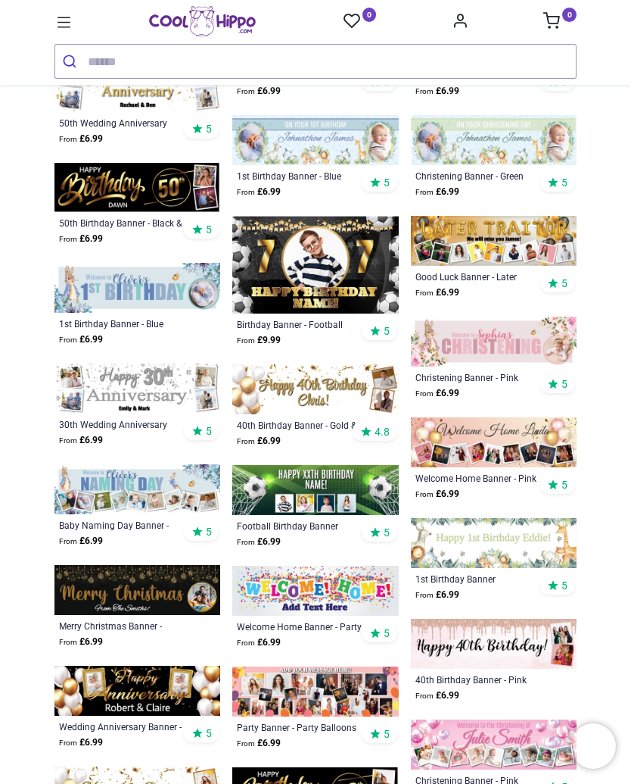
click at [328, 385] on img at bounding box center [315, 389] width 166 height 50
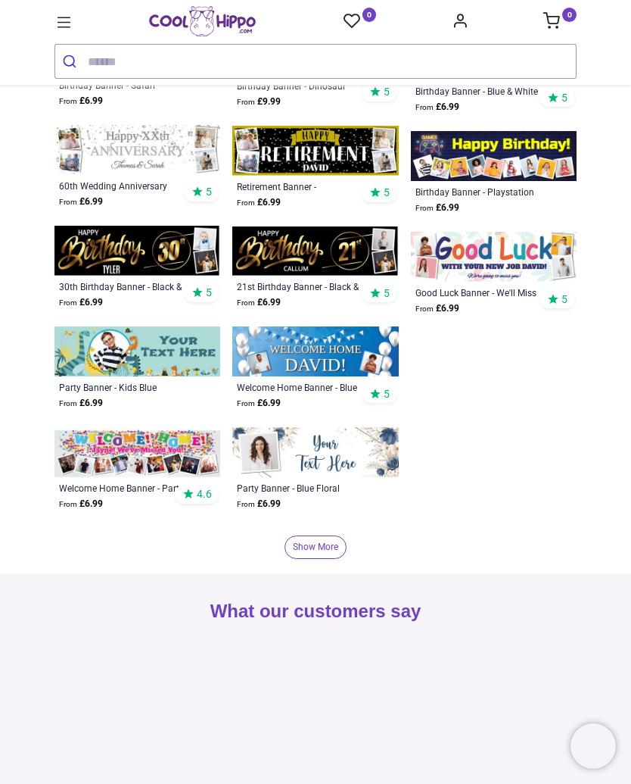
scroll to position [4606, 0]
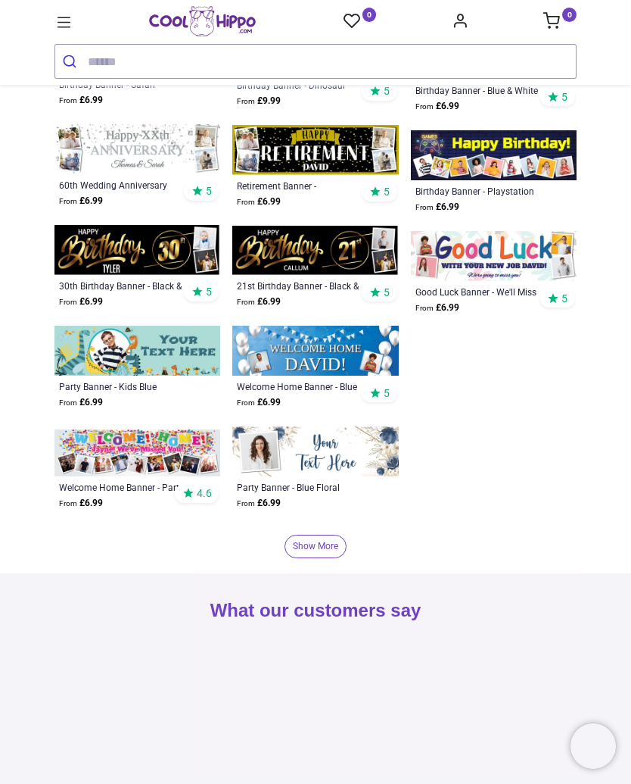
click at [321, 551] on link "Show More" at bounding box center [316, 546] width 62 height 23
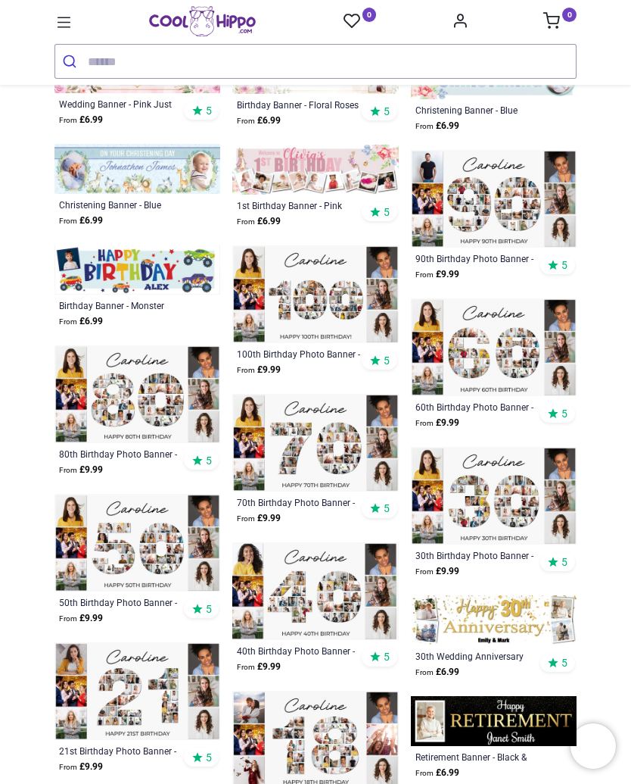
scroll to position [6808, 0]
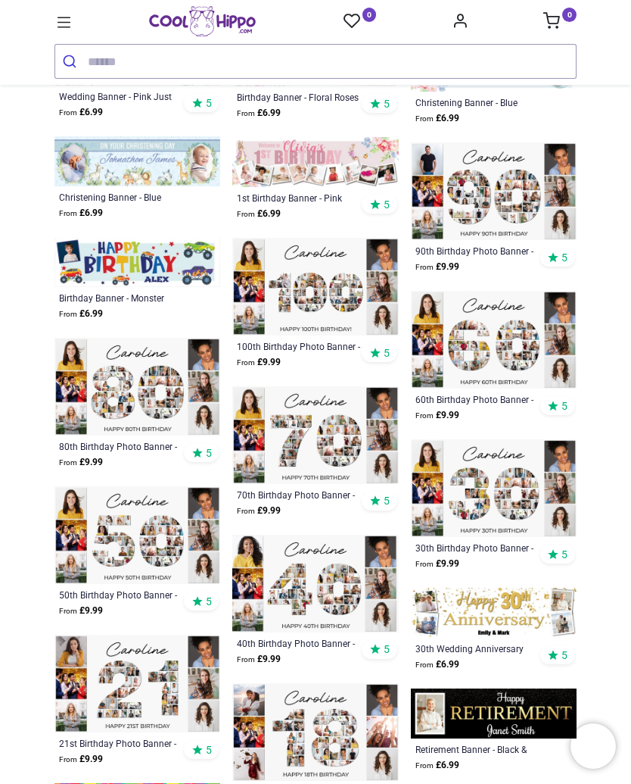
click at [163, 550] on img at bounding box center [138, 535] width 166 height 98
click at [154, 552] on img at bounding box center [138, 535] width 166 height 98
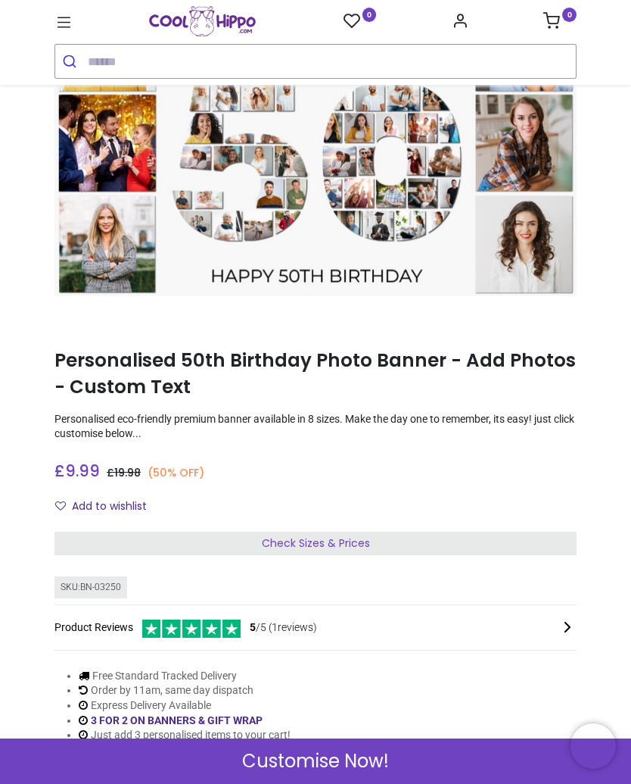
scroll to position [143, 0]
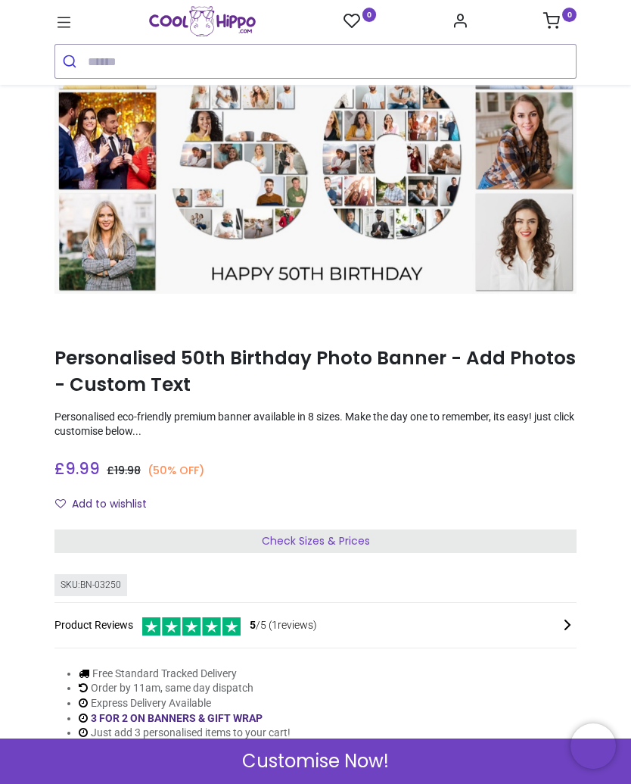
click at [332, 548] on div "Check Sizes & Prices" at bounding box center [316, 541] width 522 height 24
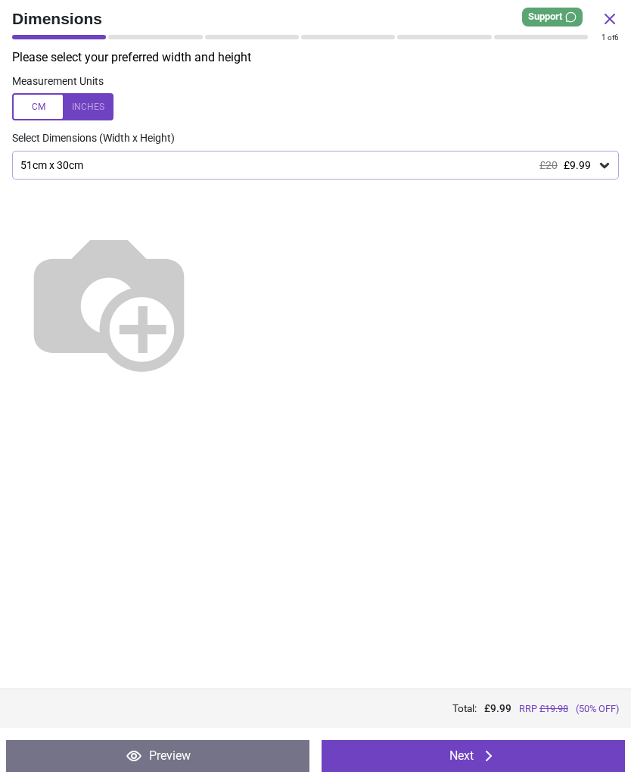
click at [97, 107] on div at bounding box center [62, 106] width 101 height 27
click at [588, 161] on span "£9.99" at bounding box center [577, 165] width 27 height 12
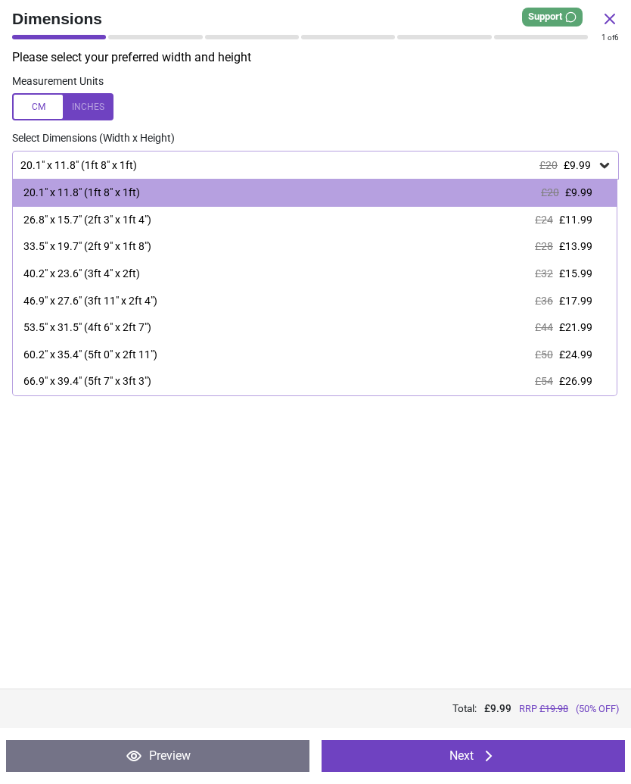
click at [578, 378] on span "£26.99" at bounding box center [576, 381] width 33 height 12
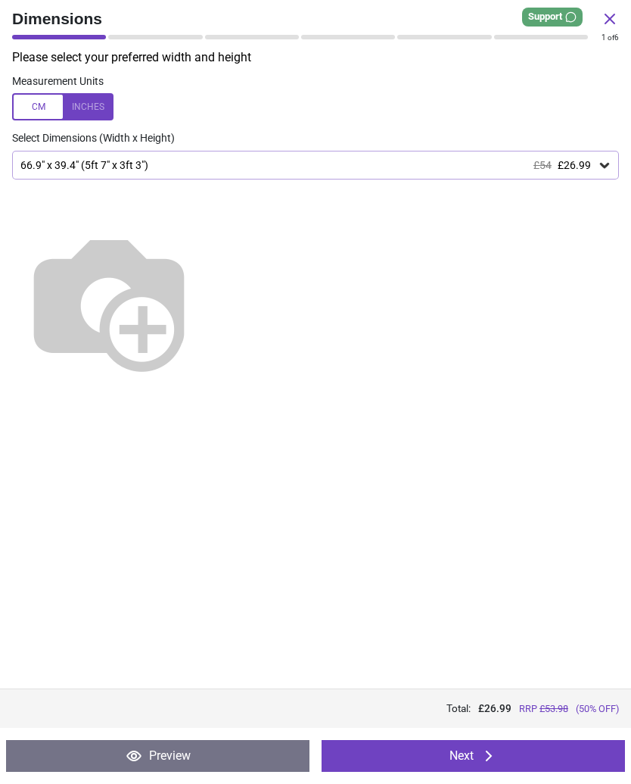
click at [491, 759] on icon at bounding box center [489, 756] width 18 height 18
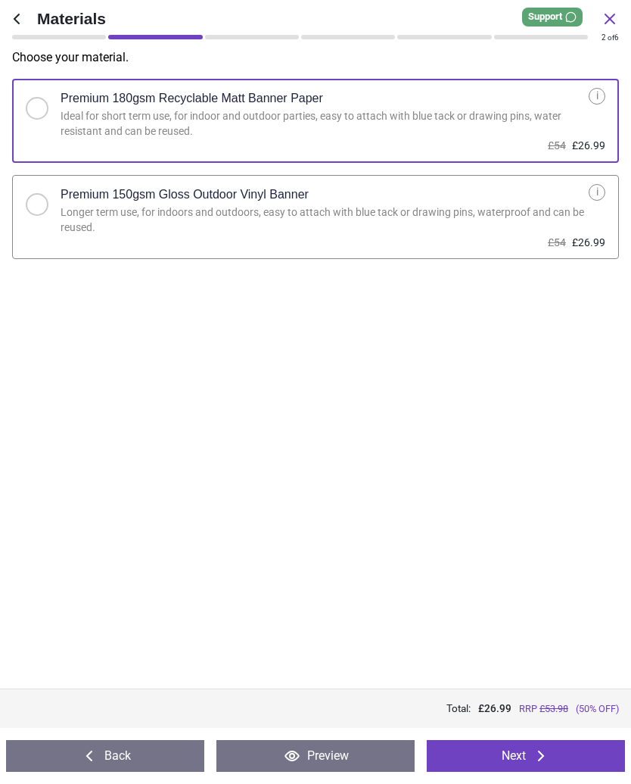
click at [355, 214] on div "Longer term use, for indoors and outdoors, easy to attach with blue tack or dra…" at bounding box center [325, 220] width 528 height 30
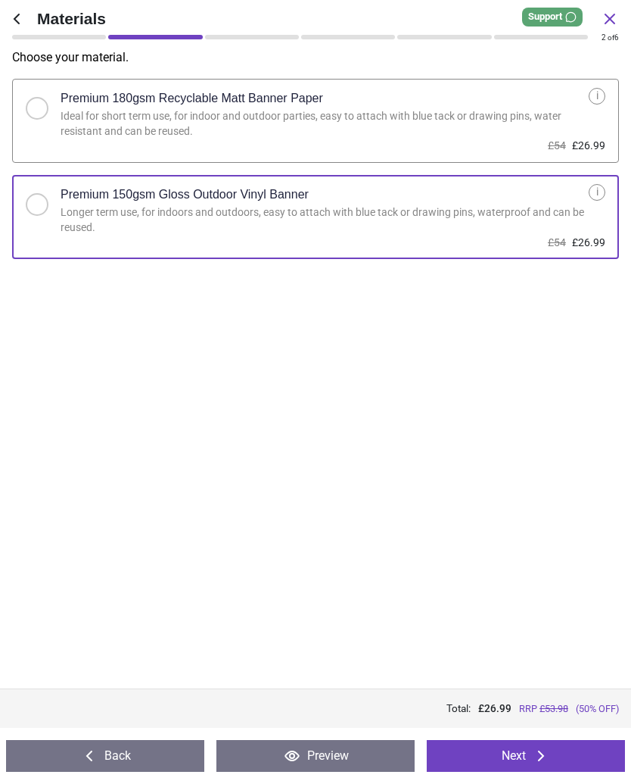
click at [536, 761] on icon at bounding box center [541, 756] width 18 height 18
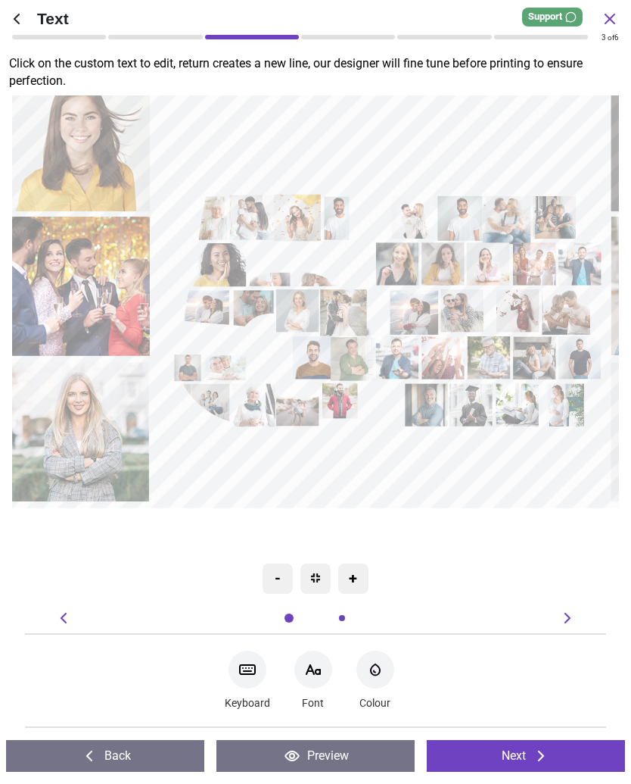
click at [385, 674] on div "Font-Color" at bounding box center [376, 669] width 38 height 38
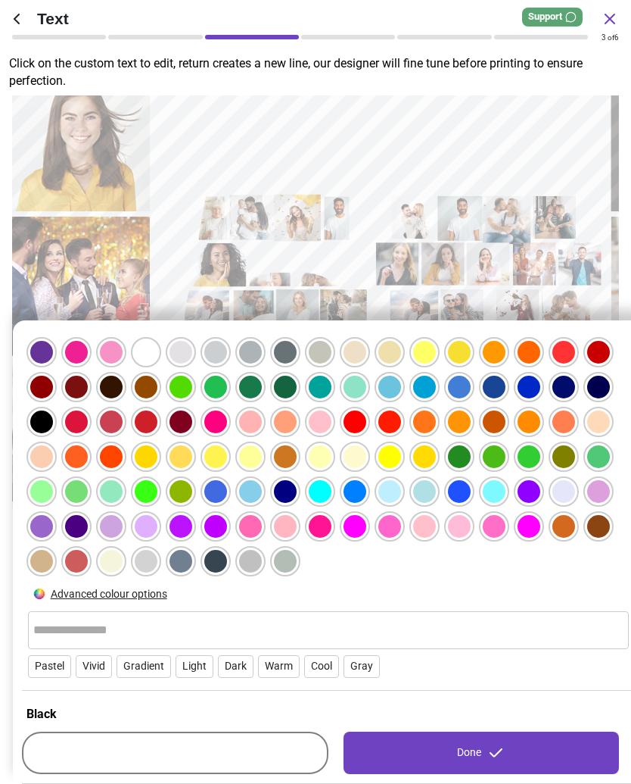
click at [389, 692] on div "Advanced colour options Pastel Vivid Gradient Light Dark Warm Cool Gray Black D…" at bounding box center [328, 551] width 631 height 463
click at [428, 534] on div at bounding box center [424, 526] width 23 height 23
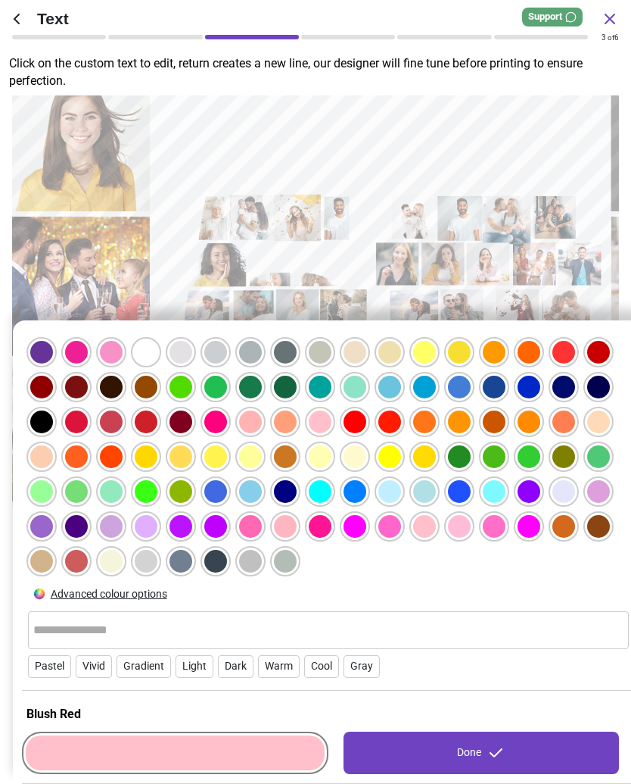
click at [486, 749] on div "Done" at bounding box center [482, 752] width 276 height 42
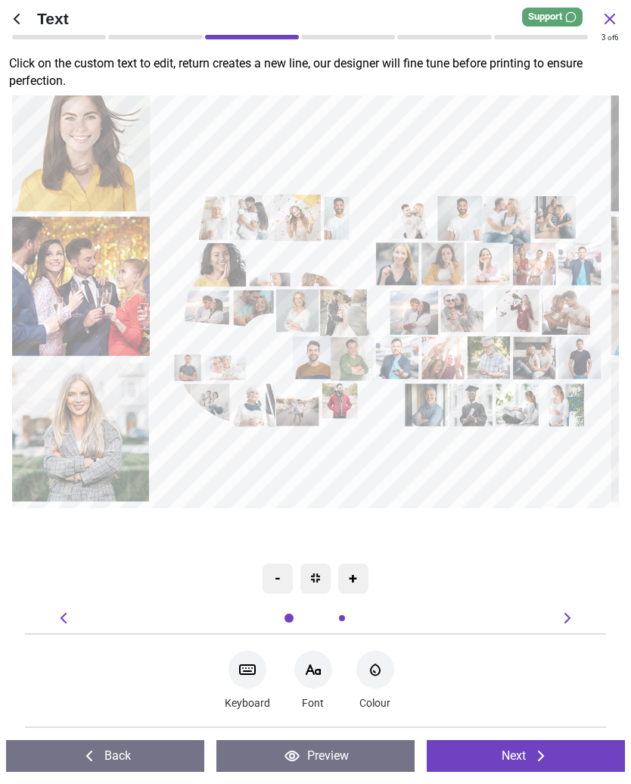
click at [539, 759] on icon at bounding box center [541, 756] width 18 height 18
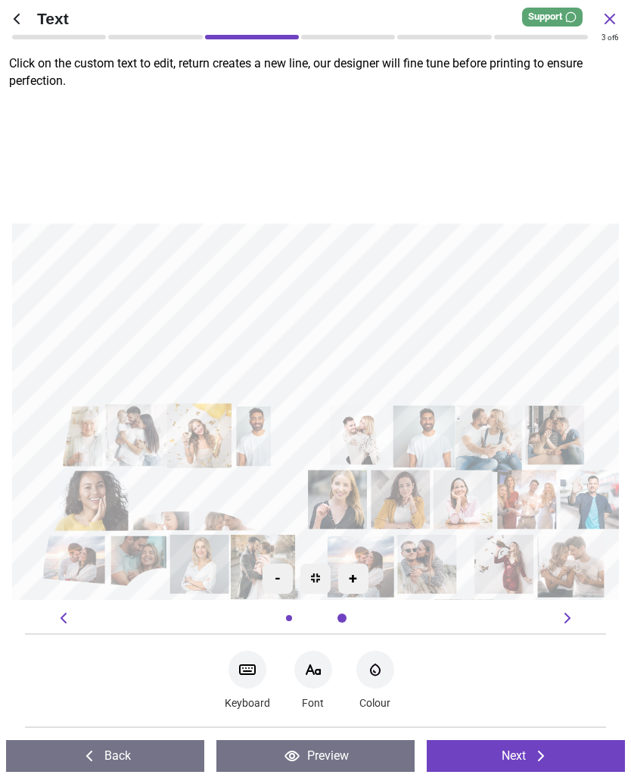
click at [330, 315] on textarea at bounding box center [316, 315] width 586 height 123
type textarea "*"
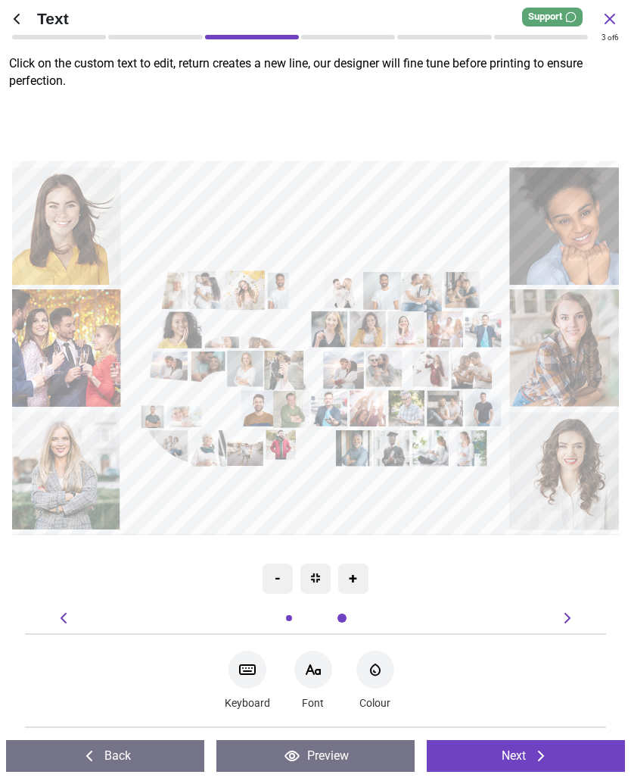
click at [323, 675] on icon at bounding box center [313, 669] width 18 height 18
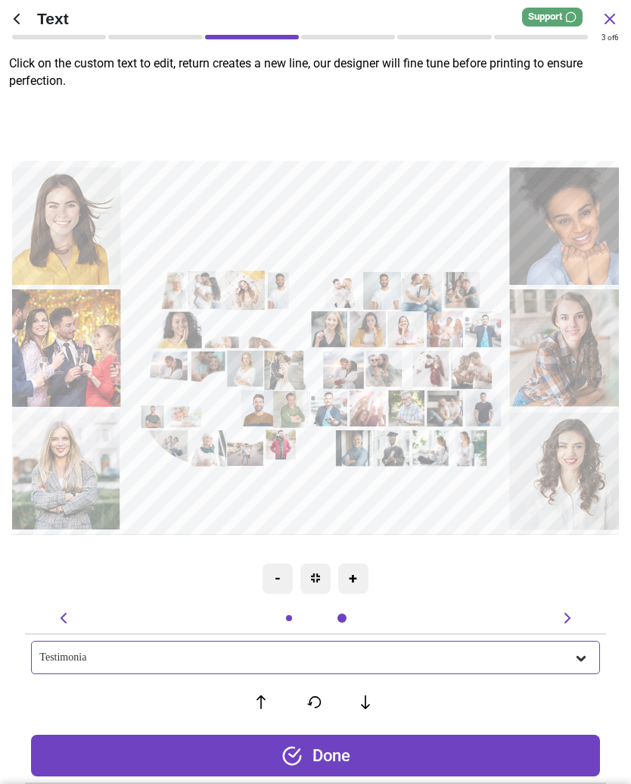
click at [363, 581] on div "+" at bounding box center [353, 578] width 30 height 30
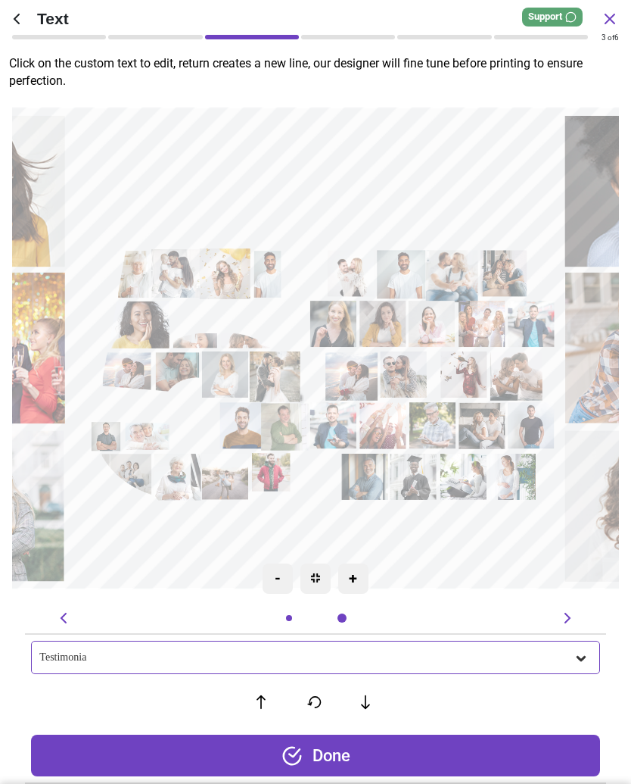
click at [366, 580] on div "+" at bounding box center [353, 578] width 30 height 30
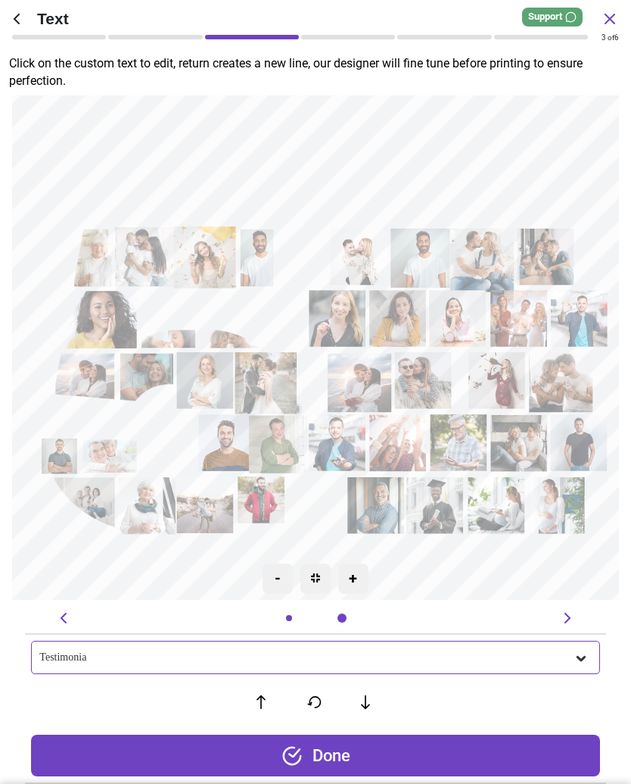
click at [508, 150] on textarea "*****" at bounding box center [317, 142] width 562 height 116
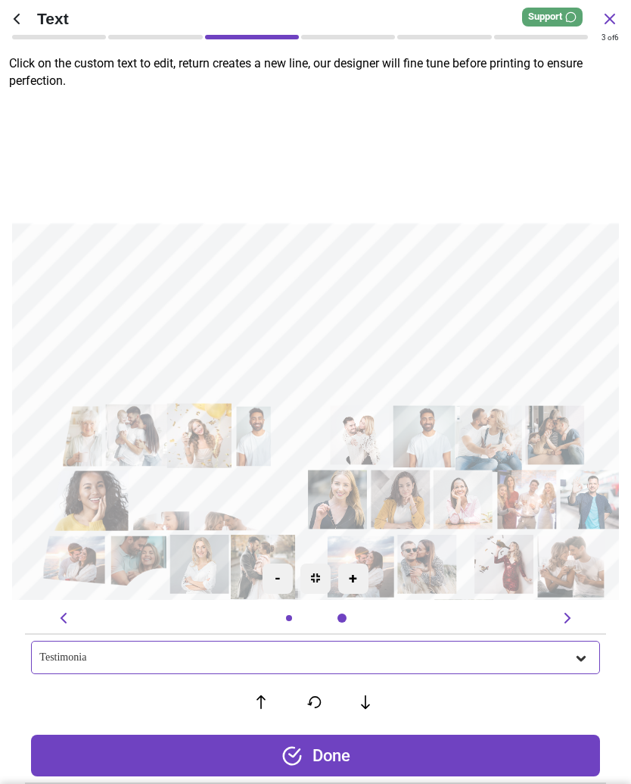
type textarea "*****"
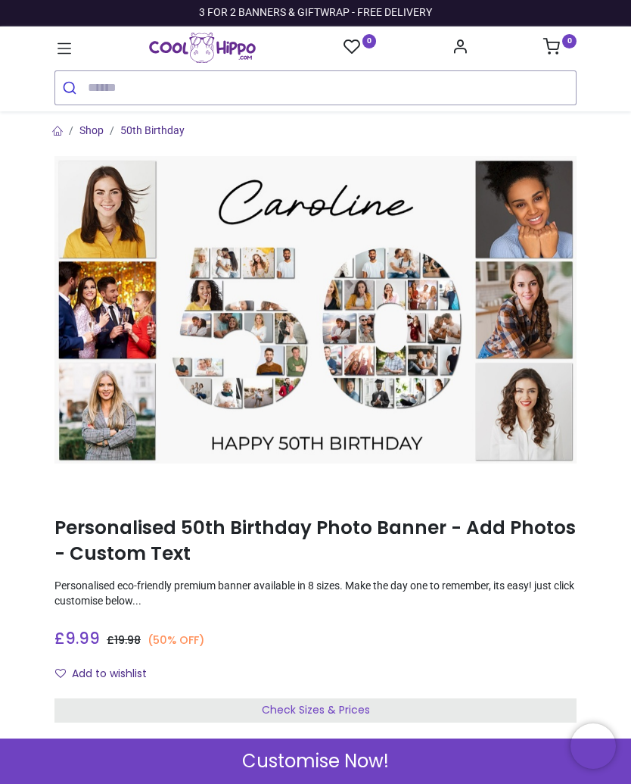
click at [355, 711] on span "Check Sizes & Prices" at bounding box center [316, 709] width 108 height 15
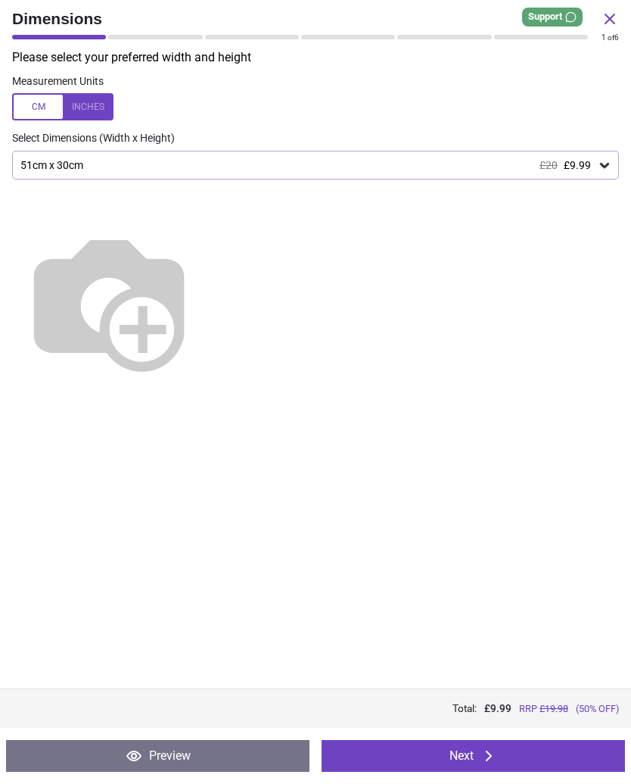
click at [94, 116] on div at bounding box center [62, 106] width 101 height 27
click at [606, 165] on icon at bounding box center [604, 165] width 9 height 5
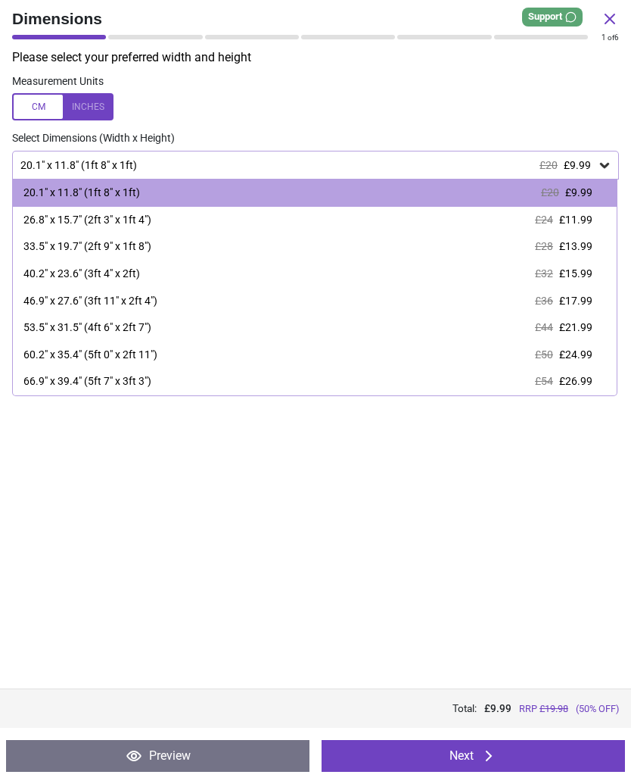
click at [584, 354] on span "£24.99" at bounding box center [576, 354] width 33 height 12
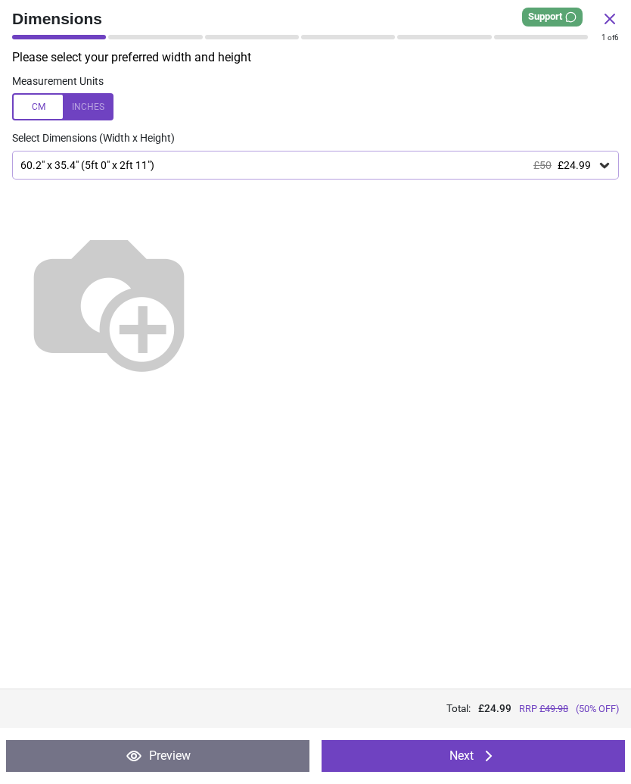
click at [487, 755] on icon at bounding box center [489, 756] width 18 height 18
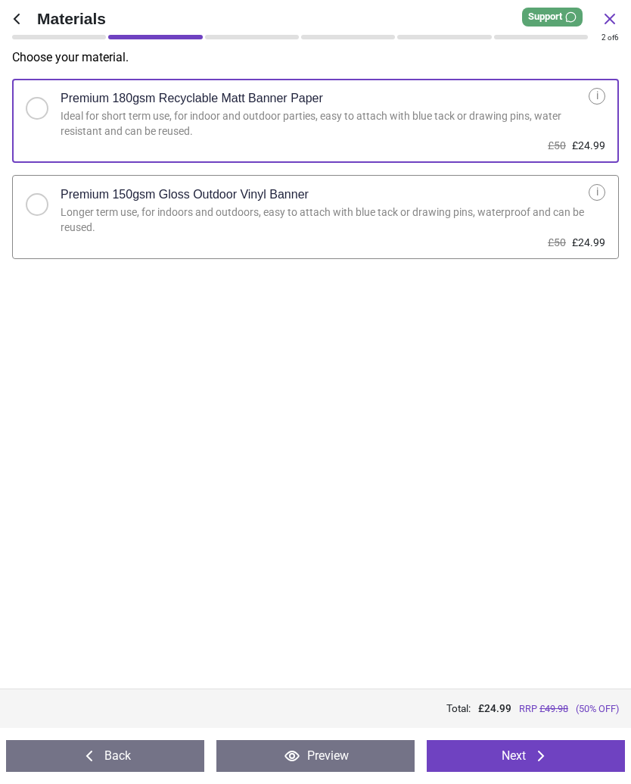
click at [313, 207] on div "Longer term use, for indoors and outdoors, easy to attach with blue tack or dra…" at bounding box center [325, 220] width 528 height 30
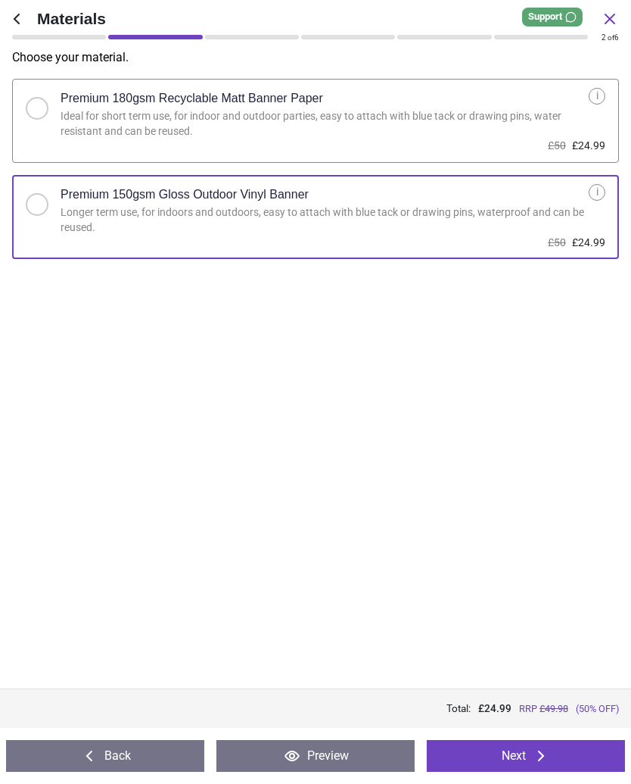
click at [531, 761] on button "Next" at bounding box center [526, 756] width 198 height 32
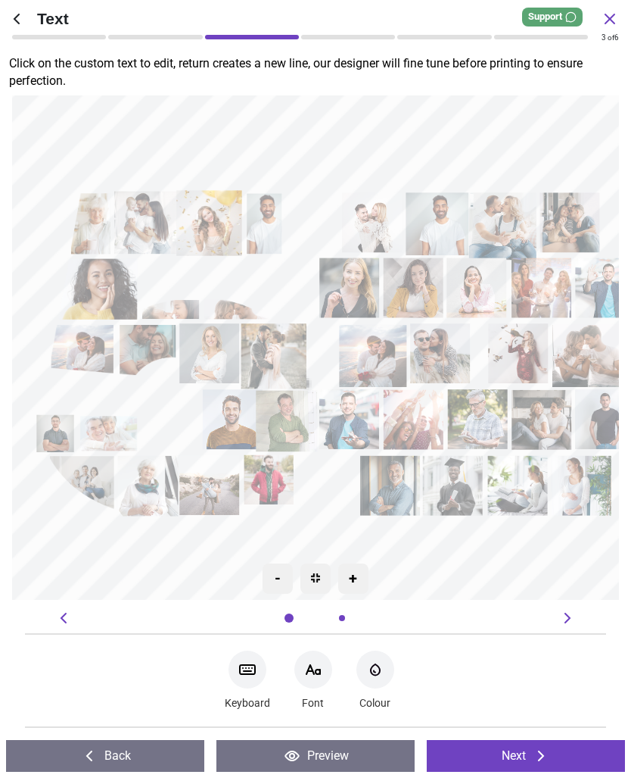
click at [512, 755] on button "Next" at bounding box center [526, 756] width 198 height 32
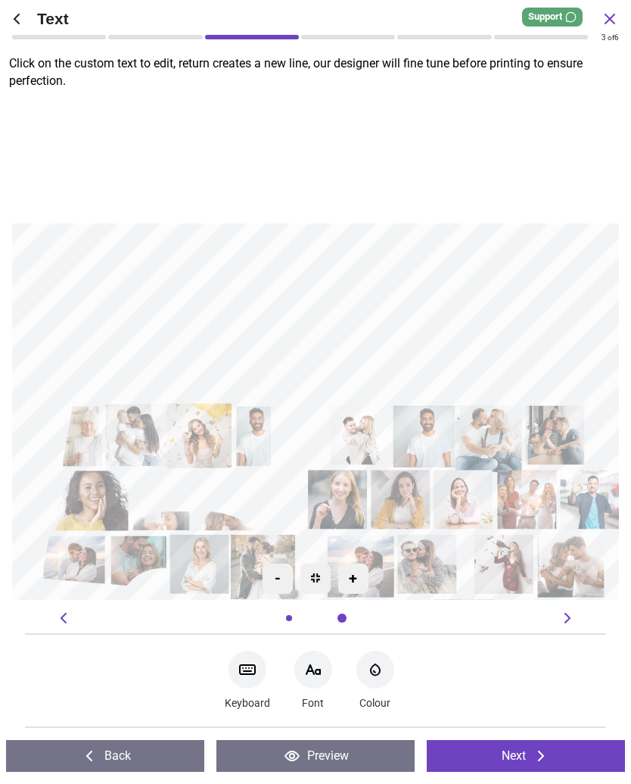
click at [534, 314] on textarea at bounding box center [316, 315] width 586 height 123
click at [192, 322] on textarea at bounding box center [316, 315] width 586 height 123
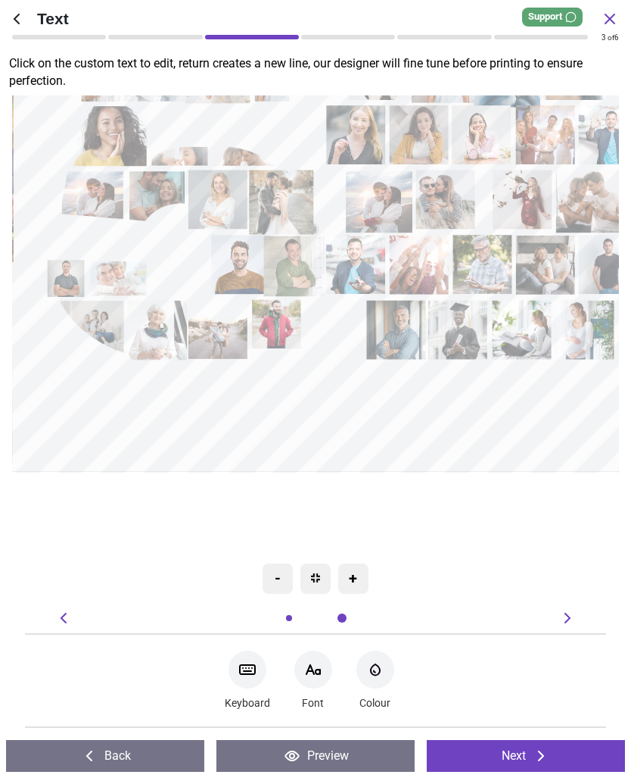
type textarea "*****"
click at [575, 507] on div at bounding box center [334, 165] width 1046 height 869
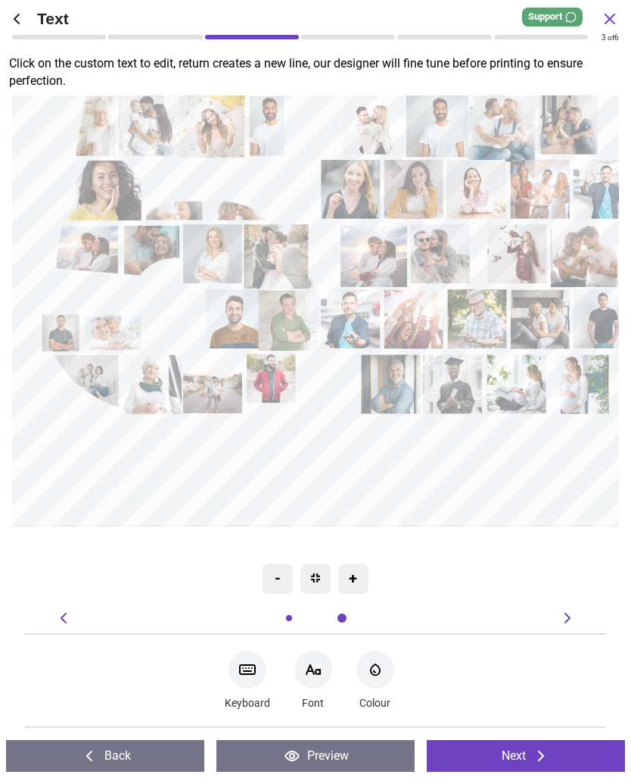
click at [543, 758] on icon at bounding box center [541, 755] width 6 height 11
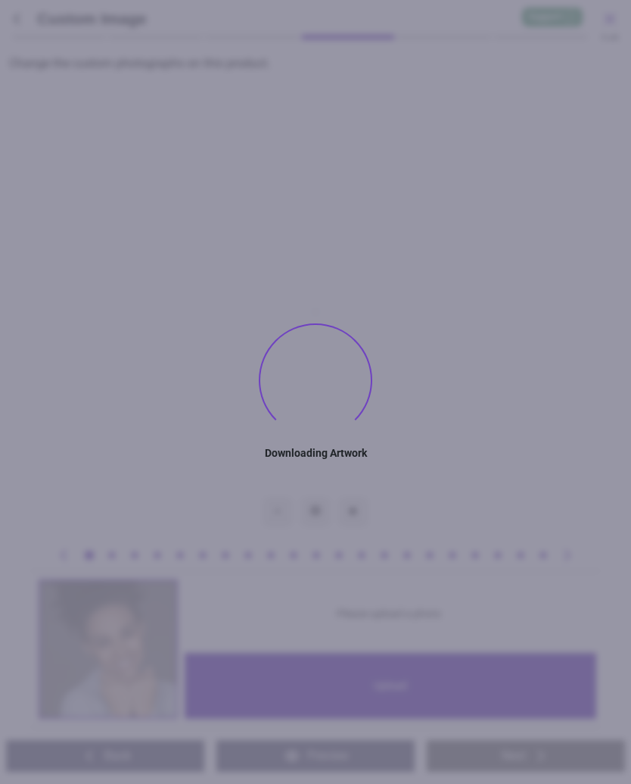
type textarea "*****"
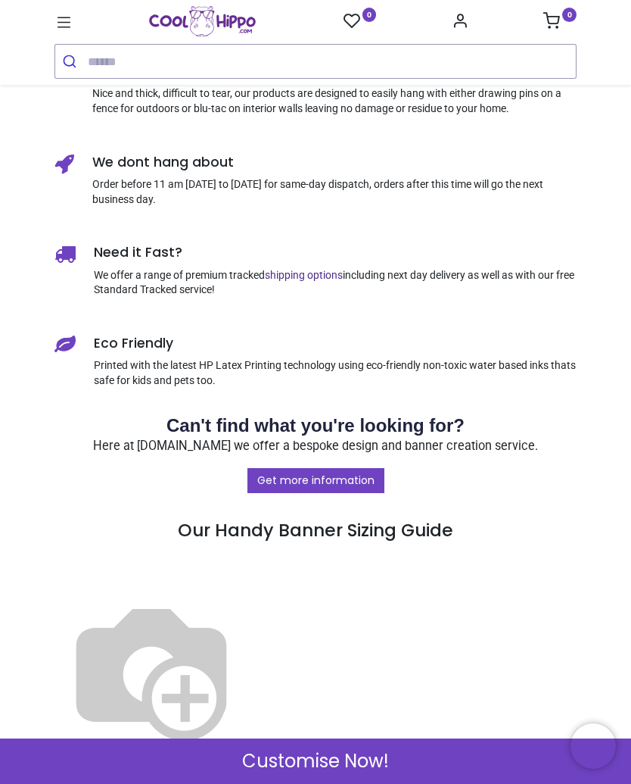
scroll to position [911, 0]
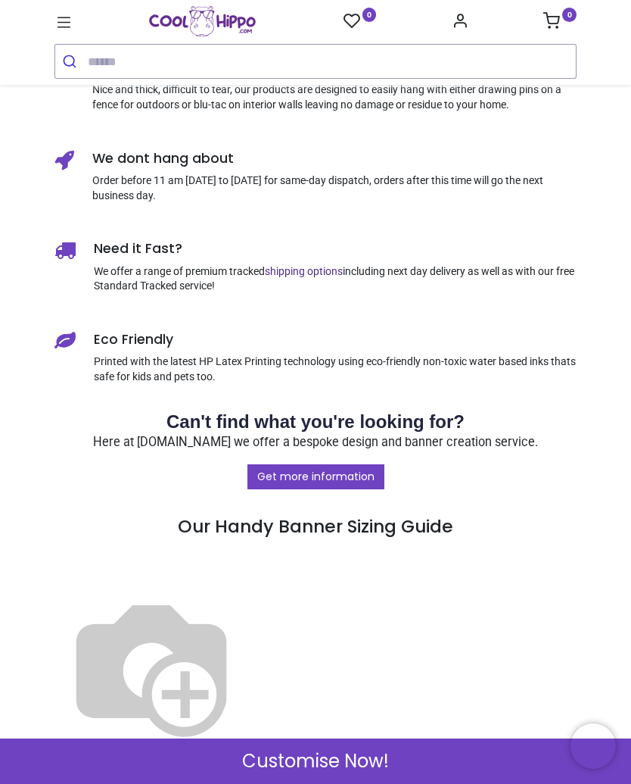
click at [363, 762] on span "Customise Now!" at bounding box center [315, 761] width 147 height 26
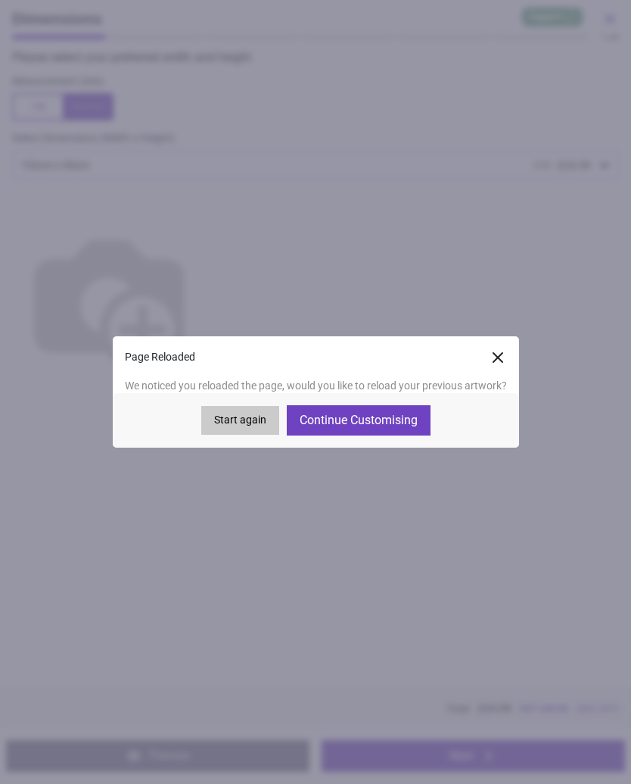
click at [364, 421] on button "Continue Customising" at bounding box center [359, 420] width 144 height 30
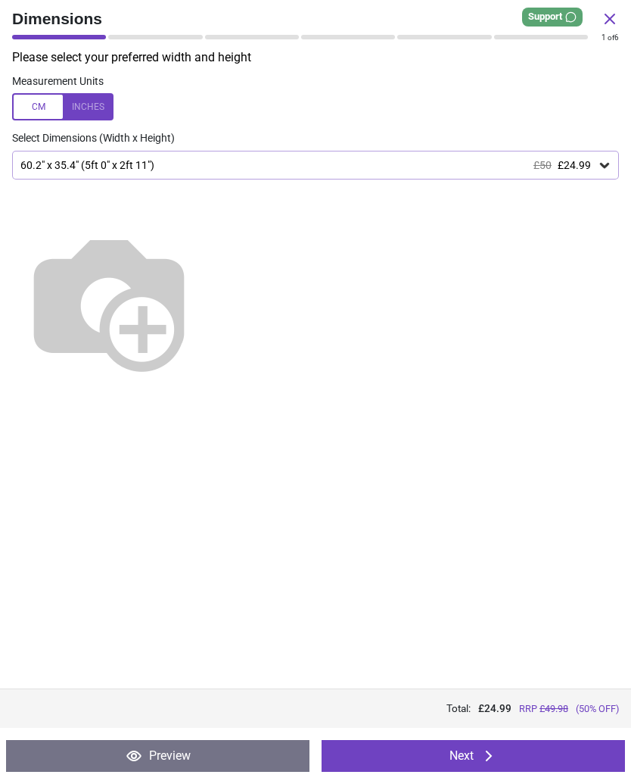
click at [491, 759] on icon at bounding box center [489, 756] width 18 height 18
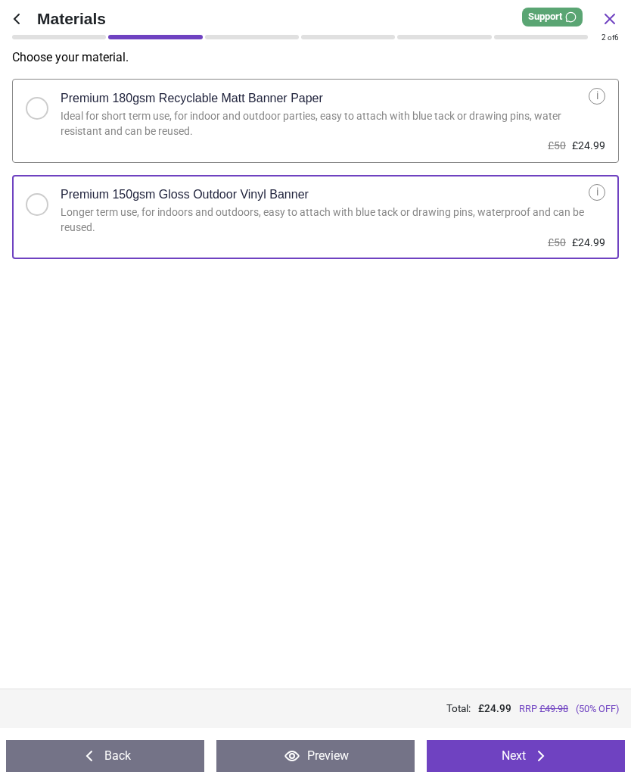
click at [522, 761] on button "Next" at bounding box center [526, 756] width 198 height 32
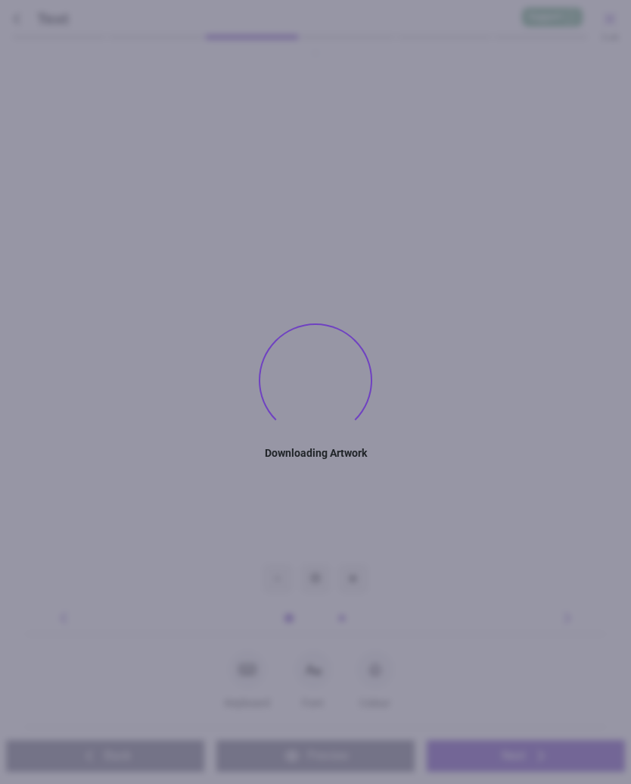
type textarea "*****"
